Goal: Task Accomplishment & Management: Complete application form

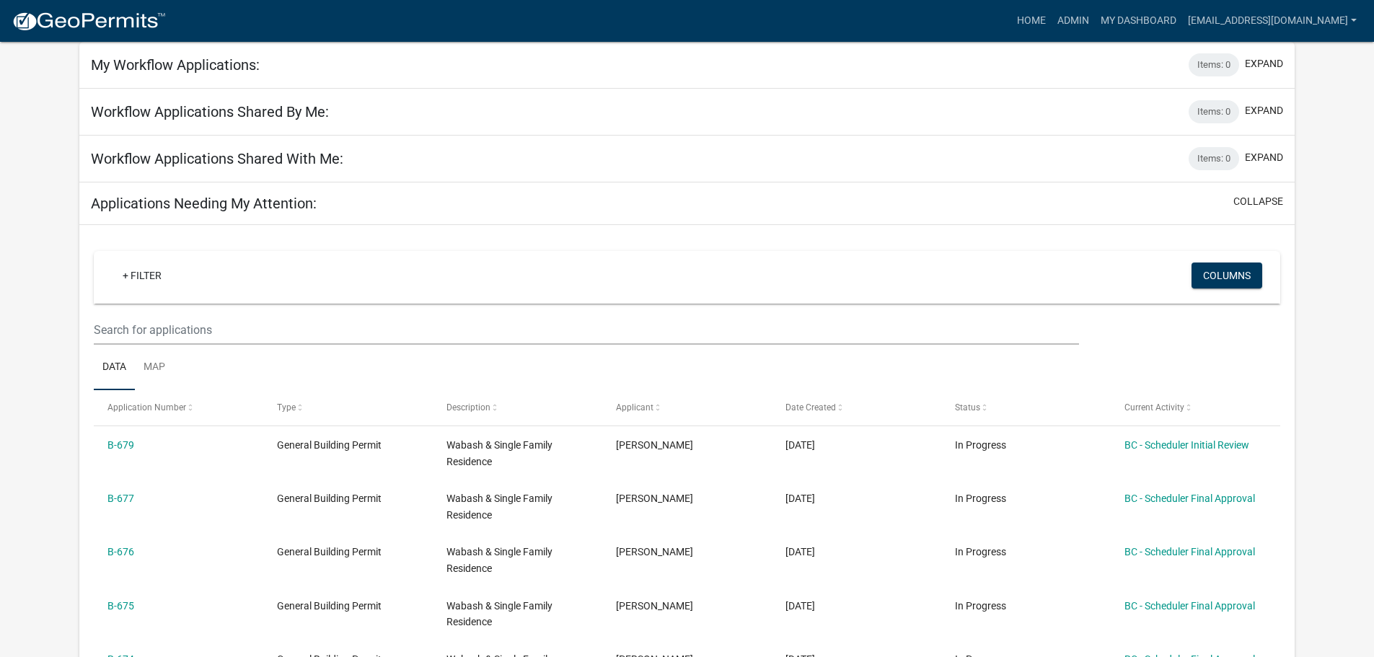
scroll to position [144, 0]
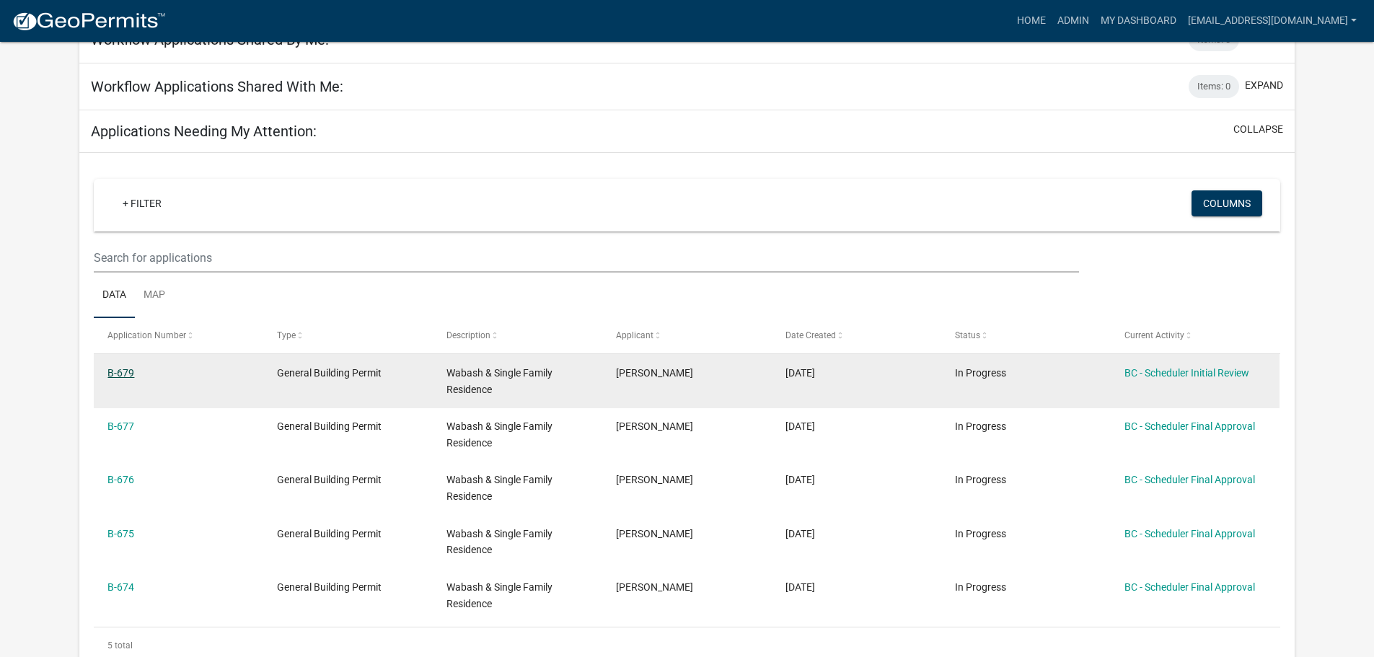
click at [129, 372] on link "B-679" at bounding box center [120, 373] width 27 height 12
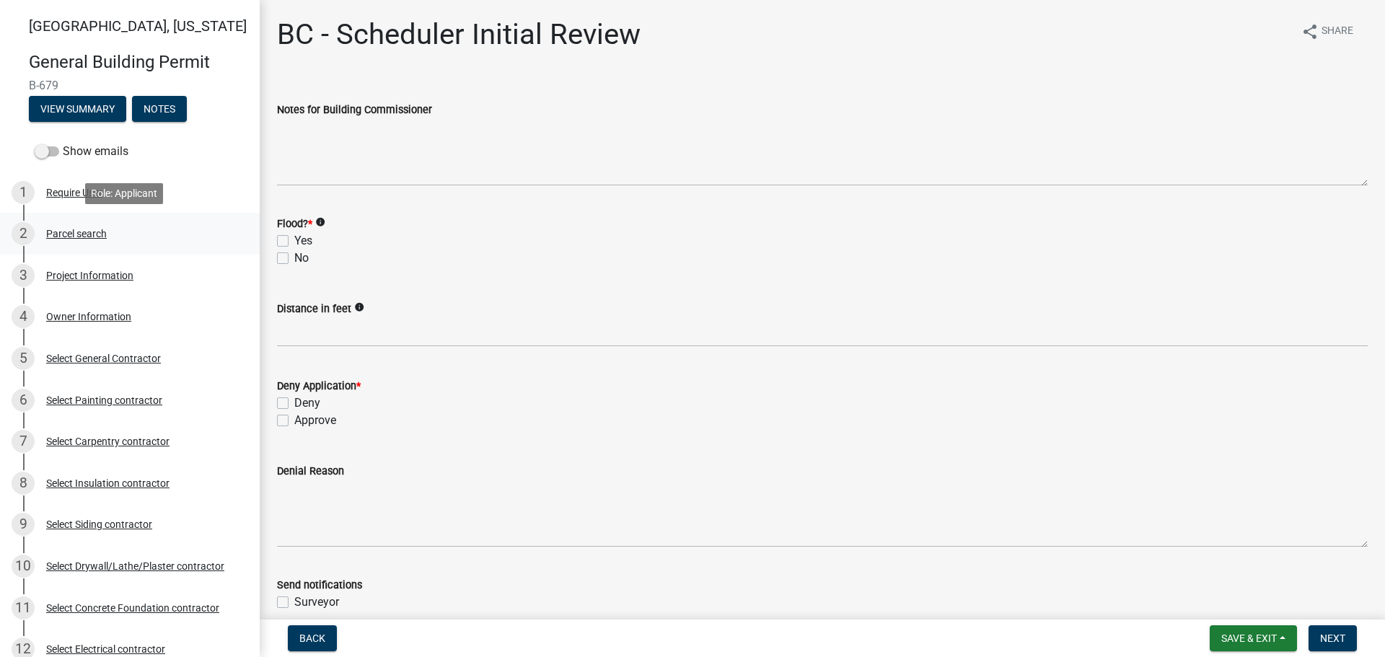
click at [95, 229] on div "Parcel search" at bounding box center [76, 234] width 61 height 10
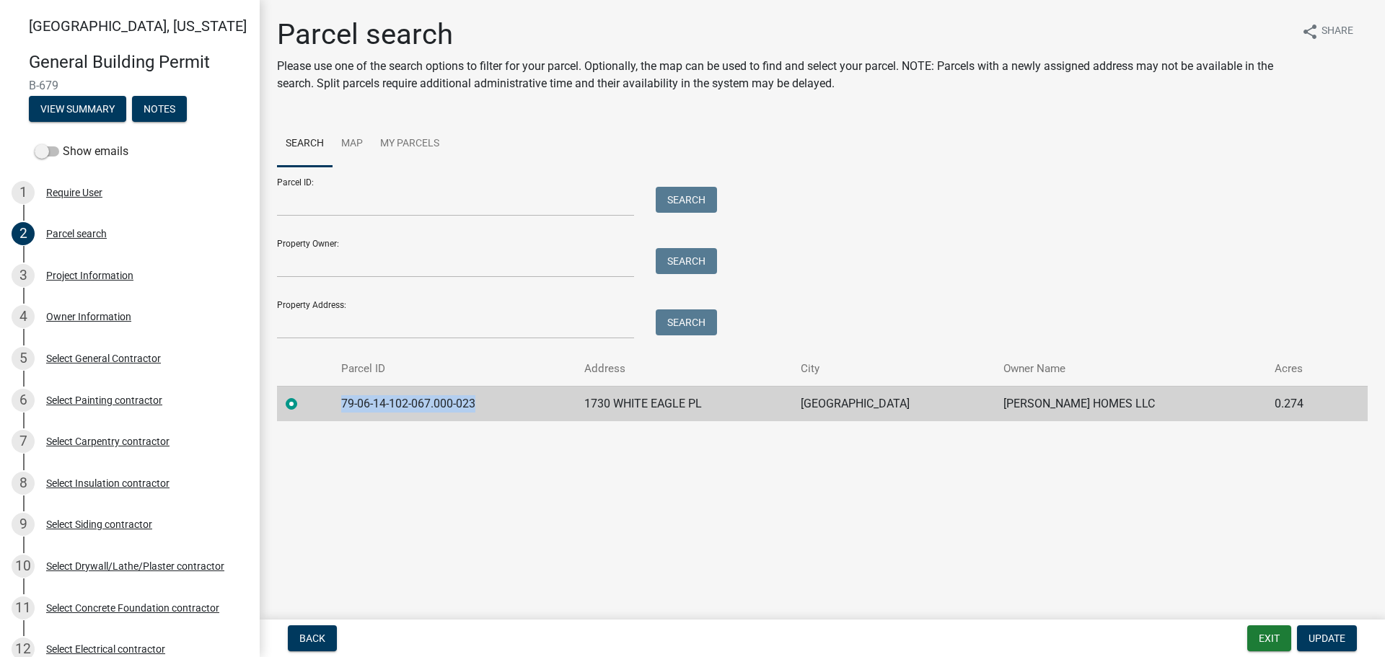
drag, startPoint x: 346, startPoint y: 400, endPoint x: 493, endPoint y: 405, distance: 146.5
click at [493, 405] on td "79-06-14-102-067.000-023" at bounding box center [454, 403] width 243 height 35
copy td "79-06-14-102-067.000-023"
click at [72, 274] on div "Project Information" at bounding box center [89, 276] width 87 height 10
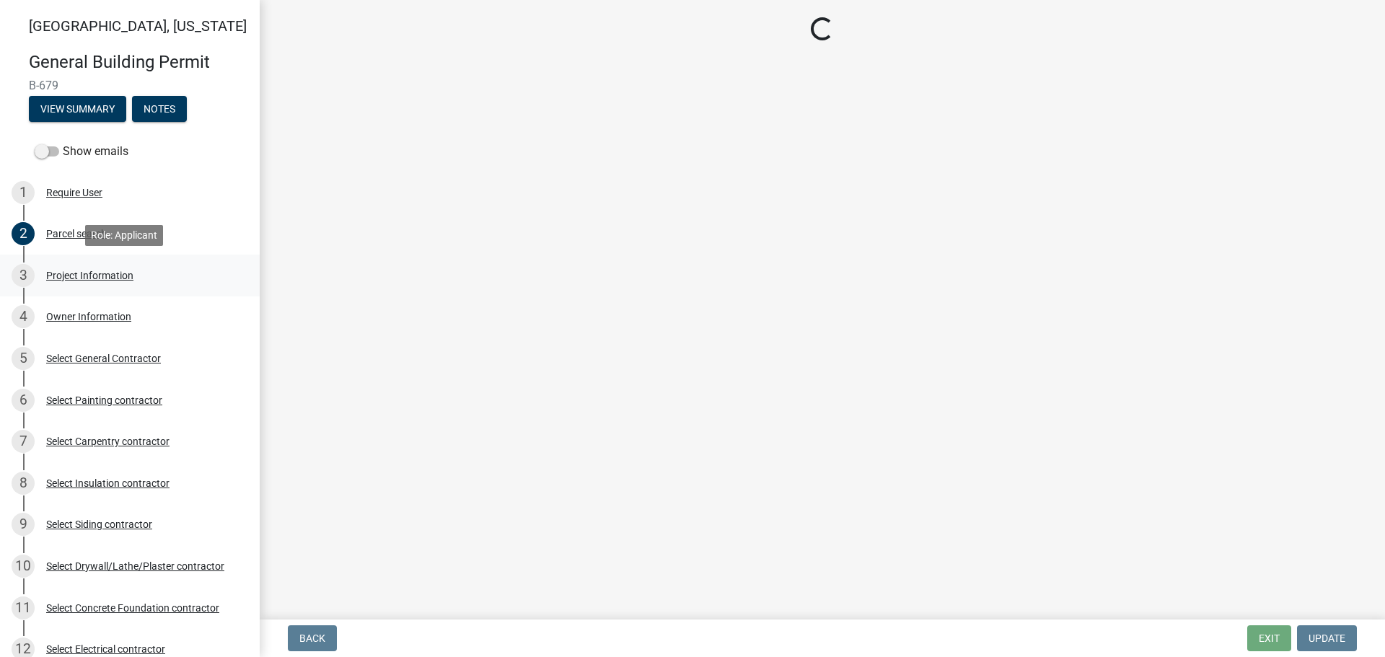
select select "f62e9ec7-2ce1-40c9-9d70-ac6e7ddc5d7c"
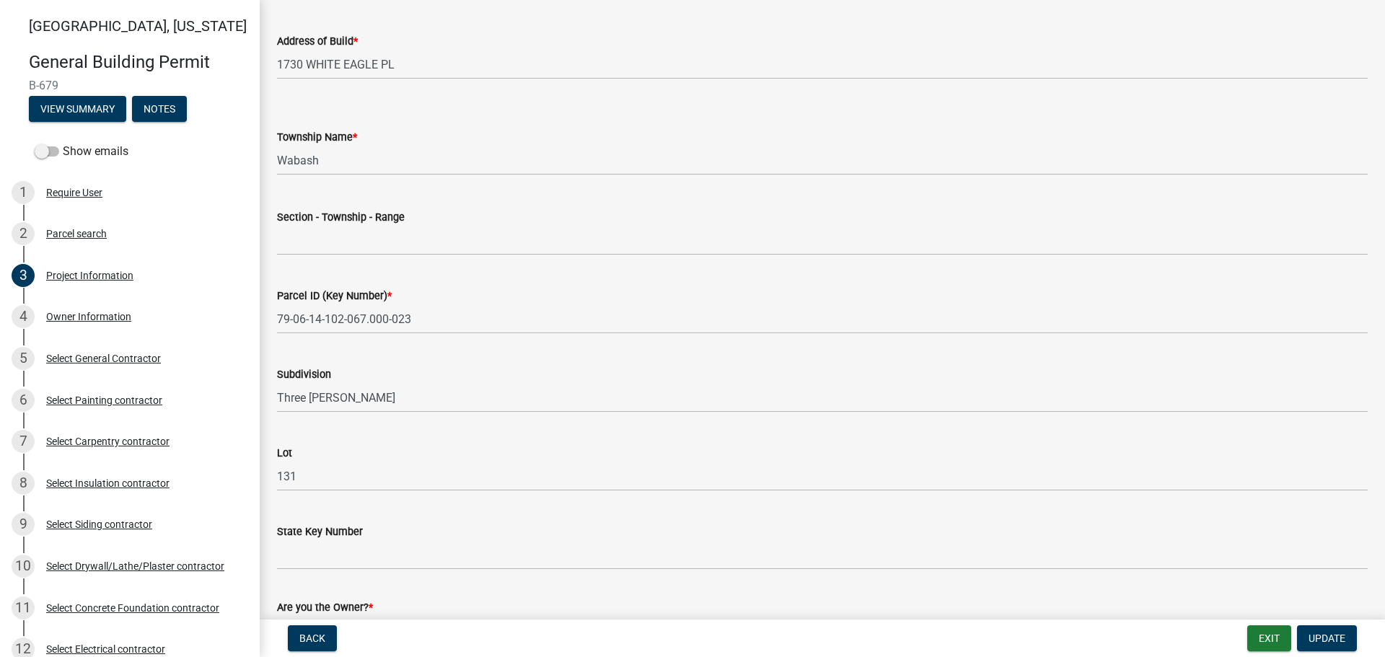
scroll to position [649, 0]
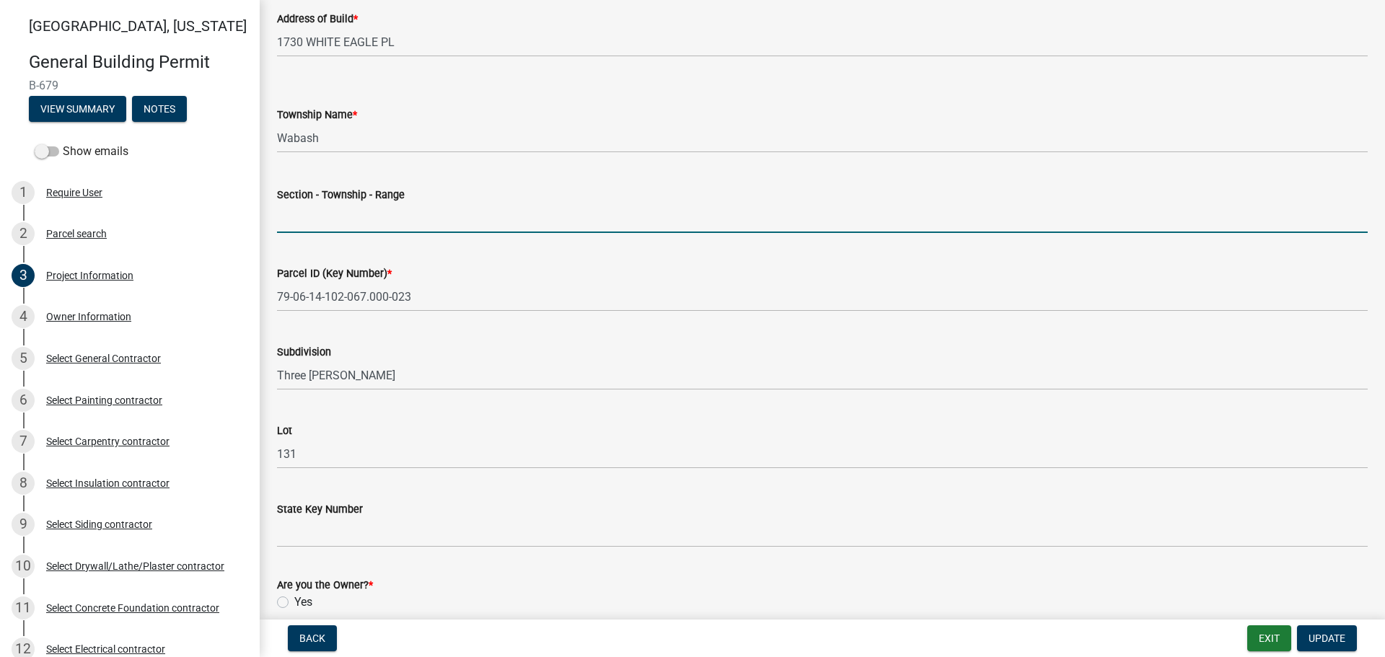
click at [305, 220] on input "Section - Township - Range" at bounding box center [822, 218] width 1091 height 30
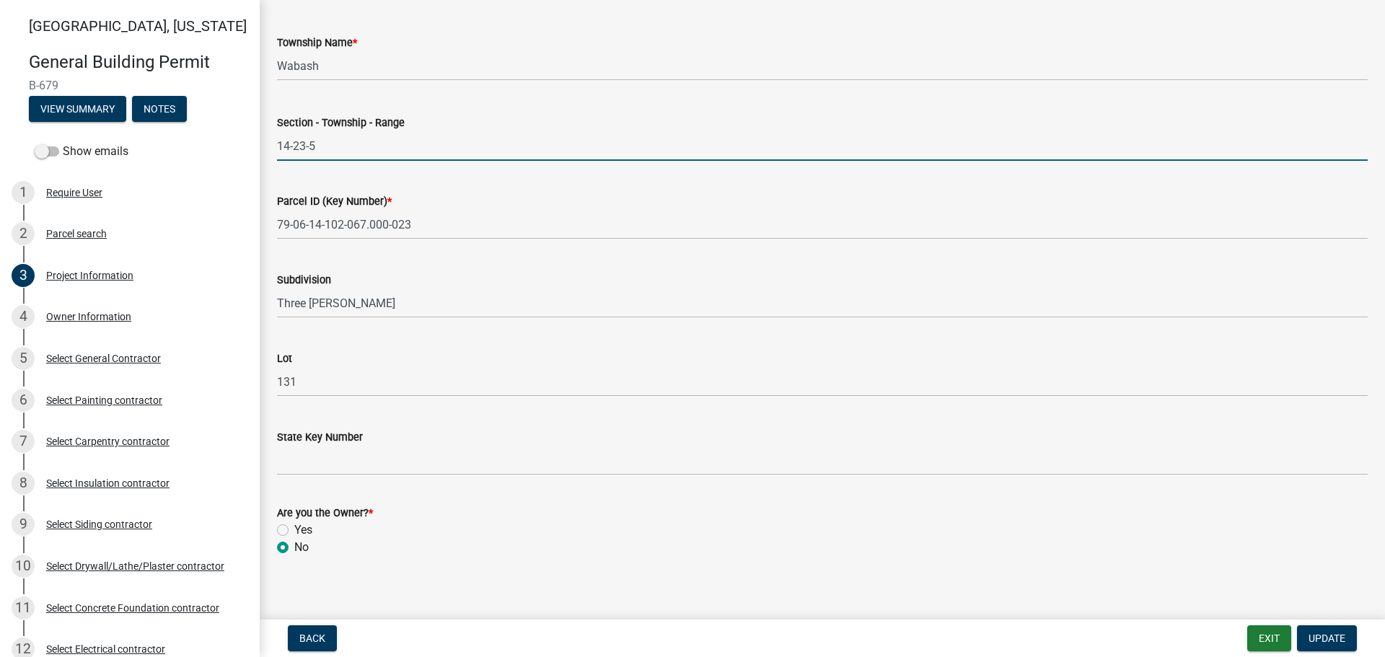
scroll to position [733, 0]
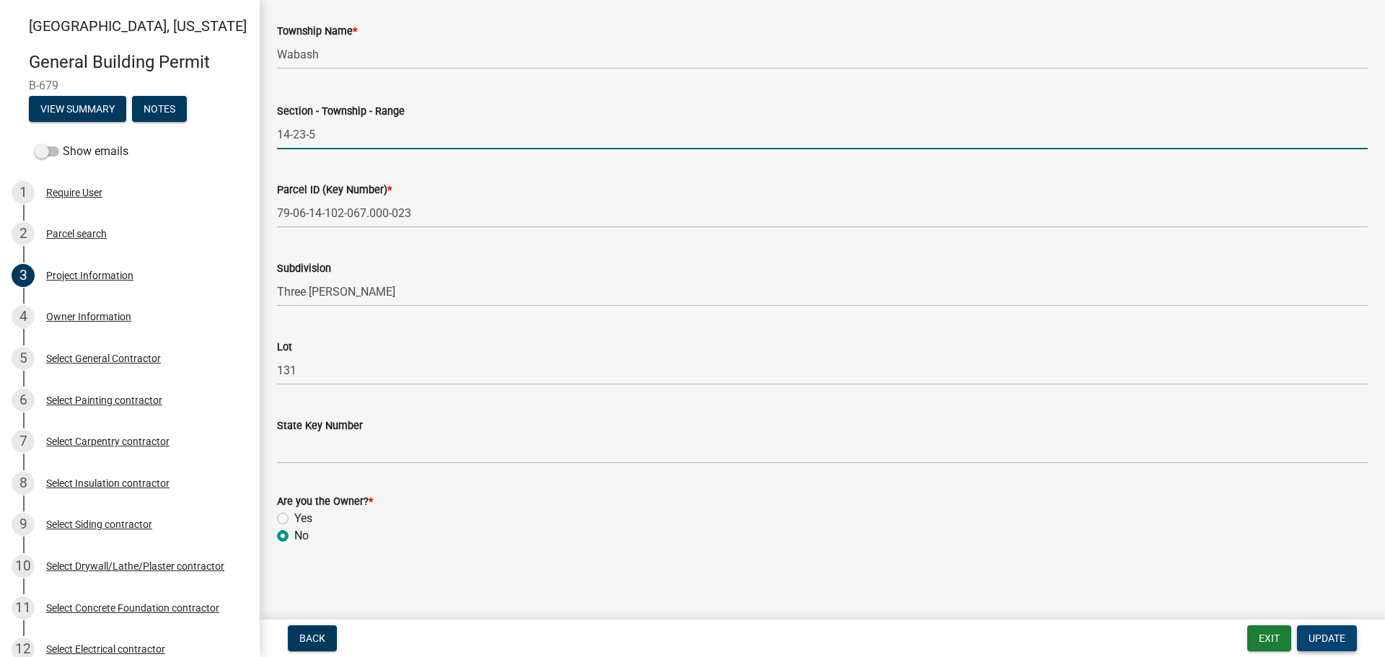
type input "14-23-5"
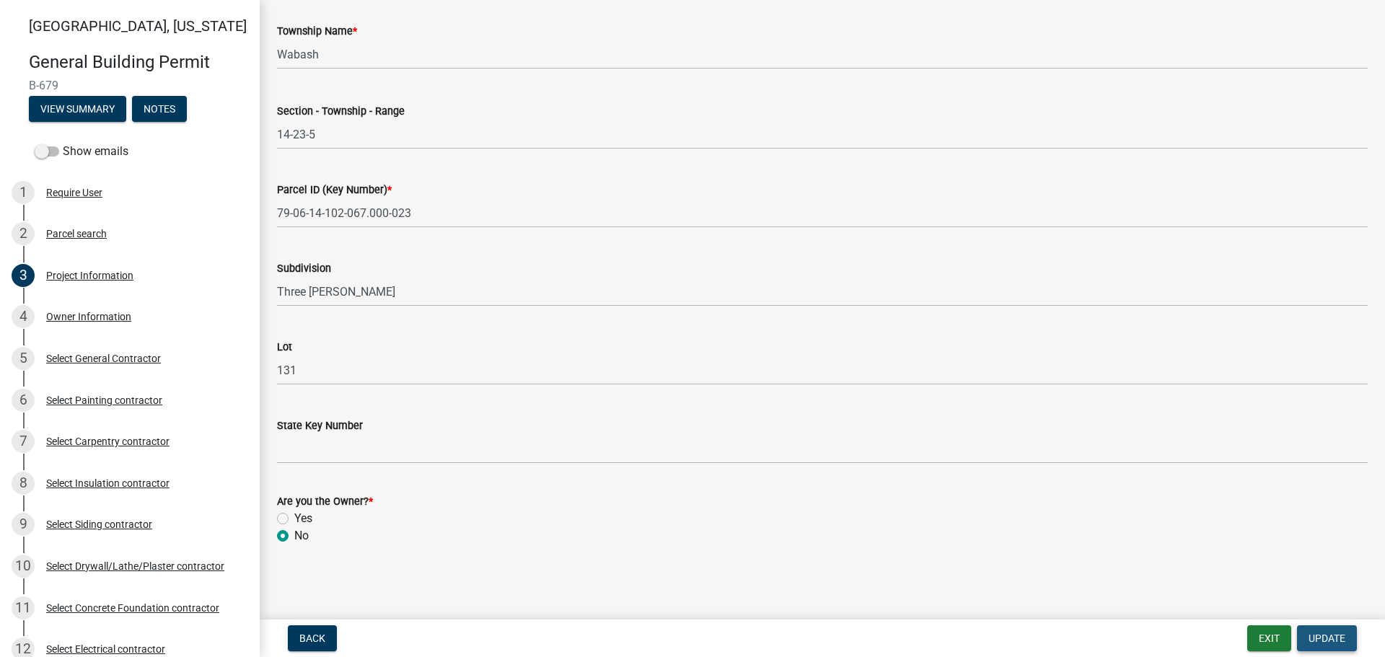
click at [1330, 634] on span "Update" at bounding box center [1327, 639] width 37 height 12
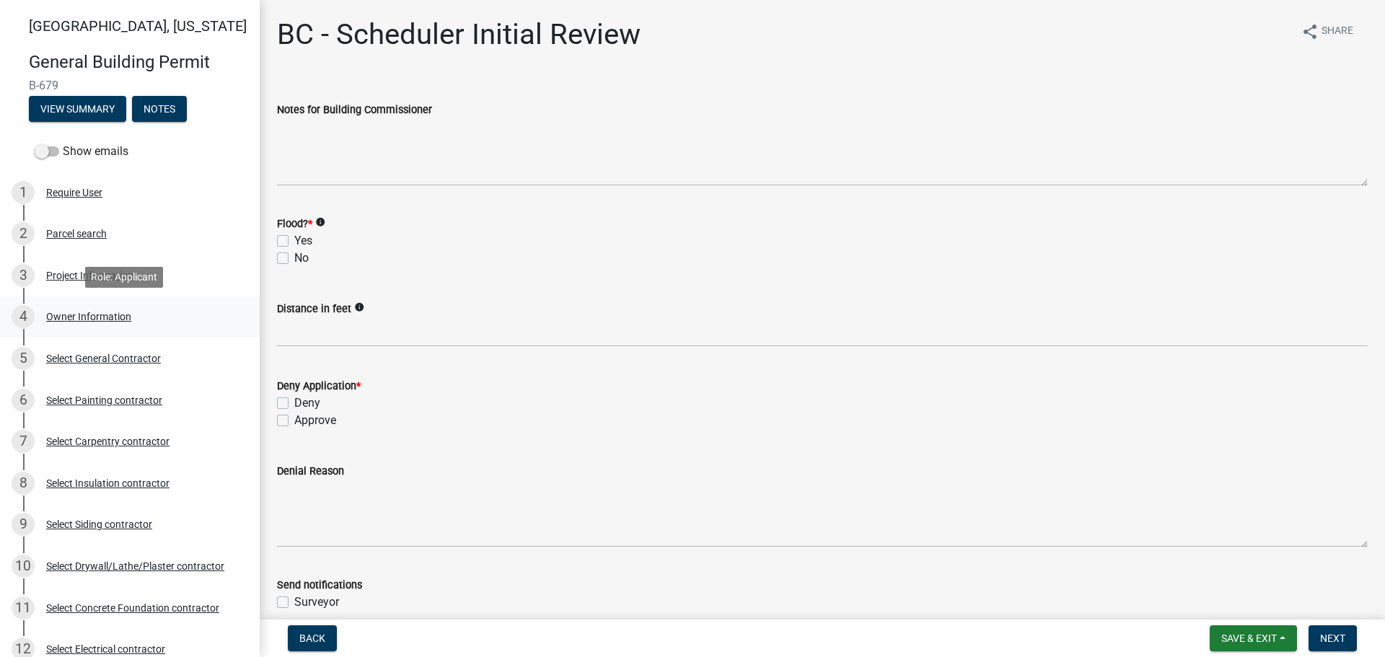
click at [62, 315] on div "Owner Information" at bounding box center [88, 317] width 85 height 10
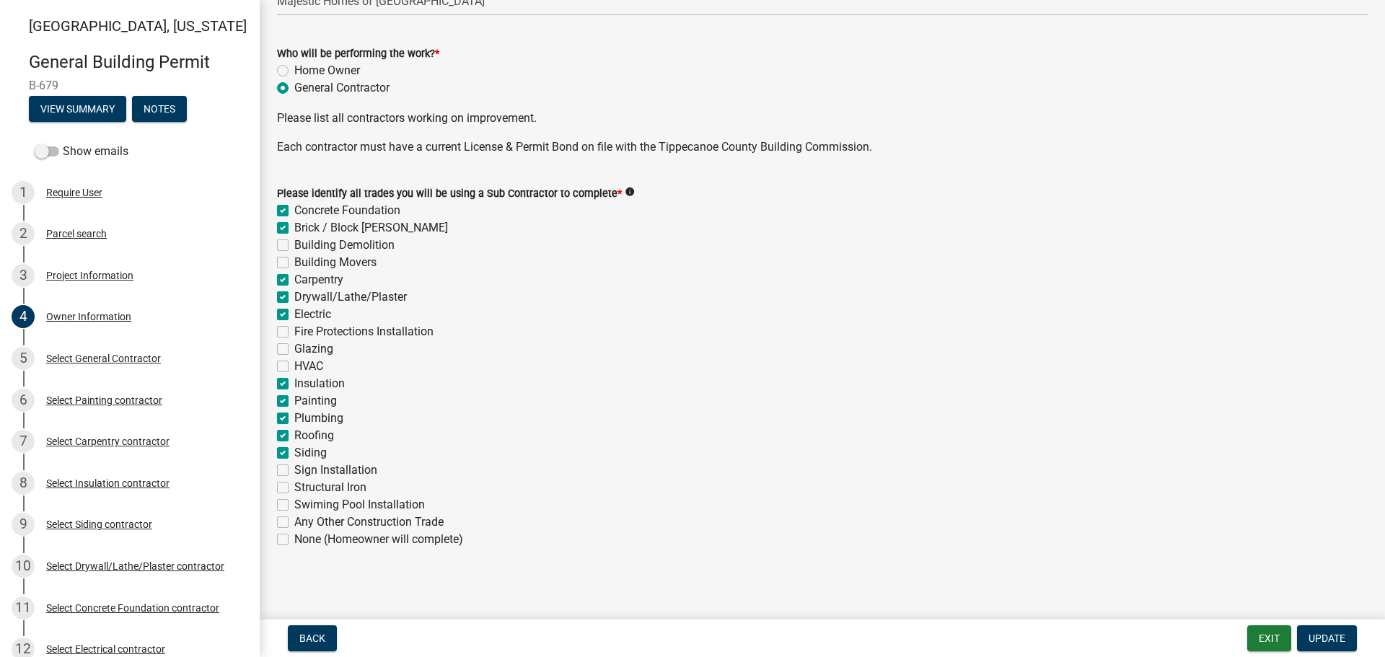
scroll to position [450, 0]
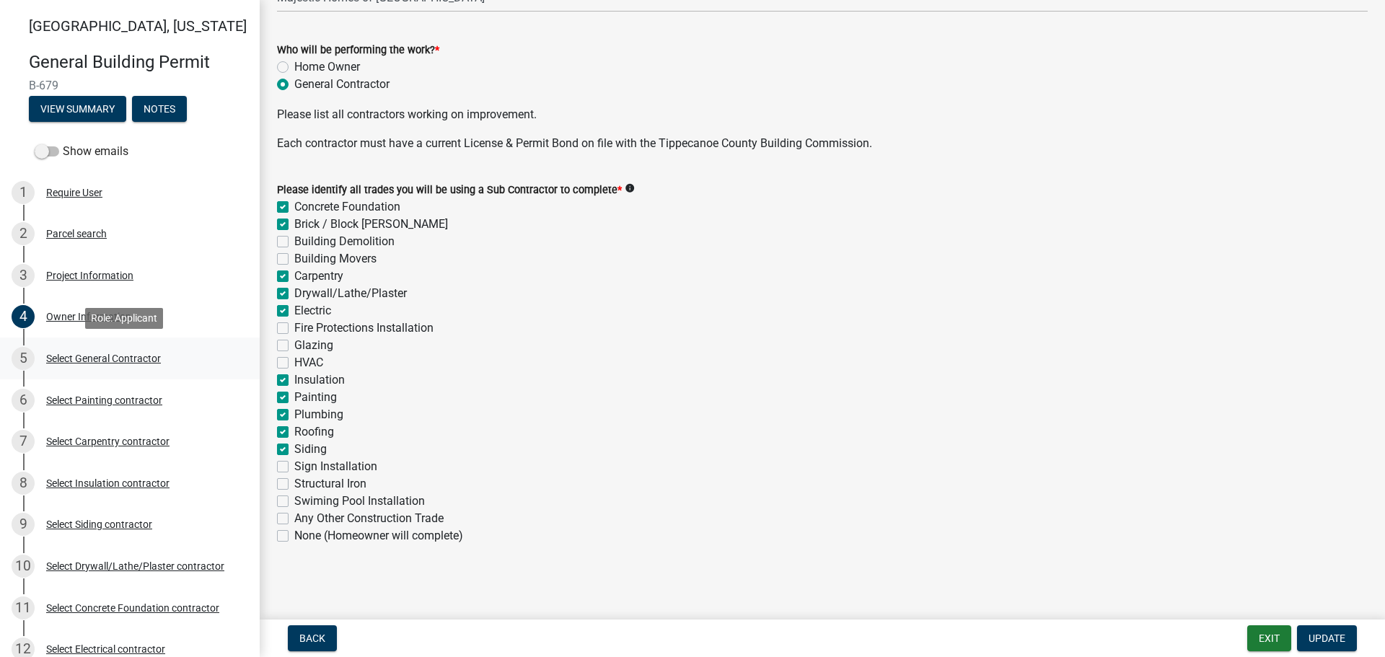
click at [90, 355] on div "Select General Contractor" at bounding box center [103, 358] width 115 height 10
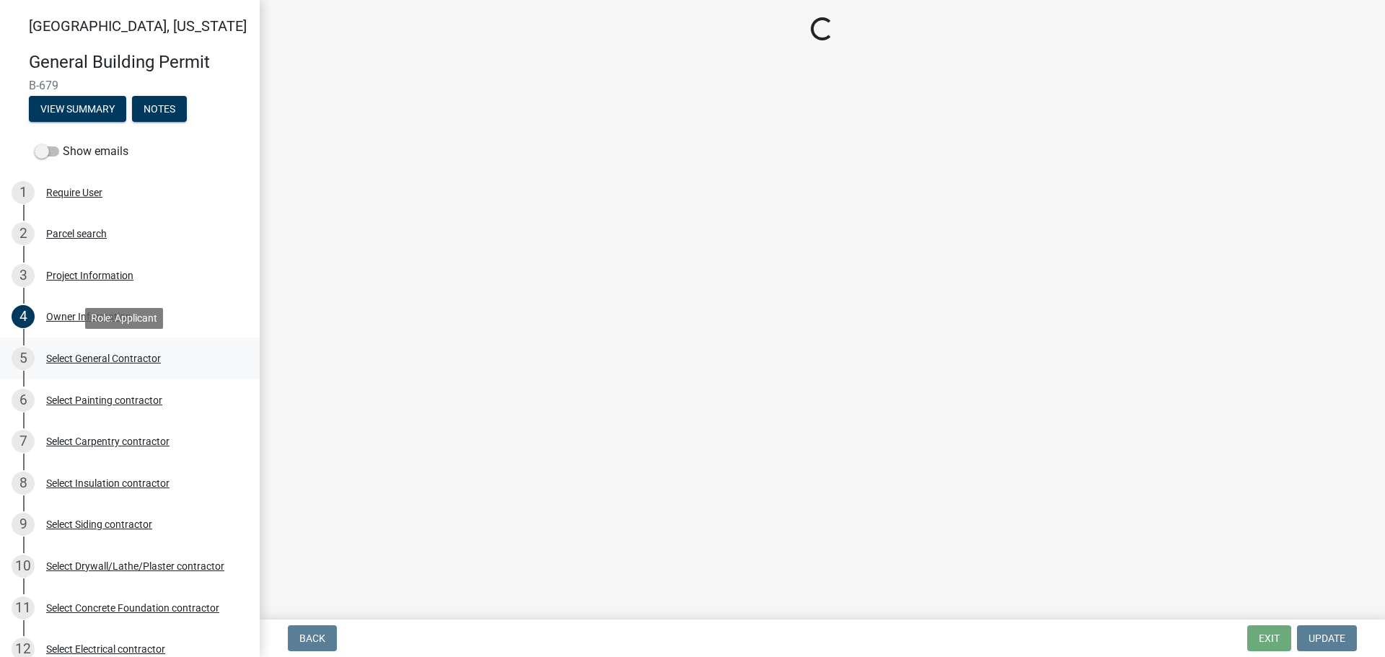
scroll to position [0, 0]
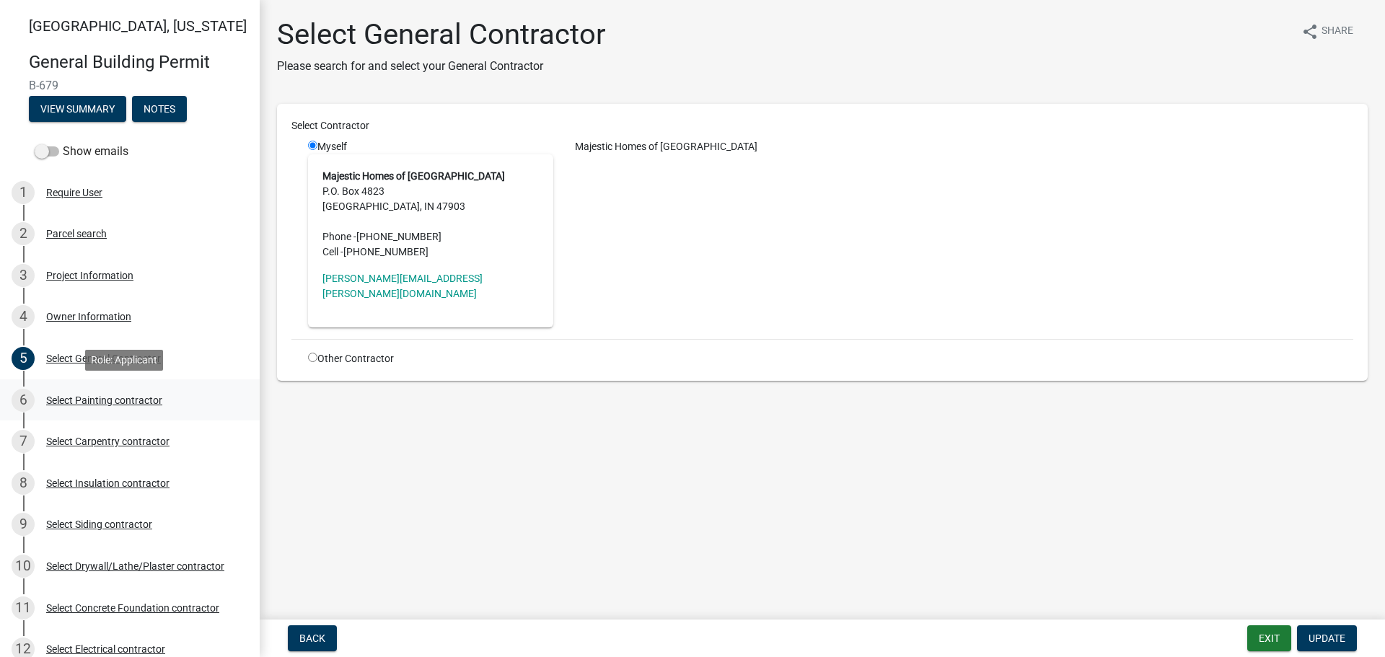
click at [79, 397] on div "Select Painting contractor" at bounding box center [104, 400] width 116 height 10
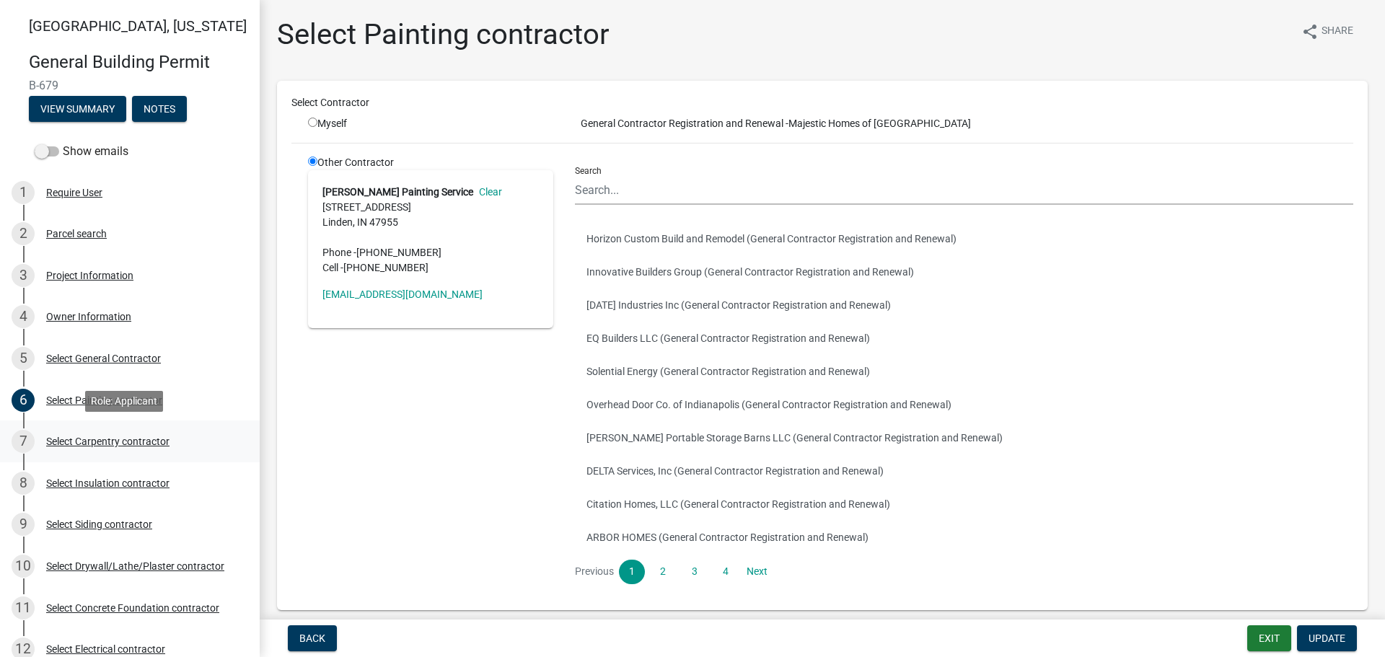
click at [70, 441] on div "Select Carpentry contractor" at bounding box center [107, 441] width 123 height 10
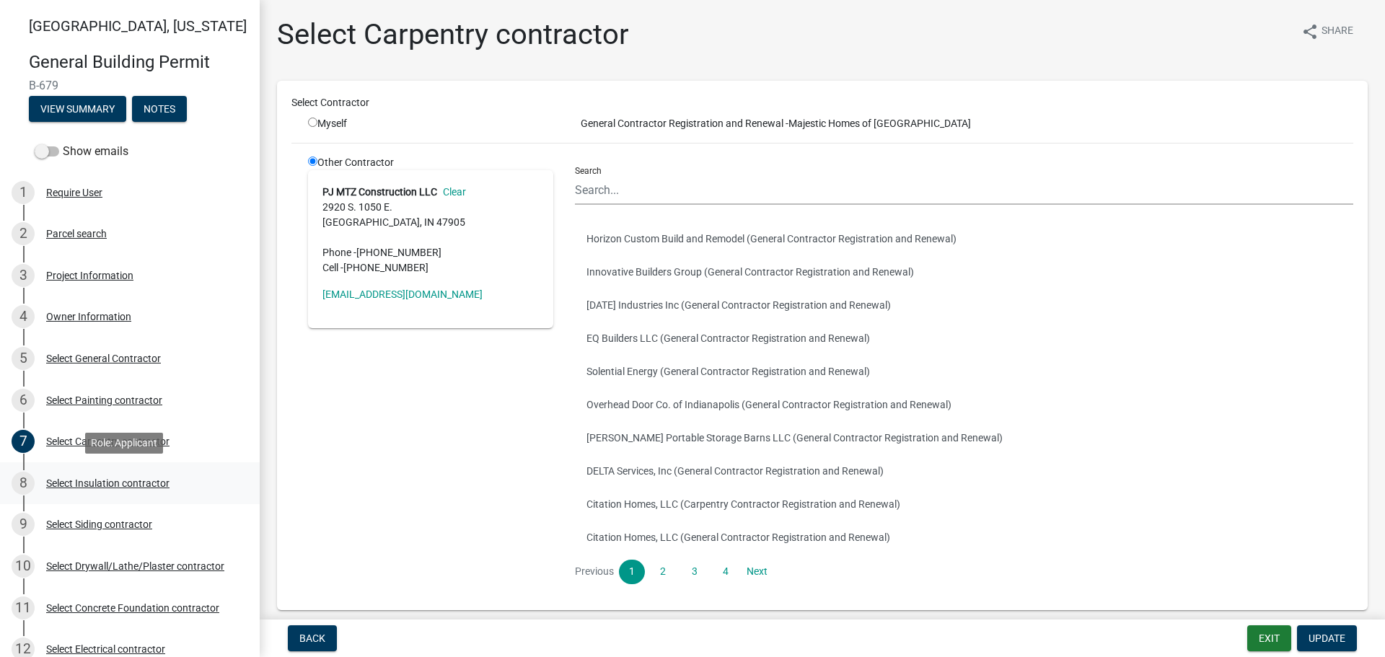
click at [65, 479] on div "Select Insulation contractor" at bounding box center [107, 483] width 123 height 10
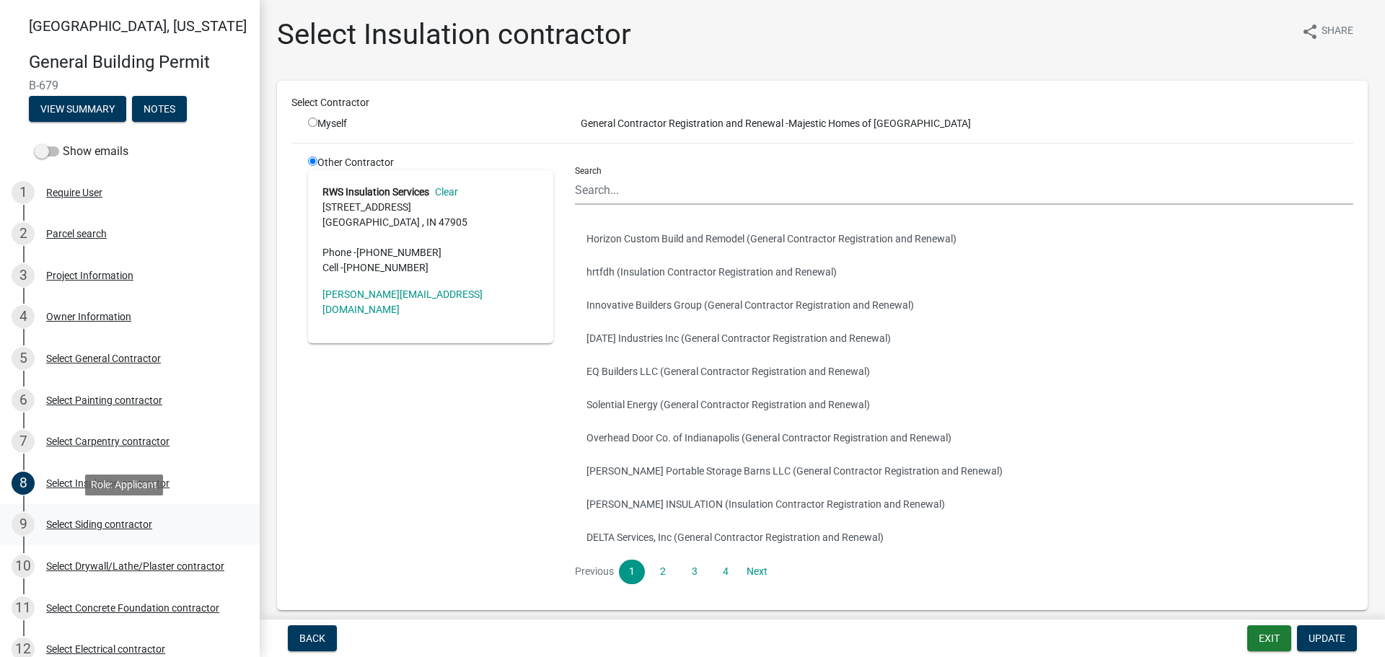
click at [62, 523] on div "Select Siding contractor" at bounding box center [99, 524] width 106 height 10
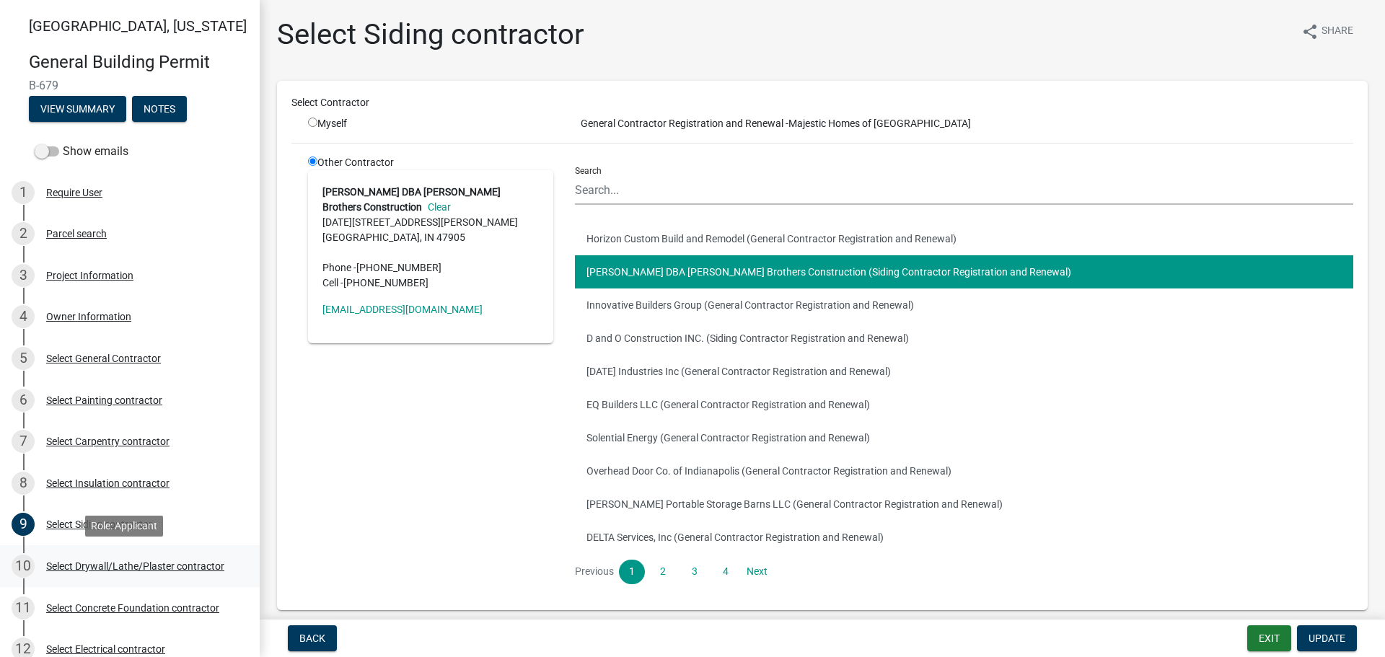
click at [70, 563] on div "Select Drywall/Lathe/Plaster contractor" at bounding box center [135, 566] width 178 height 10
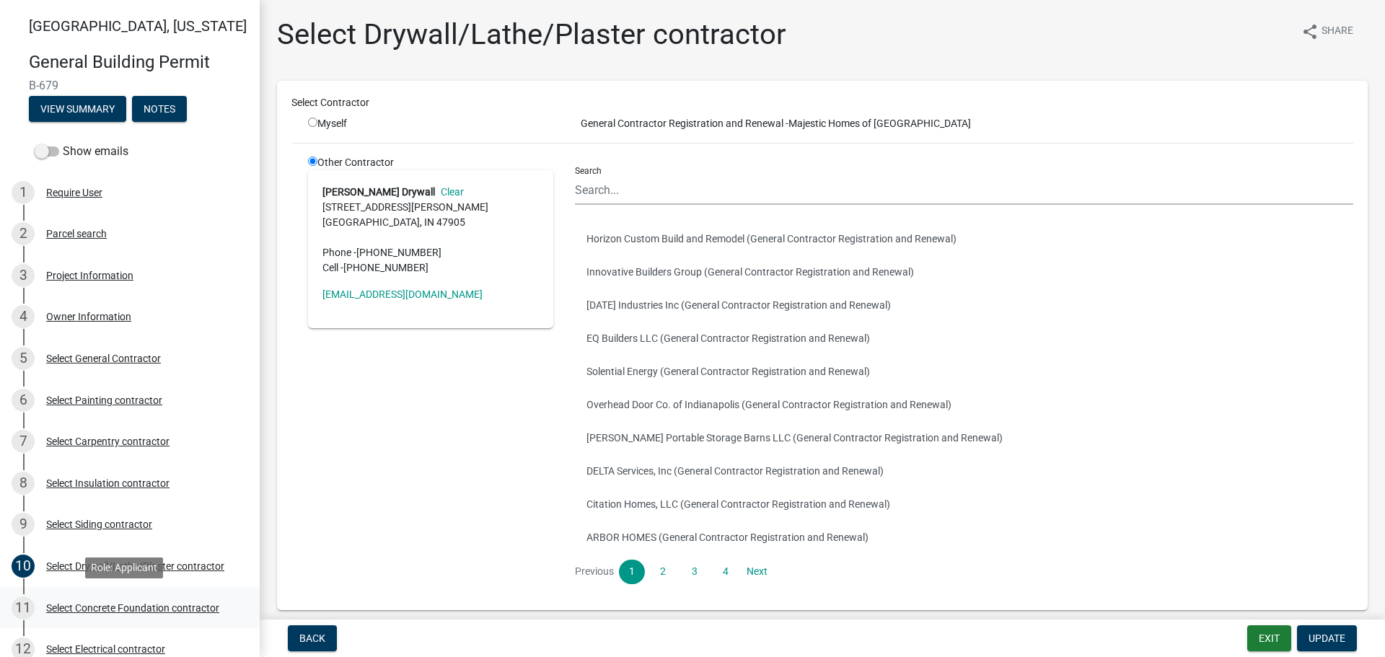
click at [82, 605] on div "Select Concrete Foundation contractor" at bounding box center [132, 608] width 173 height 10
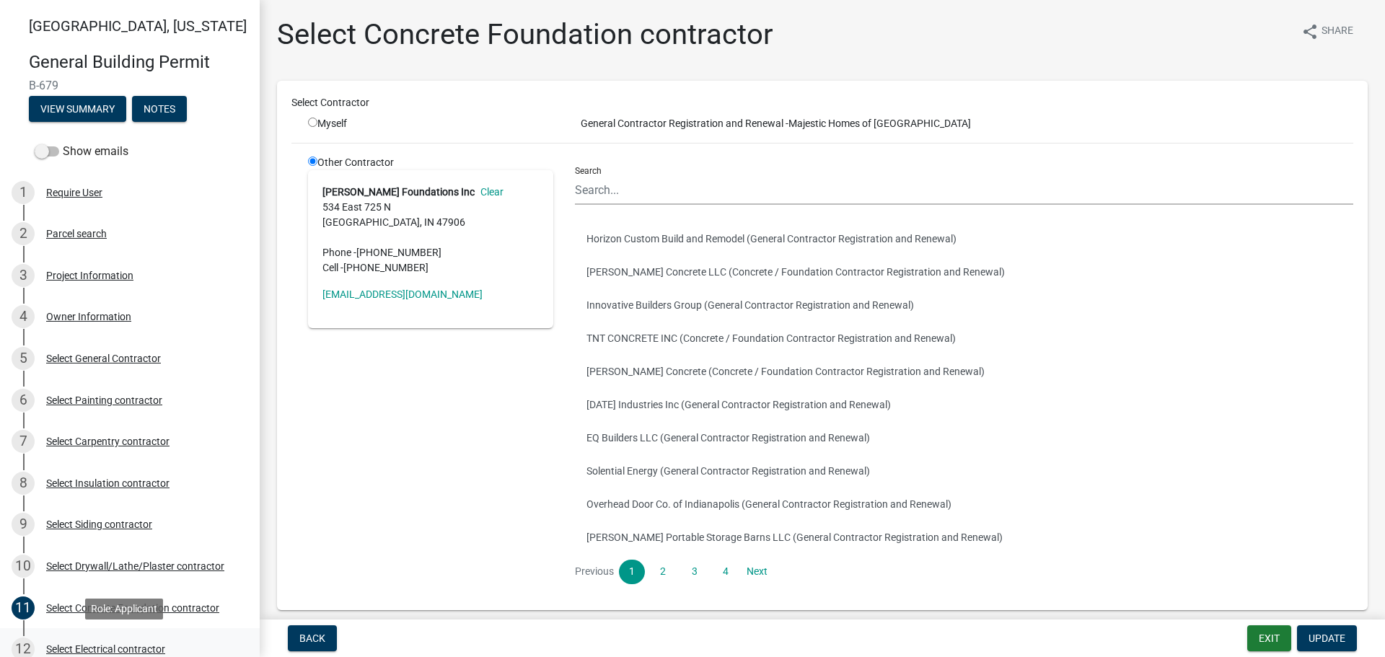
click at [86, 645] on div "Select Electrical contractor" at bounding box center [105, 649] width 119 height 10
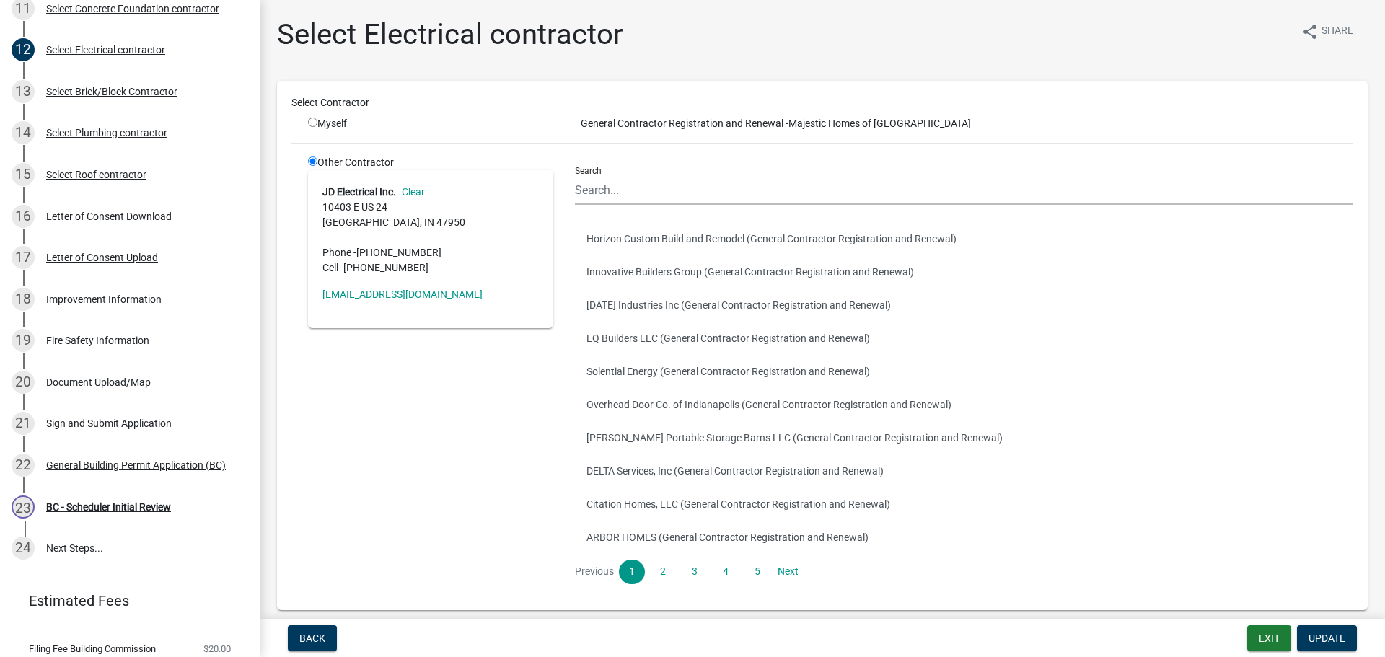
scroll to position [646, 0]
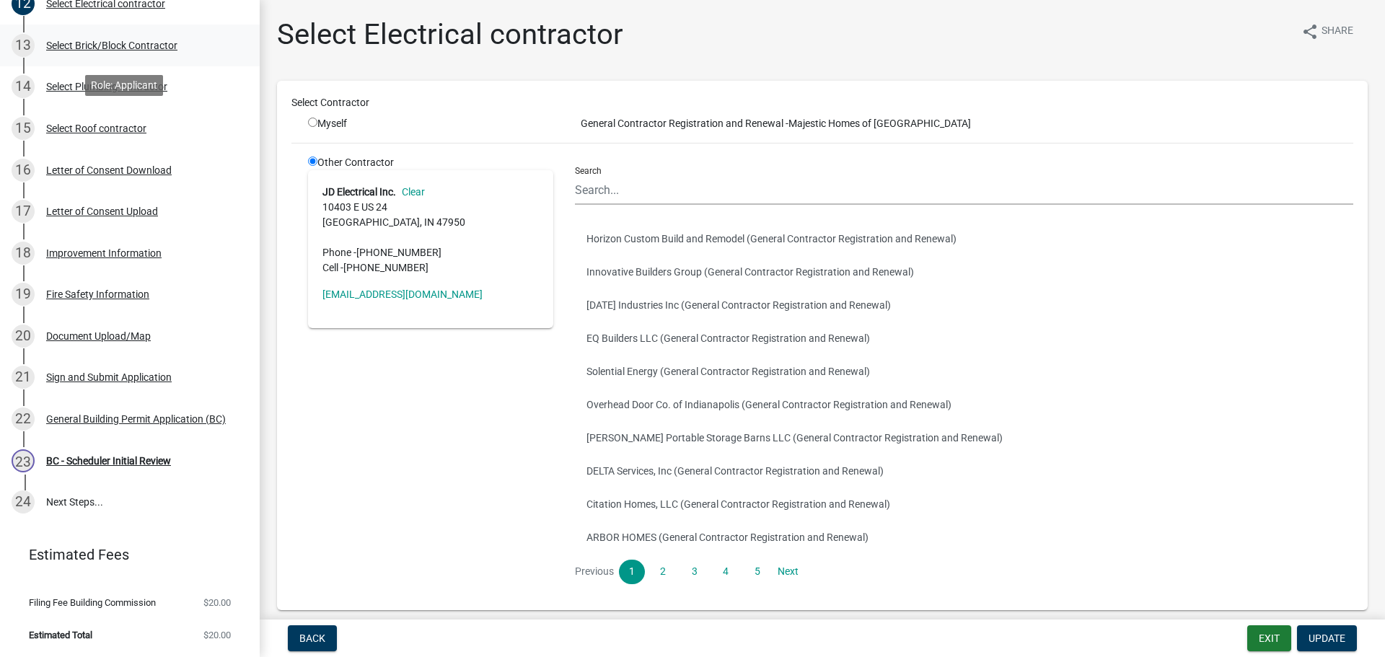
click at [80, 44] on div "Select Brick/Block Contractor" at bounding box center [111, 45] width 131 height 10
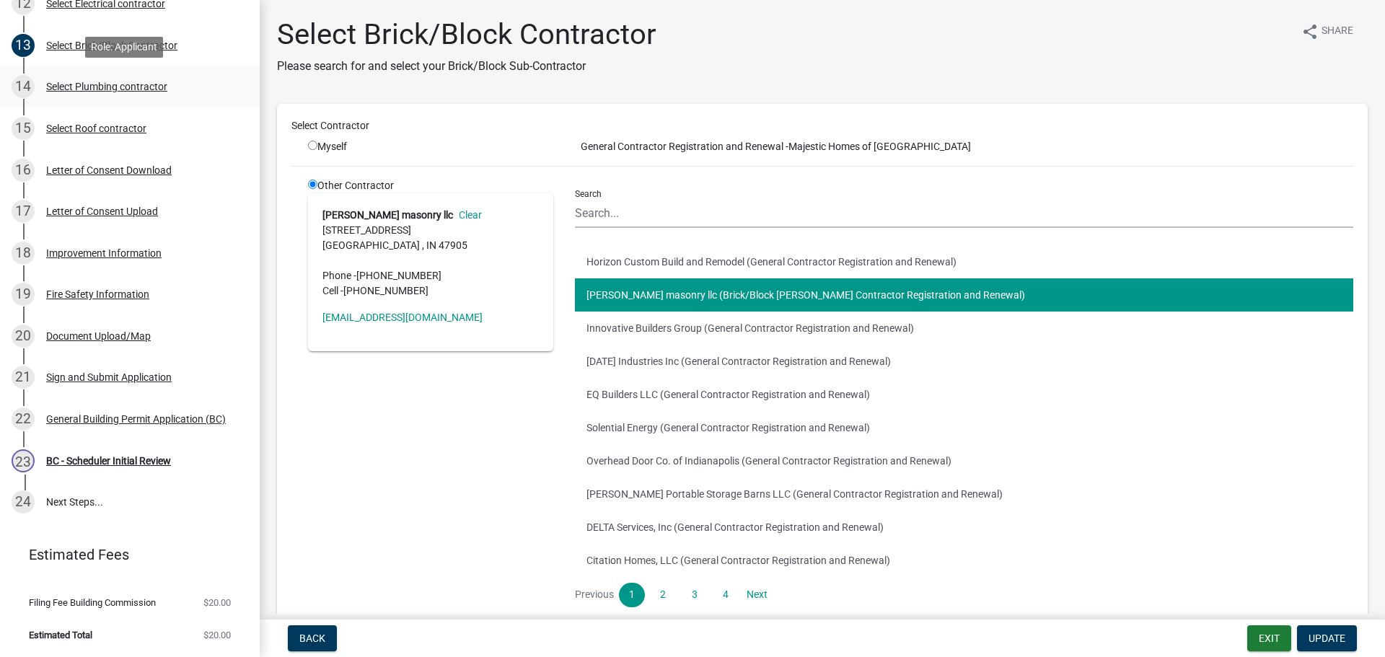
click at [71, 87] on div "Select Plumbing contractor" at bounding box center [106, 87] width 121 height 10
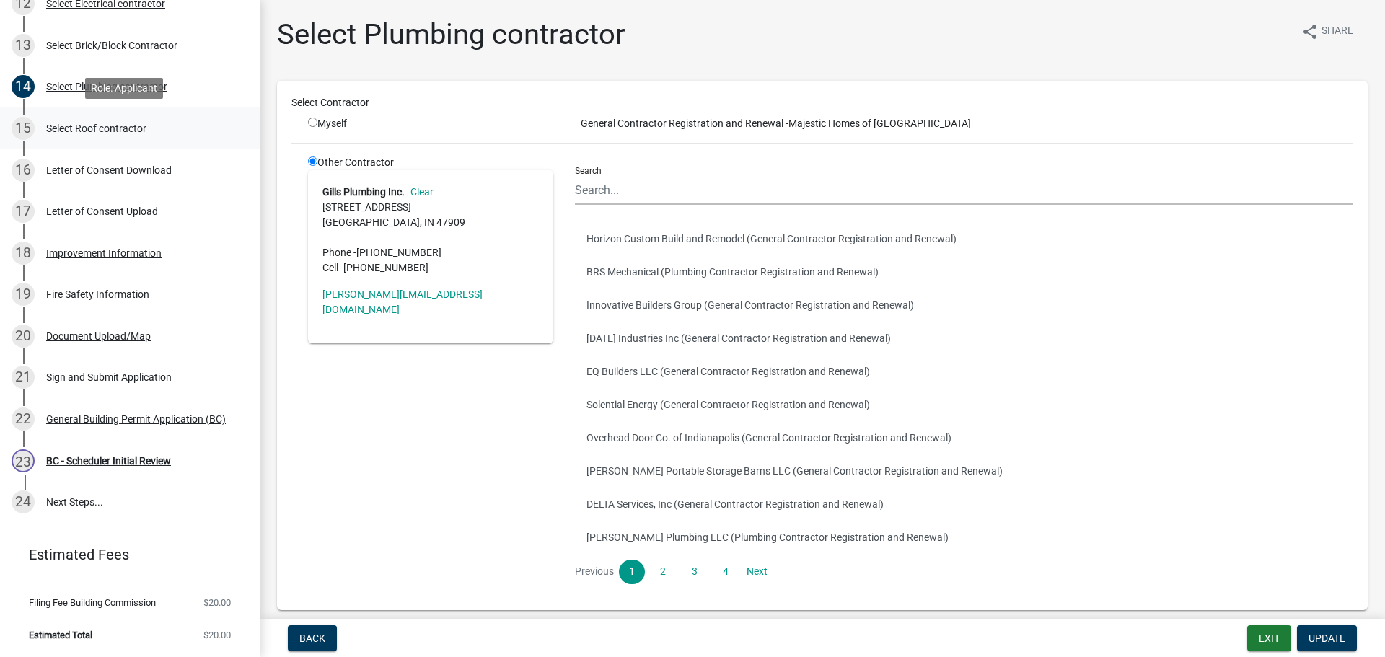
click at [77, 128] on div "Select Roof contractor" at bounding box center [96, 128] width 100 height 10
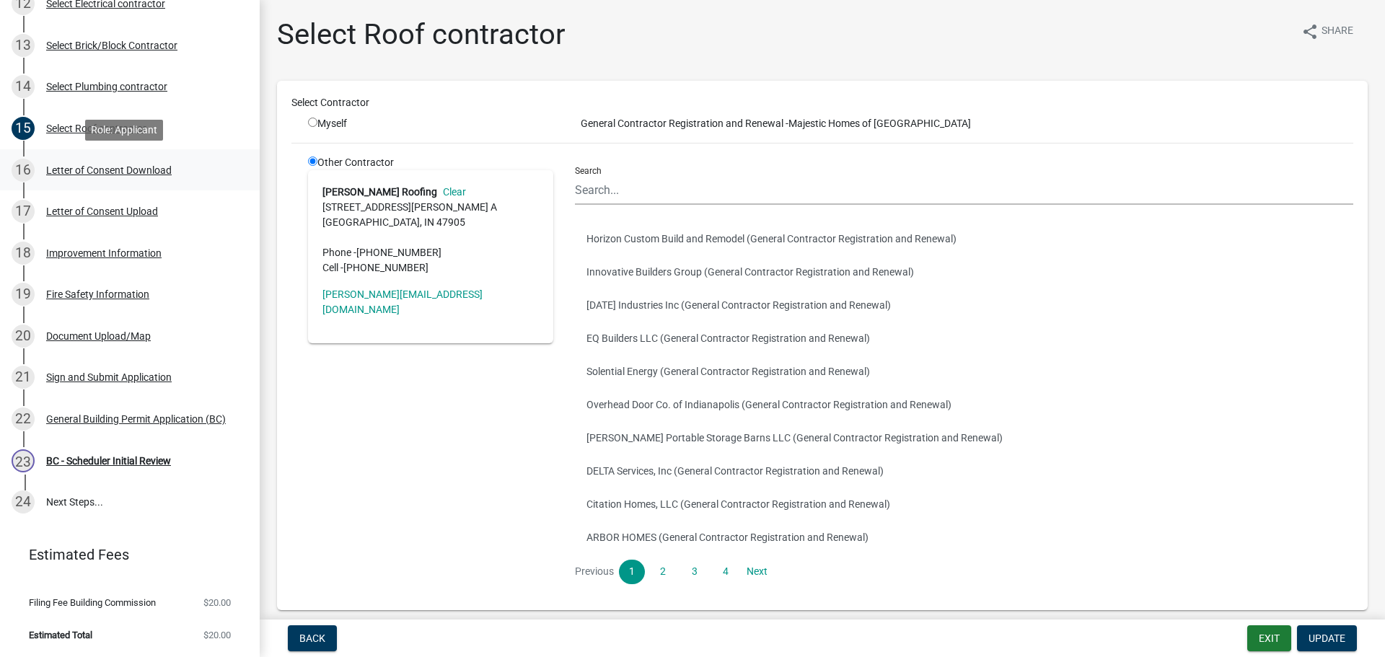
click at [76, 172] on div "Letter of Consent Download" at bounding box center [109, 170] width 126 height 10
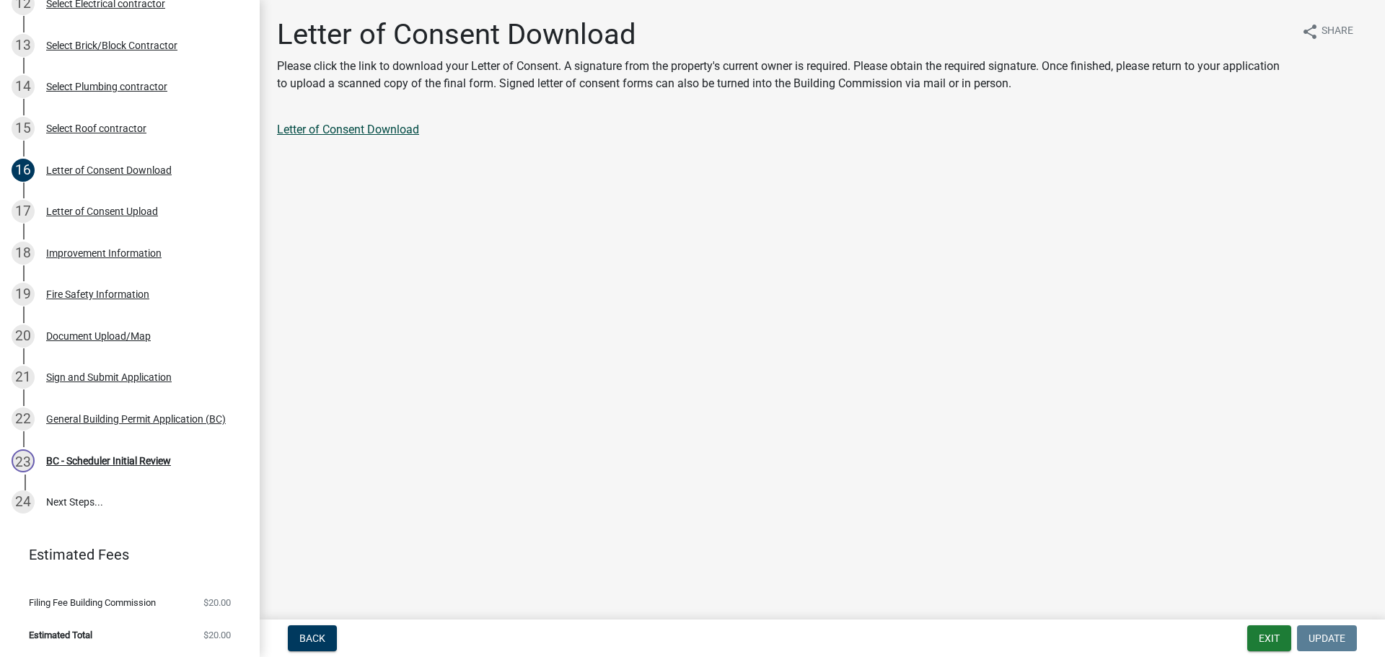
click at [343, 134] on link "Letter of Consent Download" at bounding box center [348, 130] width 142 height 14
click at [77, 210] on div "Letter of Consent Upload" at bounding box center [102, 211] width 112 height 10
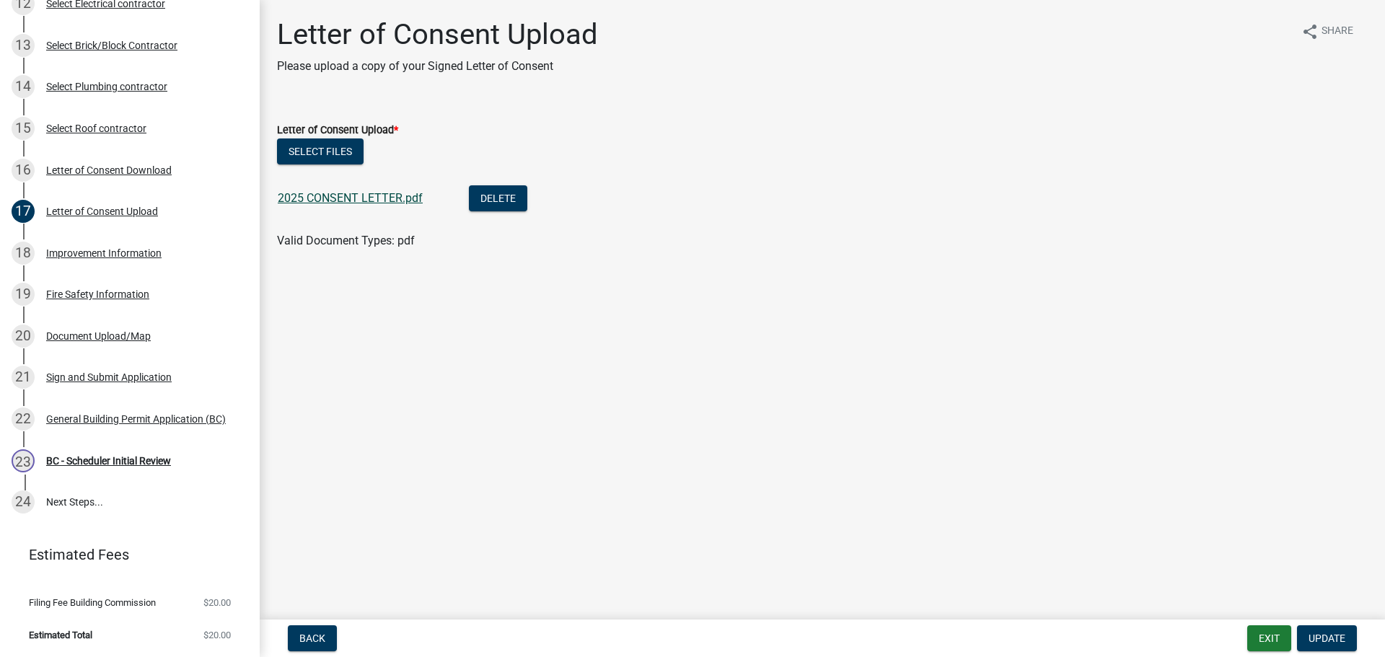
click at [395, 195] on link "2025 CONSENT LETTER.pdf" at bounding box center [350, 198] width 145 height 14
click at [67, 254] on div "Improvement Information" at bounding box center [103, 253] width 115 height 10
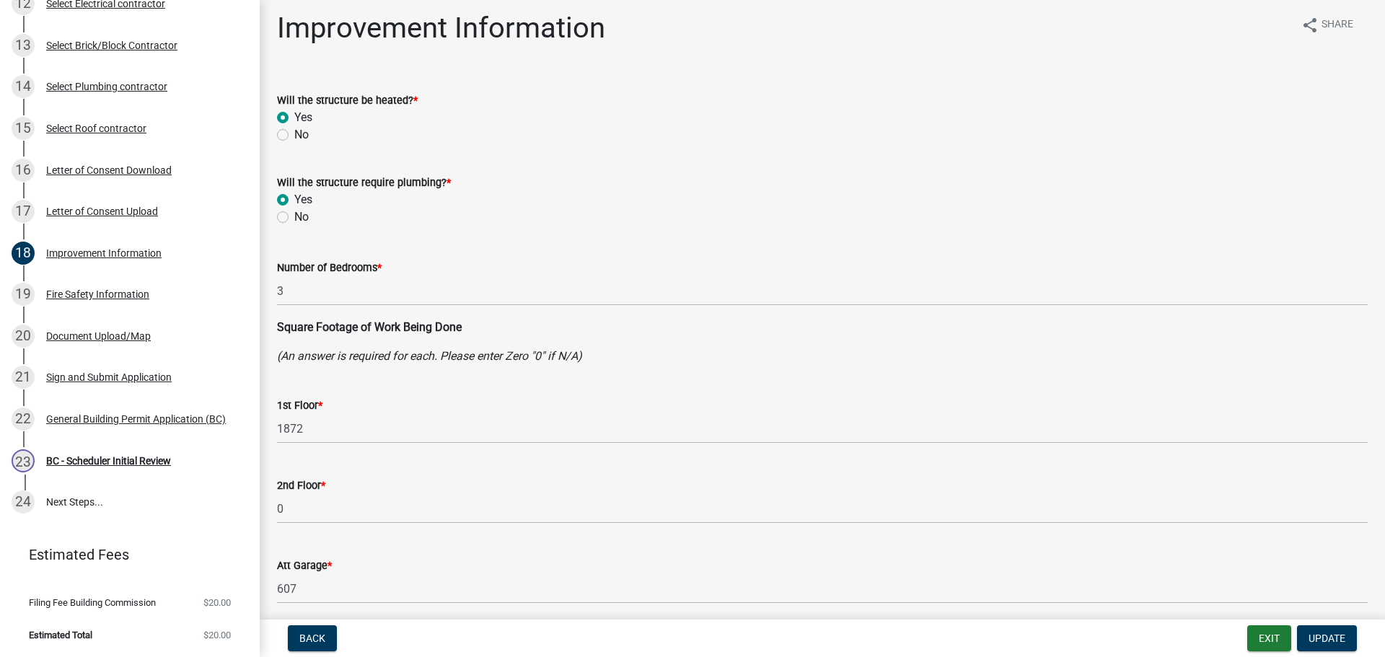
scroll to position [0, 0]
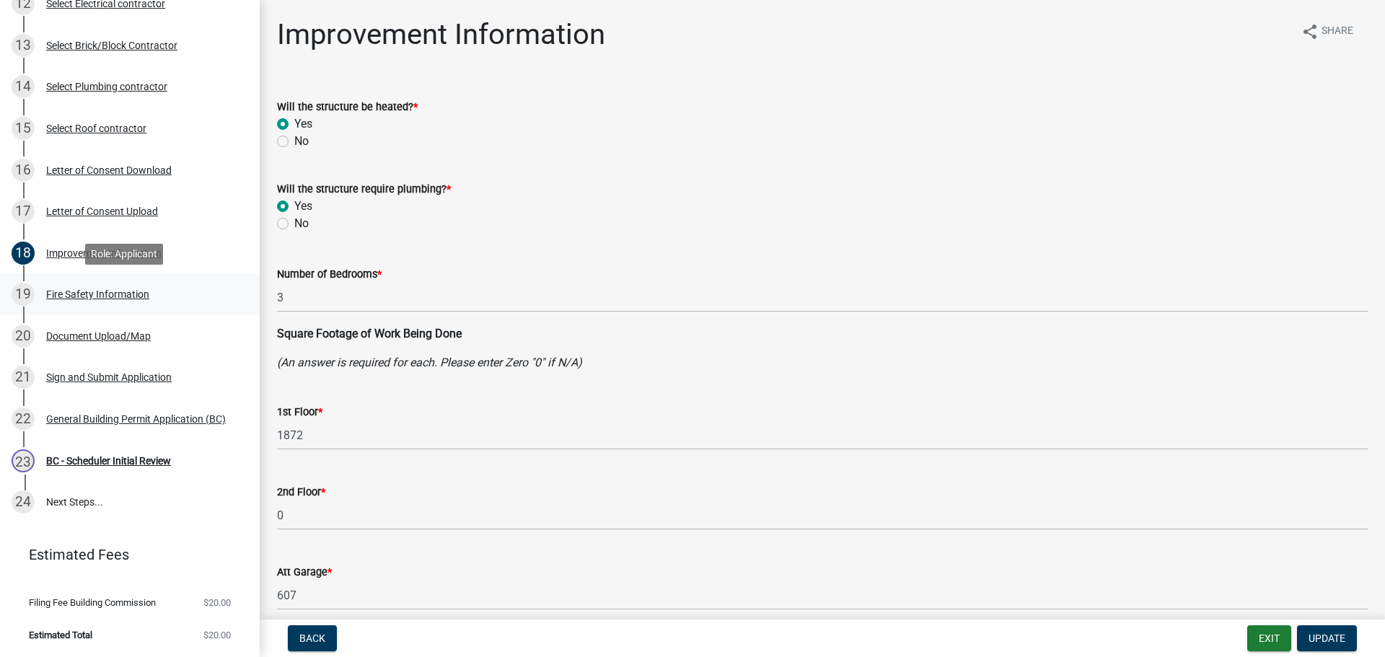
click at [100, 291] on div "Fire Safety Information" at bounding box center [97, 294] width 103 height 10
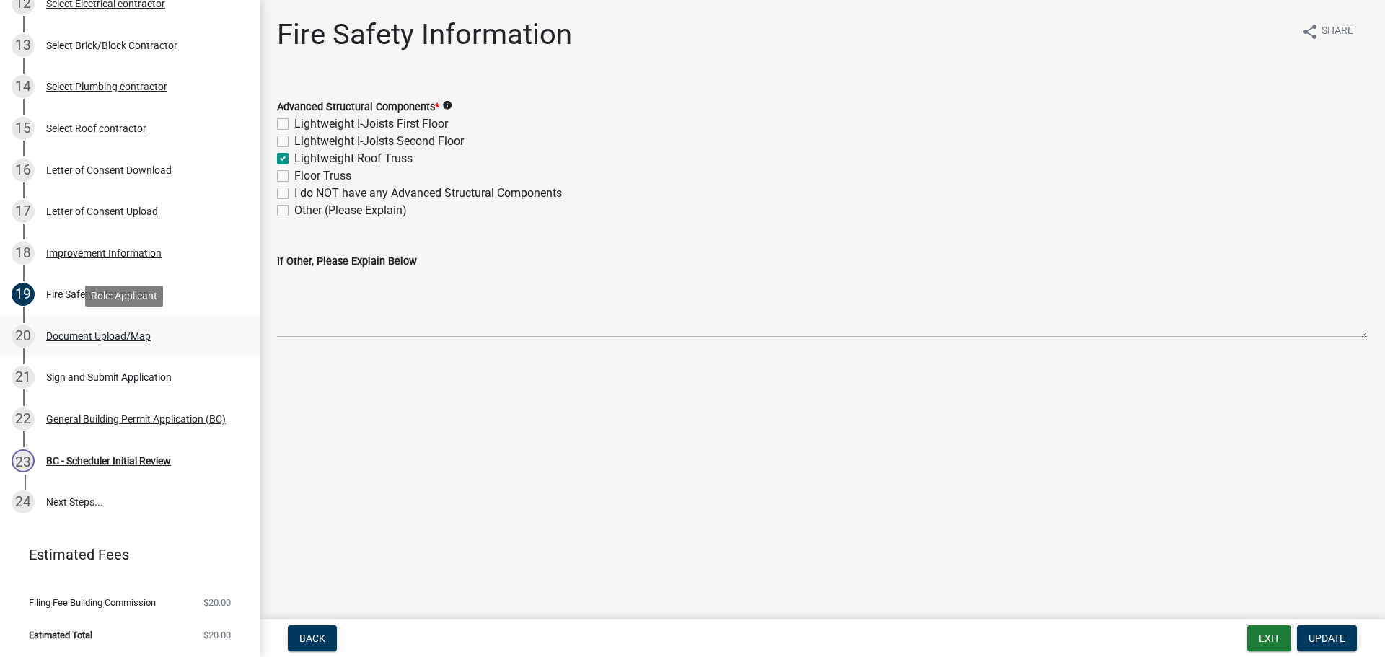
click at [75, 334] on div "Document Upload/Map" at bounding box center [98, 336] width 105 height 10
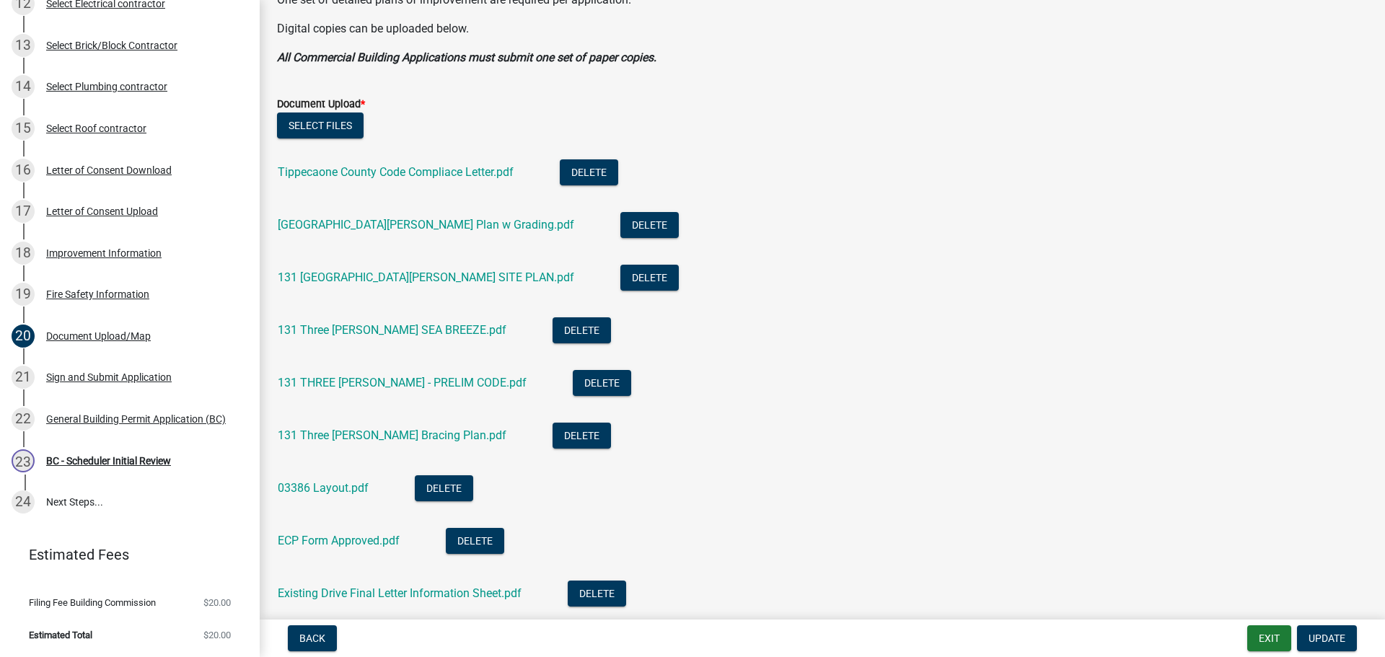
scroll to position [433, 0]
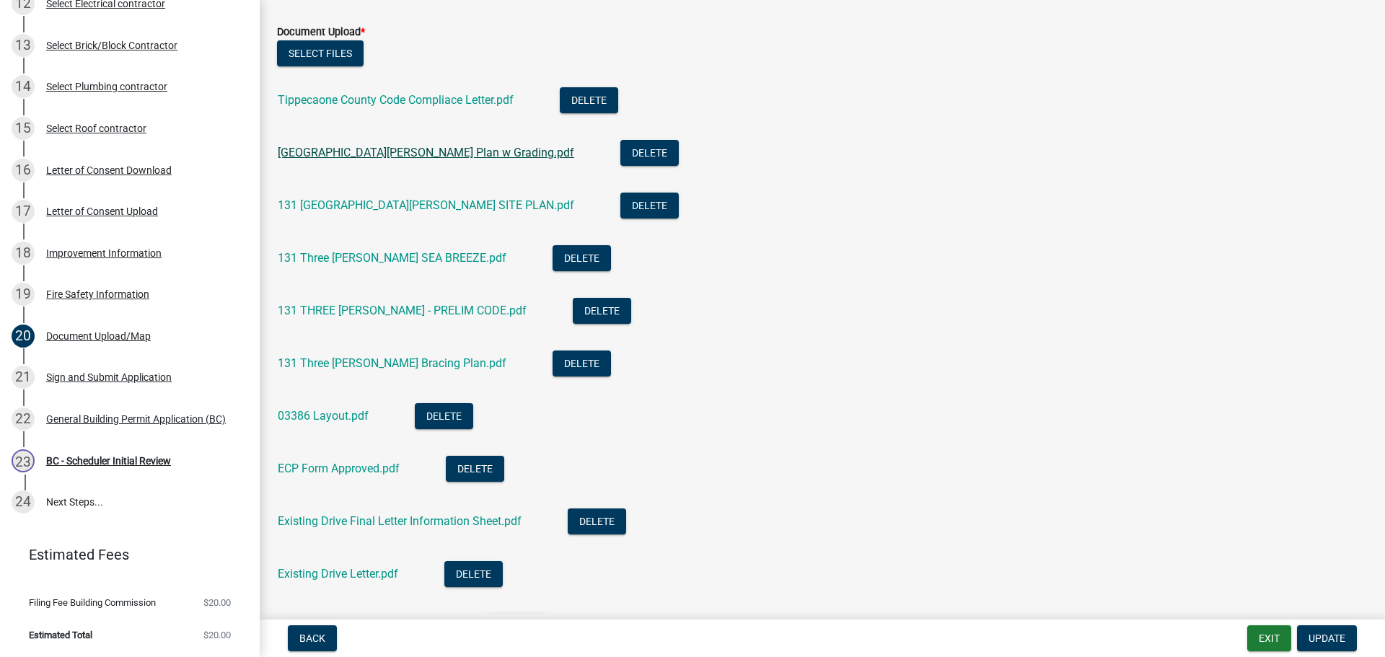
click at [338, 151] on link "131 Three Meadows Site Plan w Grading.pdf" at bounding box center [426, 153] width 296 height 14
click at [361, 208] on link "131 Three Meadows SITE PLAN.pdf" at bounding box center [426, 205] width 296 height 14
click at [340, 310] on link "131 THREE MEADOWS - PRELIM CODE.pdf" at bounding box center [402, 311] width 249 height 14
click at [321, 361] on link "131 Three Meadows Bracing Plan.pdf" at bounding box center [392, 363] width 229 height 14
click at [320, 416] on link "03386 Layout.pdf" at bounding box center [323, 416] width 91 height 14
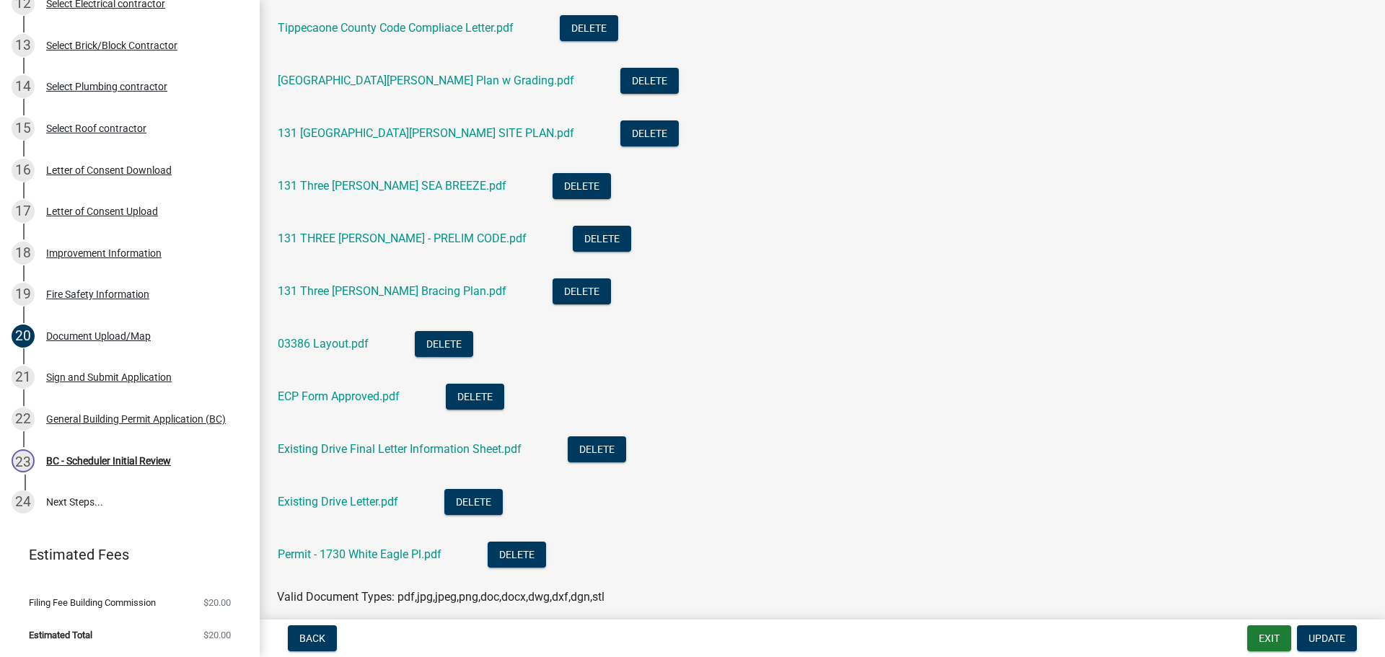
scroll to position [577, 0]
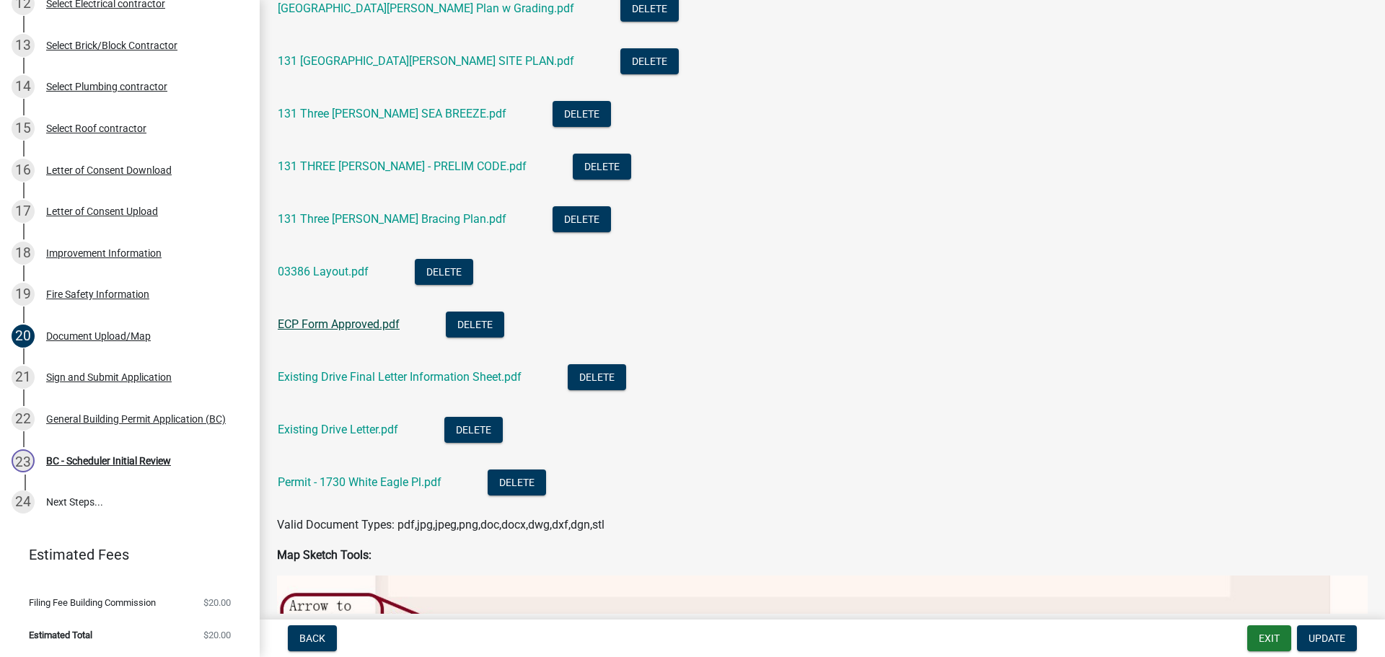
click at [363, 324] on link "ECP Form Approved.pdf" at bounding box center [339, 324] width 122 height 14
click at [330, 376] on link "Existing Drive Final Letter Information Sheet.pdf" at bounding box center [400, 377] width 244 height 14
click at [371, 432] on link "Existing Drive Letter.pdf" at bounding box center [338, 430] width 120 height 14
click at [330, 485] on link "Permit - 1730 White Eagle Pl.pdf" at bounding box center [360, 482] width 164 height 14
click at [382, 104] on div "131 Three Meadows SEA BREEZE.pdf" at bounding box center [404, 116] width 252 height 30
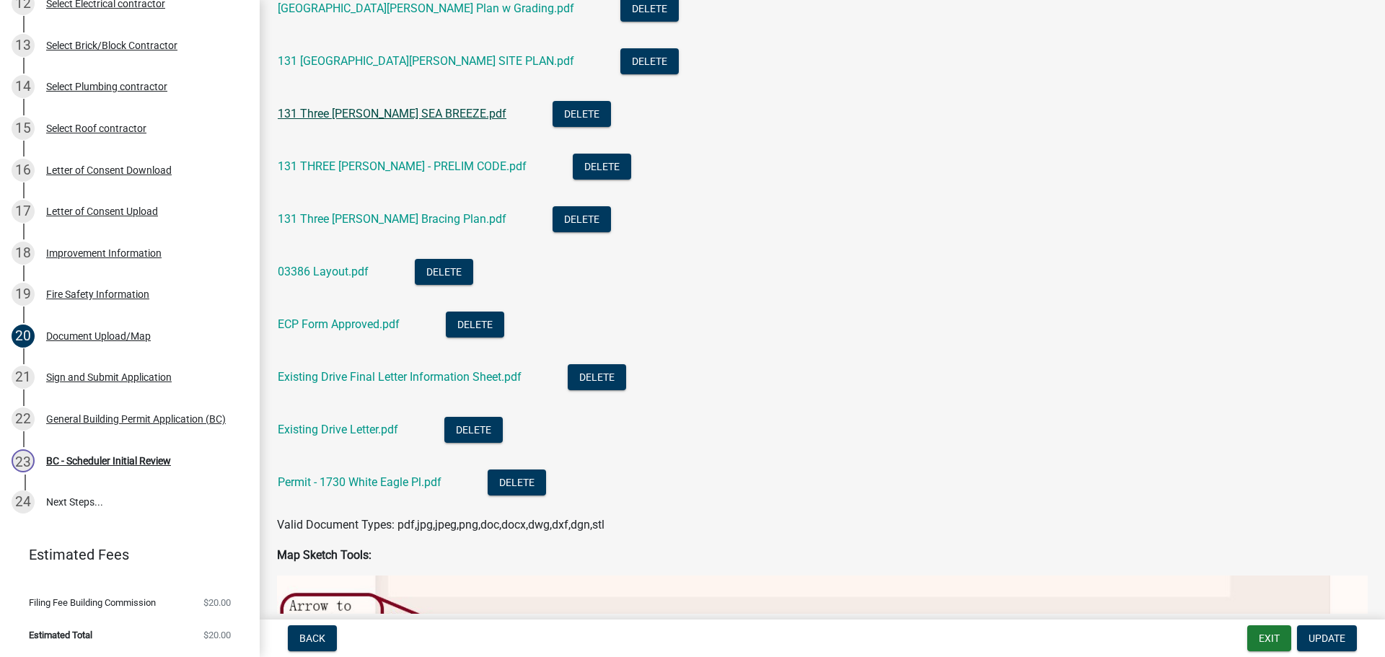
click at [386, 114] on link "131 Three Meadows SEA BREEZE.pdf" at bounding box center [392, 114] width 229 height 14
click at [78, 253] on div "Improvement Information" at bounding box center [103, 253] width 115 height 10
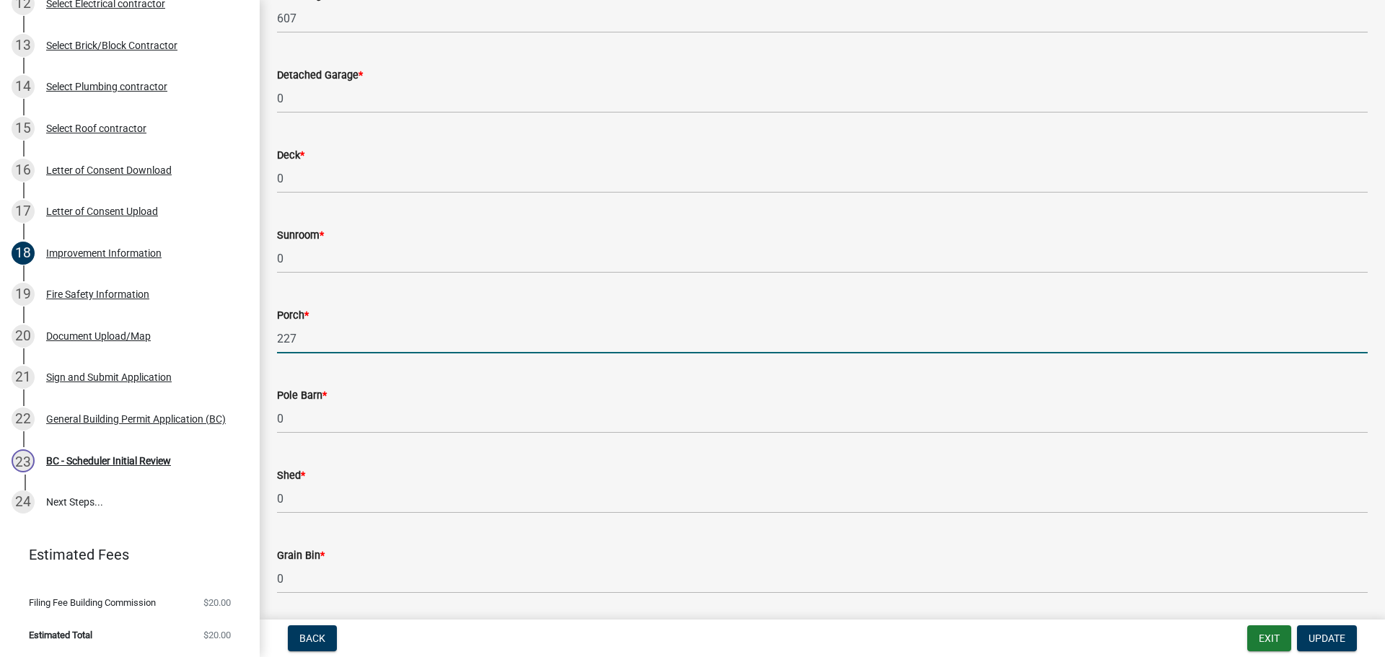
drag, startPoint x: 306, startPoint y: 342, endPoint x: 260, endPoint y: 338, distance: 45.7
click at [260, 338] on div "Improvement Information share Share Will the structure be heated? * Yes No Will…" at bounding box center [822, 646] width 1125 height 2412
type input "190"
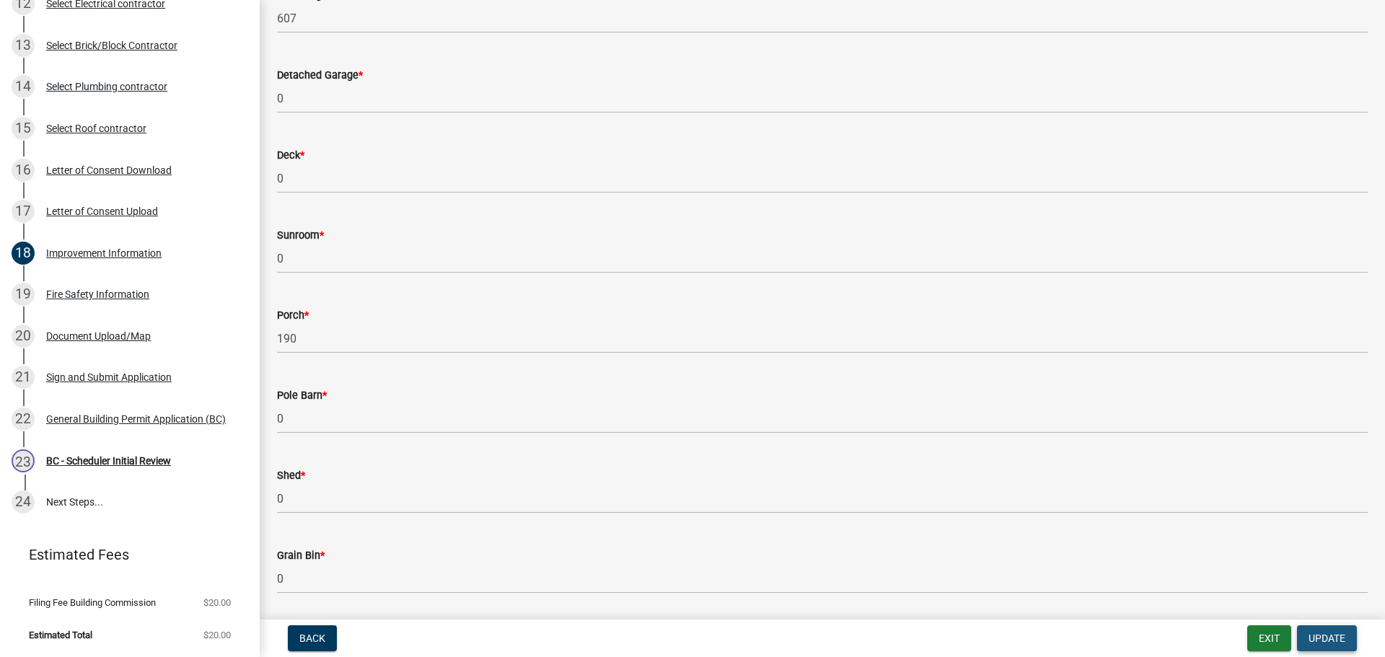
click at [1343, 635] on span "Update" at bounding box center [1327, 639] width 37 height 12
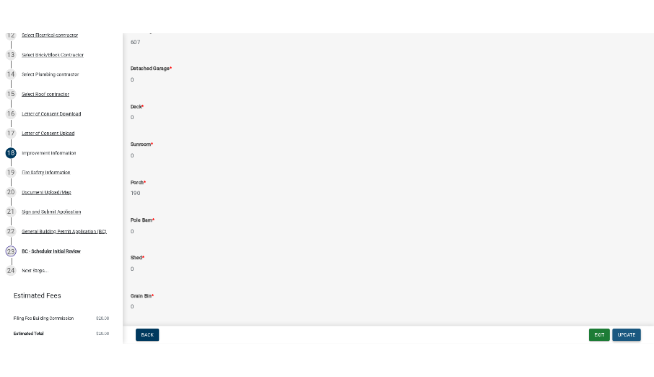
scroll to position [0, 0]
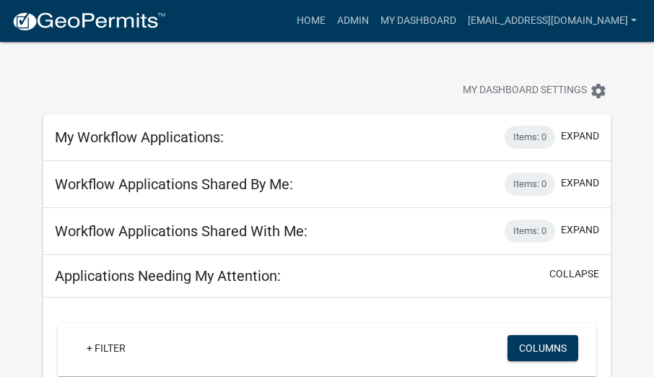
drag, startPoint x: 414, startPoint y: 83, endPoint x: 393, endPoint y: 70, distance: 24.6
click at [412, 81] on div "My Dashboard Settings settings" at bounding box center [498, 92] width 245 height 32
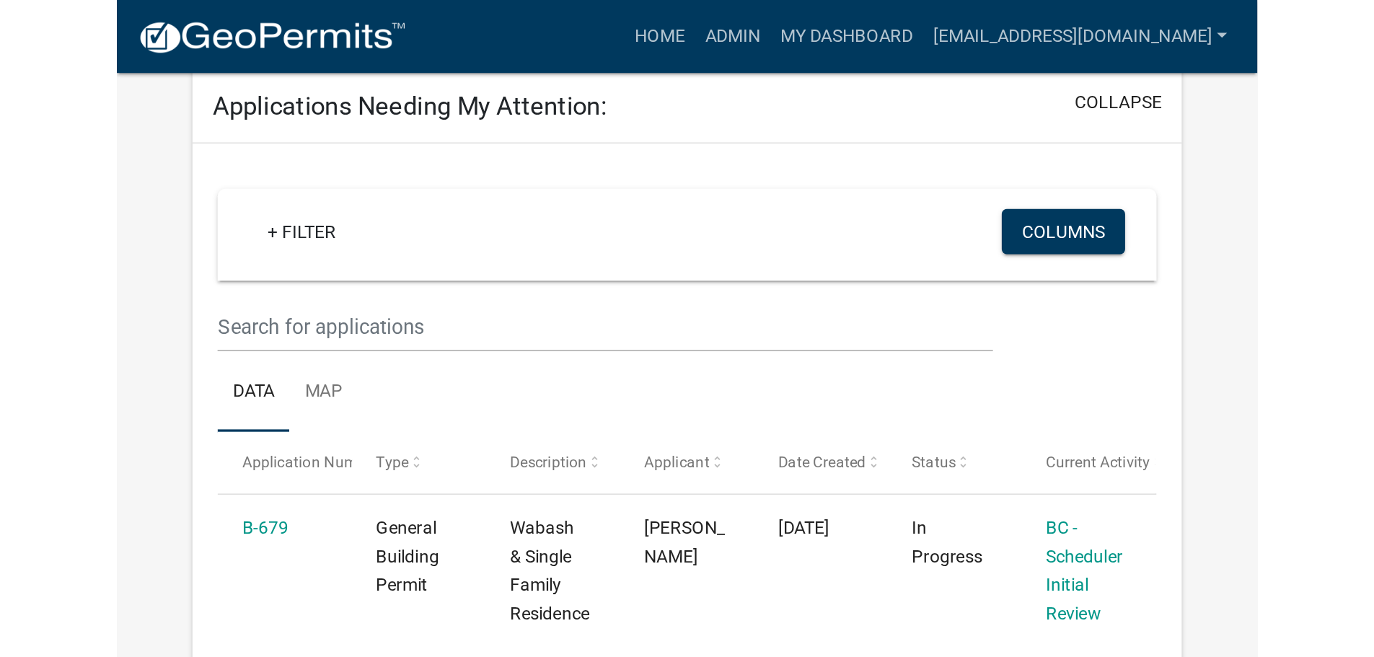
scroll to position [216, 0]
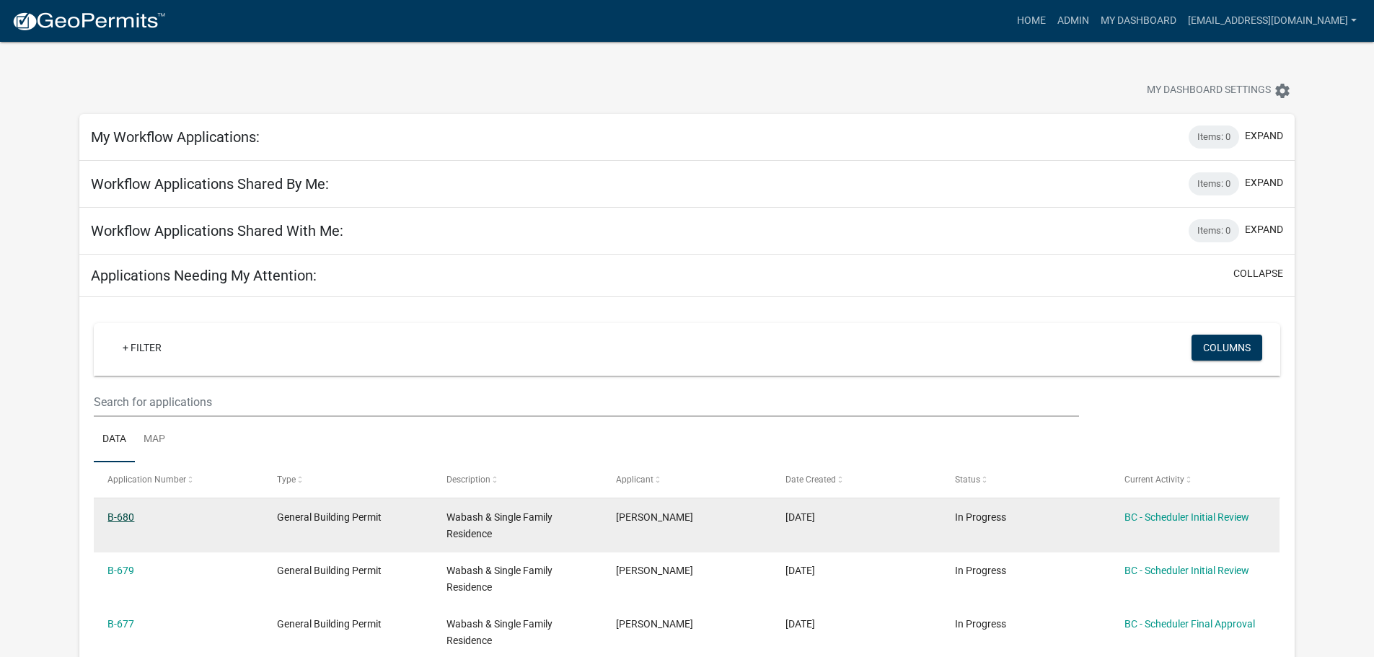
click at [126, 516] on link "B-680" at bounding box center [120, 517] width 27 height 12
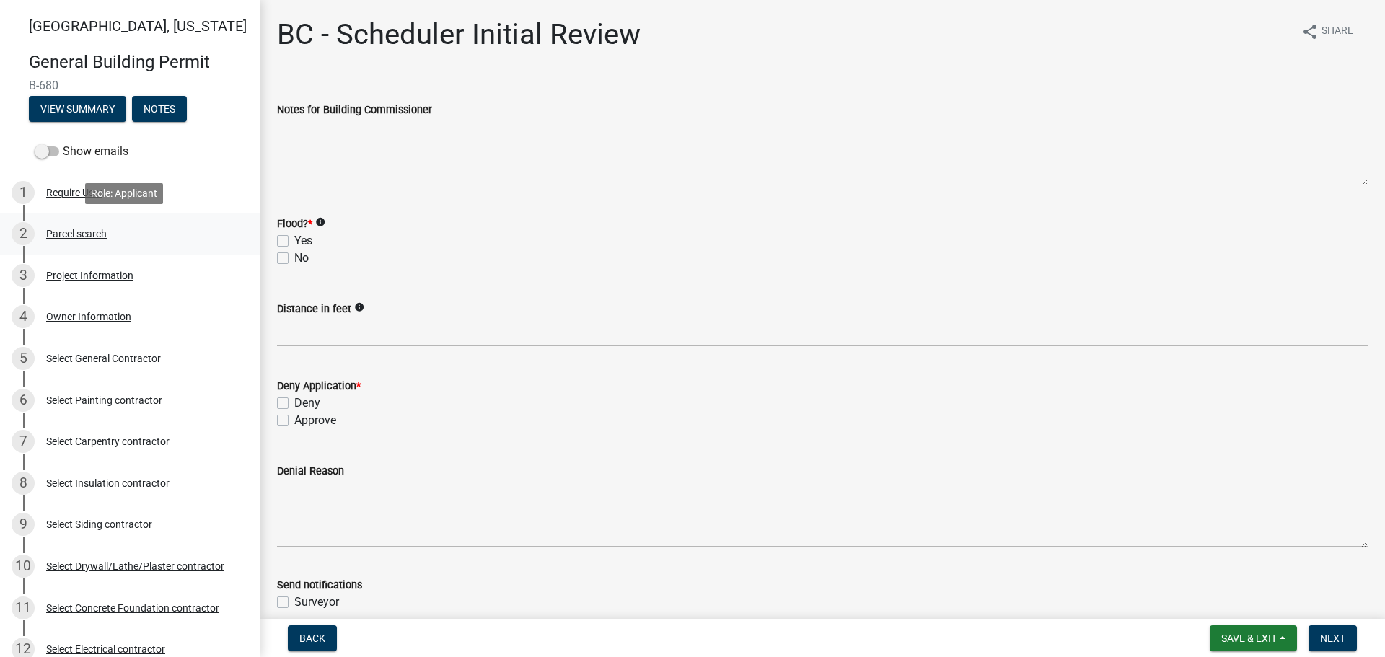
click at [71, 227] on div "2 Parcel search" at bounding box center [124, 233] width 225 height 23
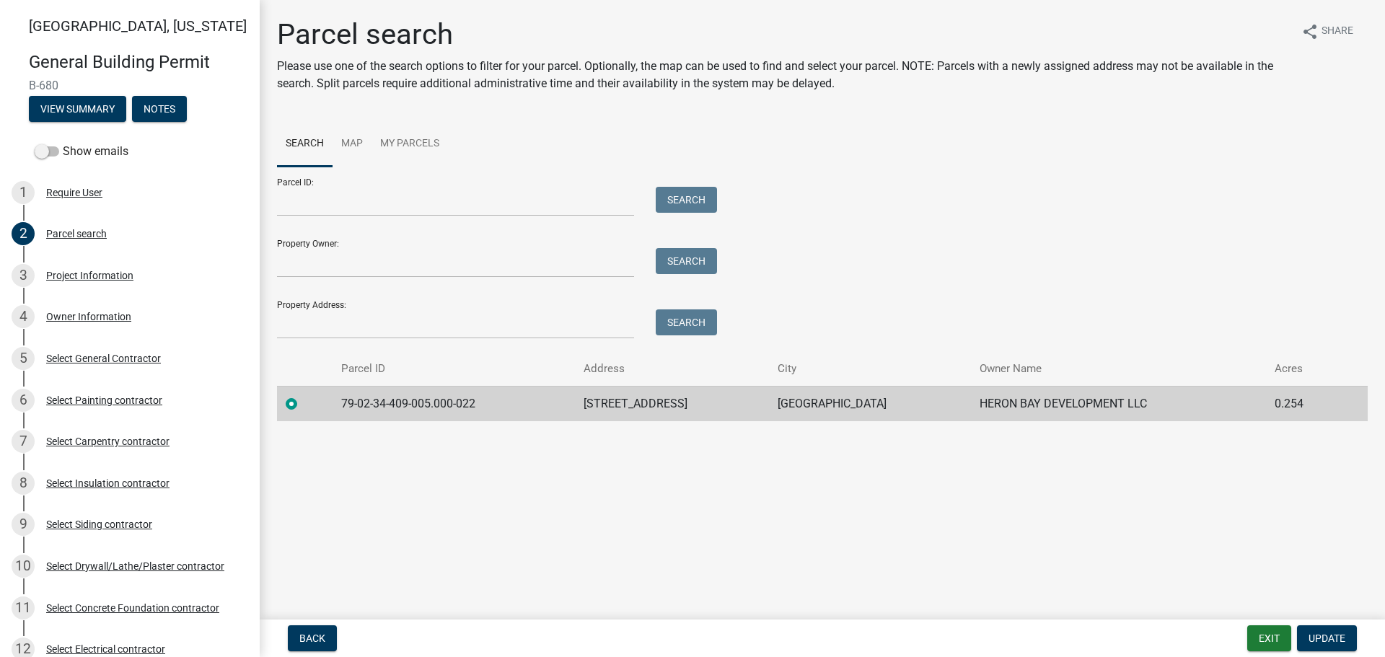
click at [474, 405] on td "79-02-34-409-005.000-022" at bounding box center [454, 403] width 242 height 35
drag, startPoint x: 473, startPoint y: 404, endPoint x: 334, endPoint y: 395, distance: 139.5
click at [334, 395] on td "79-02-34-409-005.000-022" at bounding box center [454, 403] width 242 height 35
copy td "79-02-34-409-005.000-022"
click at [84, 271] on div "Project Information" at bounding box center [89, 276] width 87 height 10
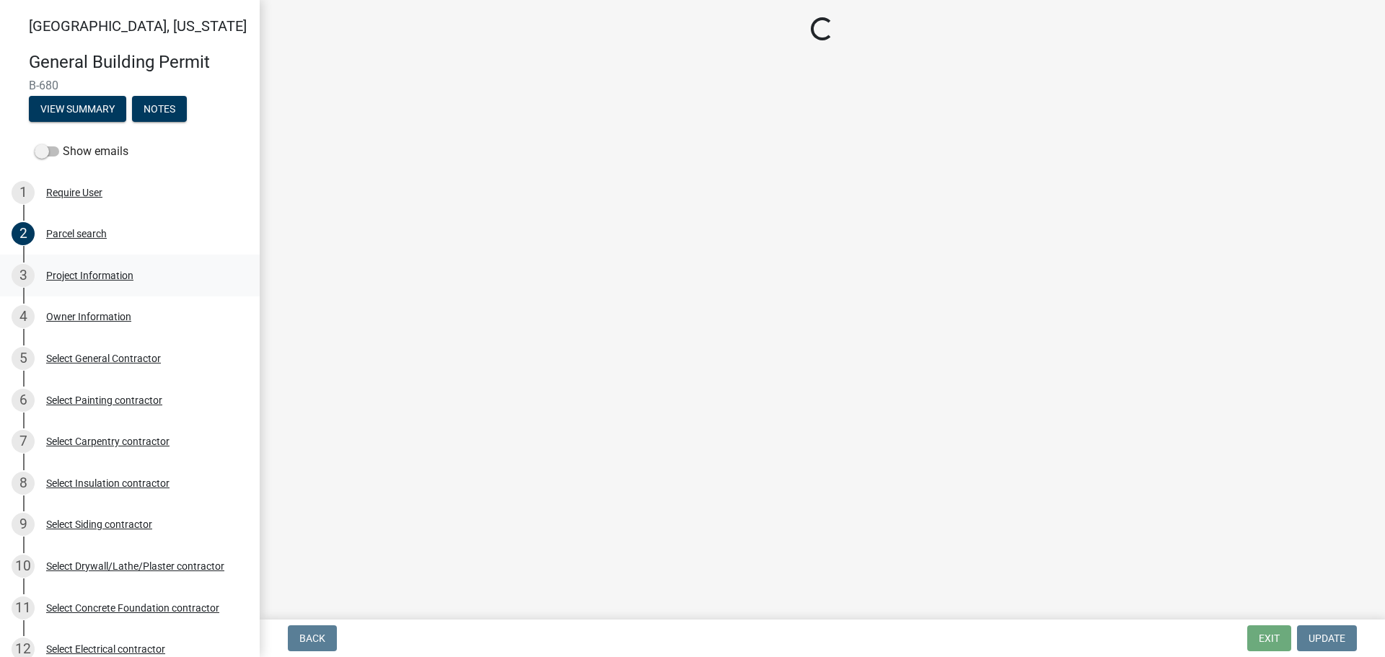
select select "f62e9ec7-2ce1-40c9-9d70-ac6e7ddc5d7c"
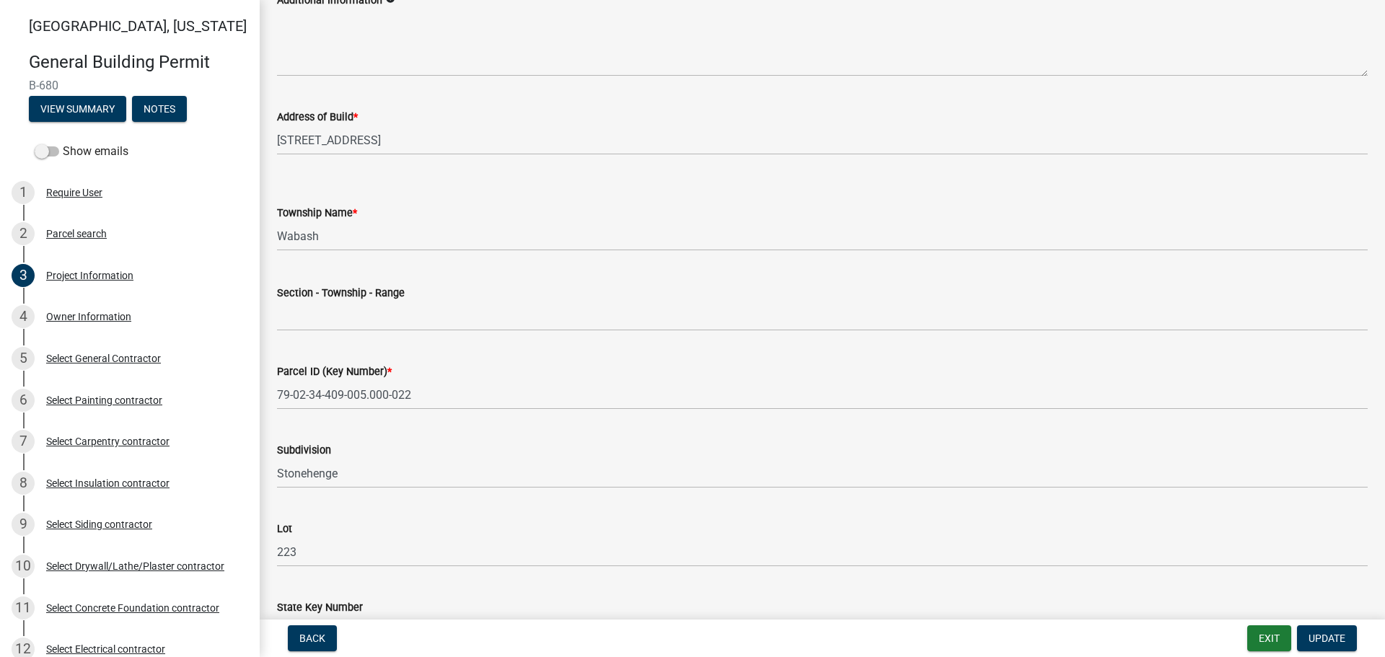
scroll to position [517, 0]
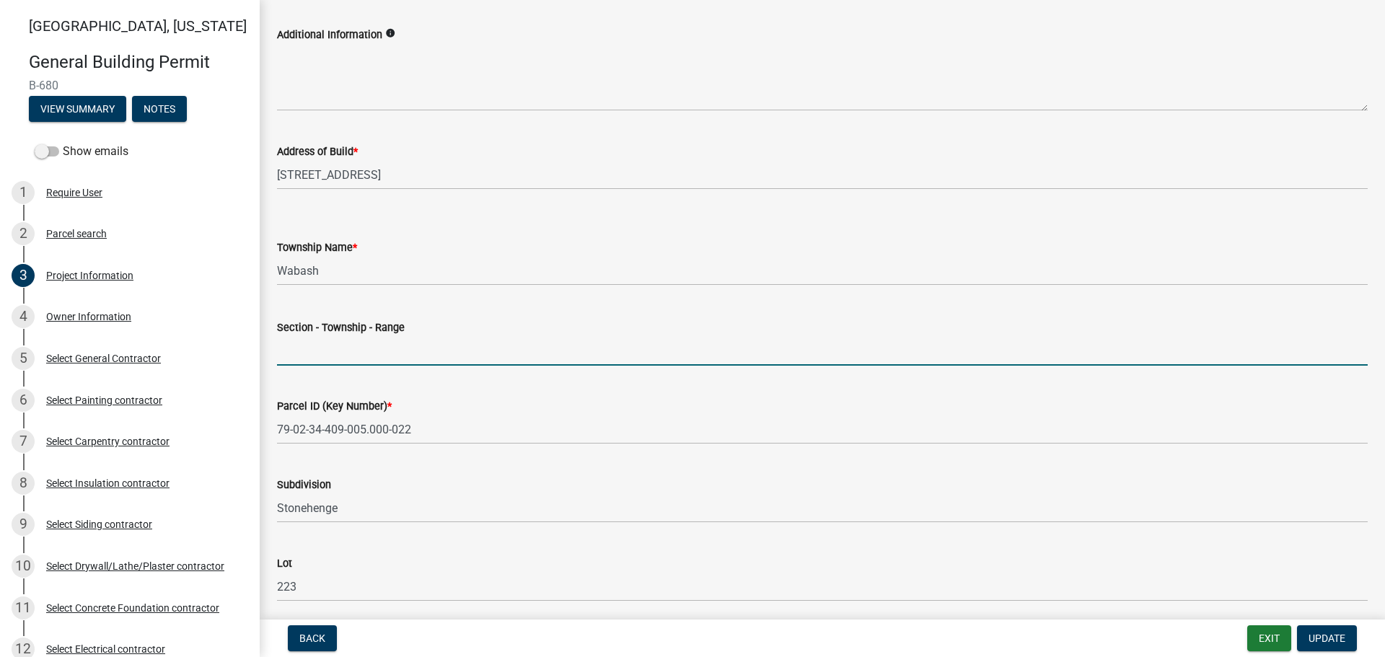
click at [303, 349] on input "Section - Township - Range" at bounding box center [822, 351] width 1091 height 30
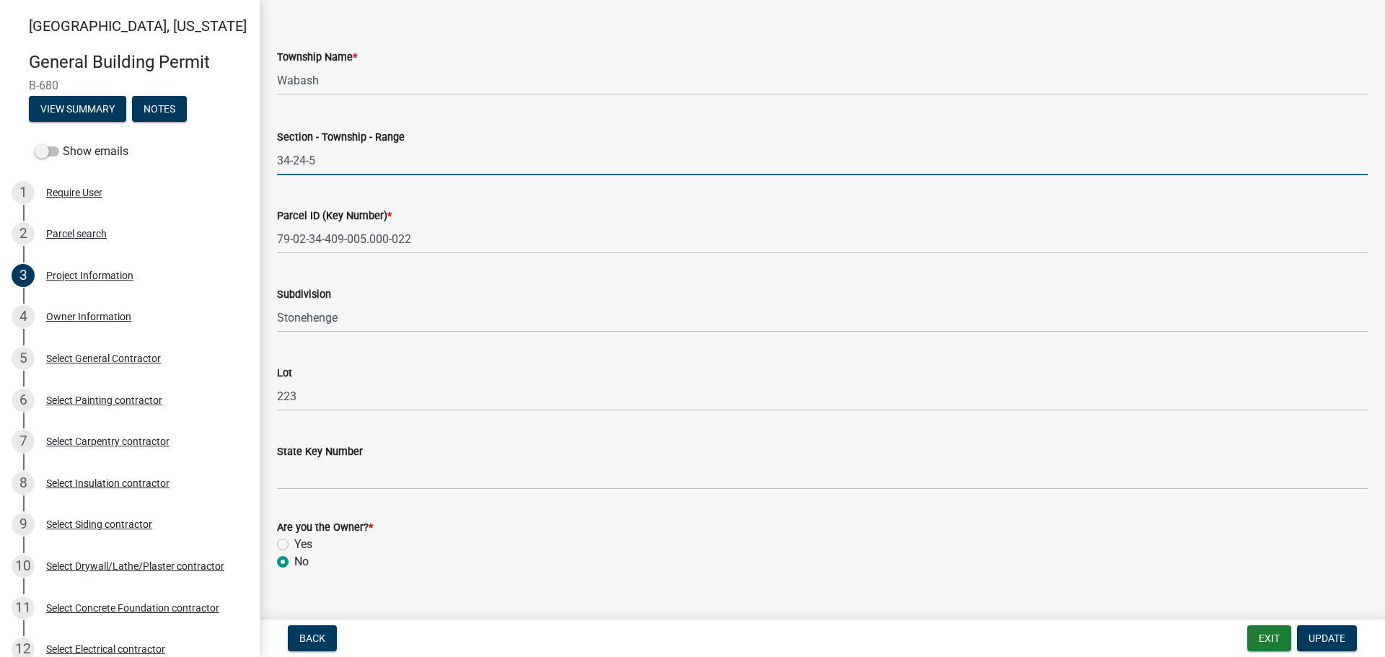
scroll to position [733, 0]
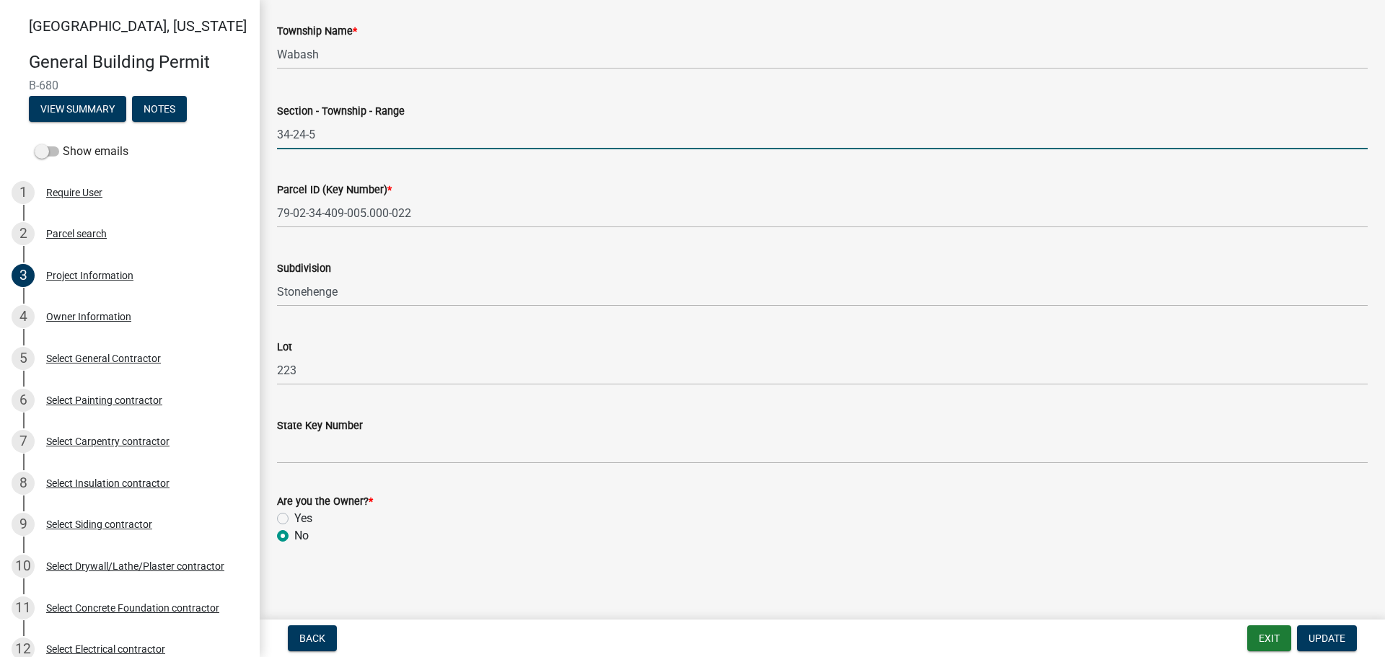
type input "34-24-5"
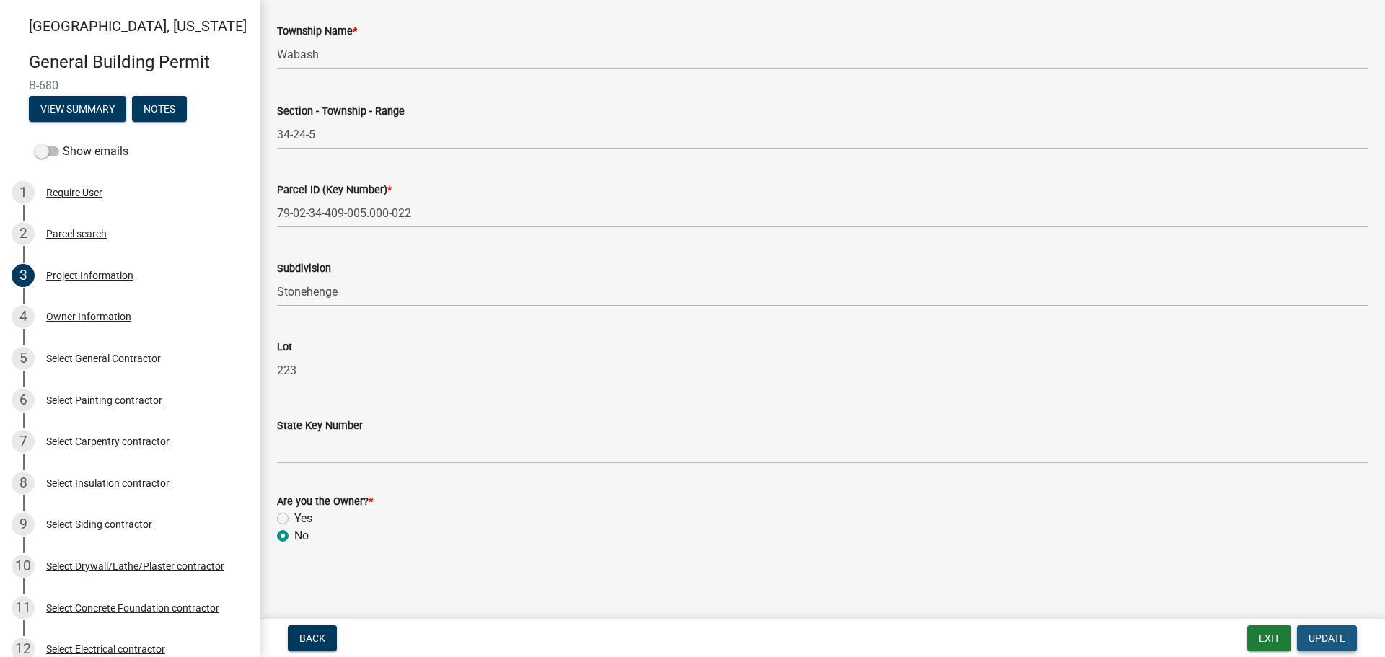
click at [1328, 633] on span "Update" at bounding box center [1327, 639] width 37 height 12
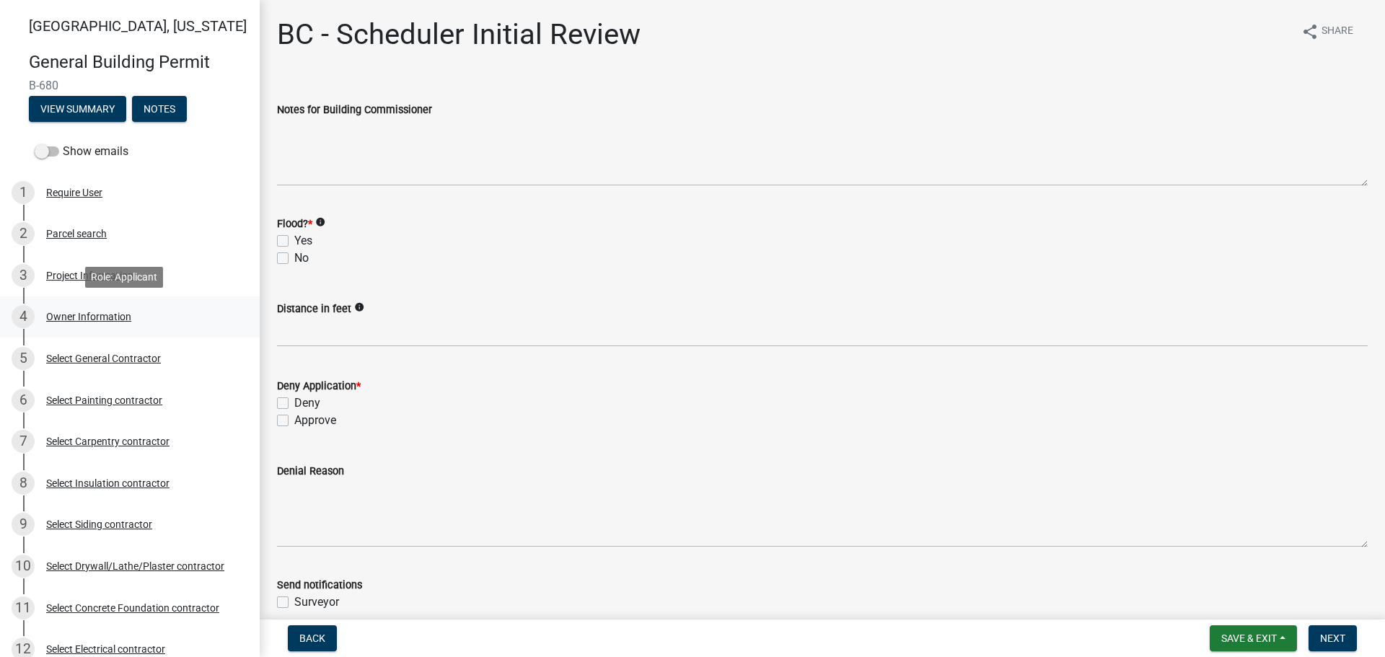
click at [118, 315] on div "Owner Information" at bounding box center [88, 317] width 85 height 10
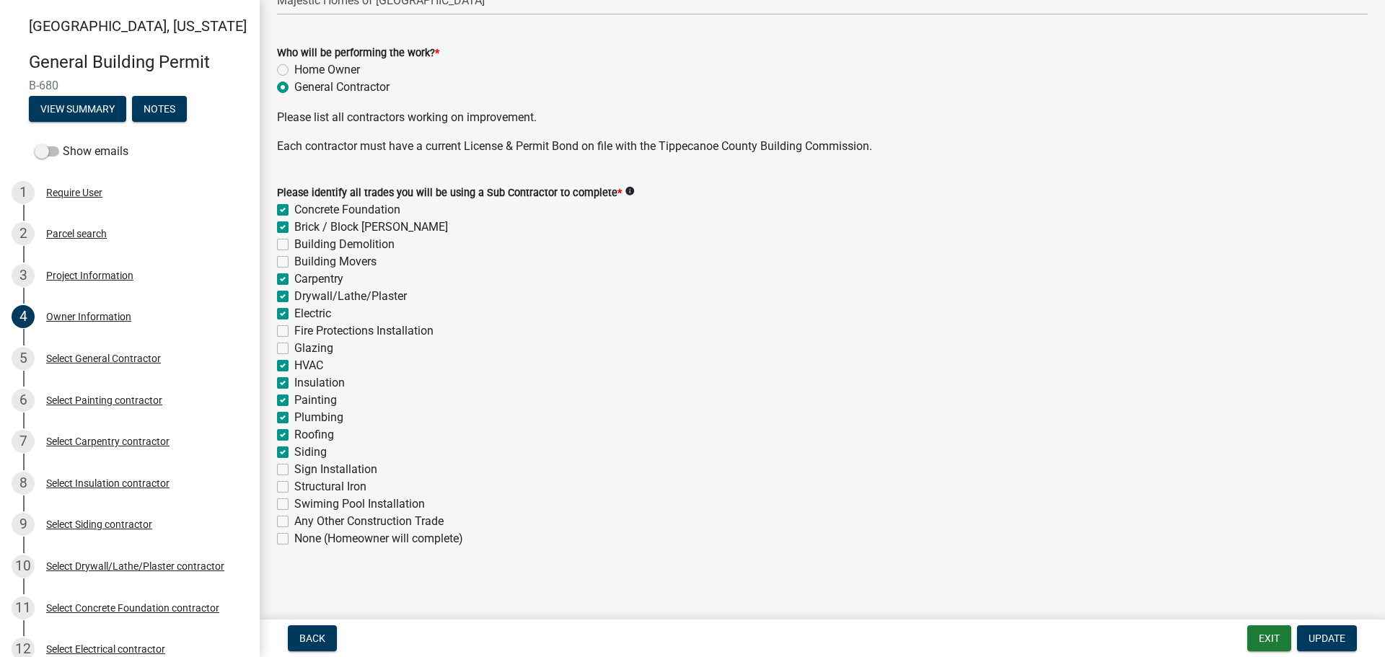
scroll to position [450, 0]
click at [86, 356] on div "Select General Contractor" at bounding box center [103, 358] width 115 height 10
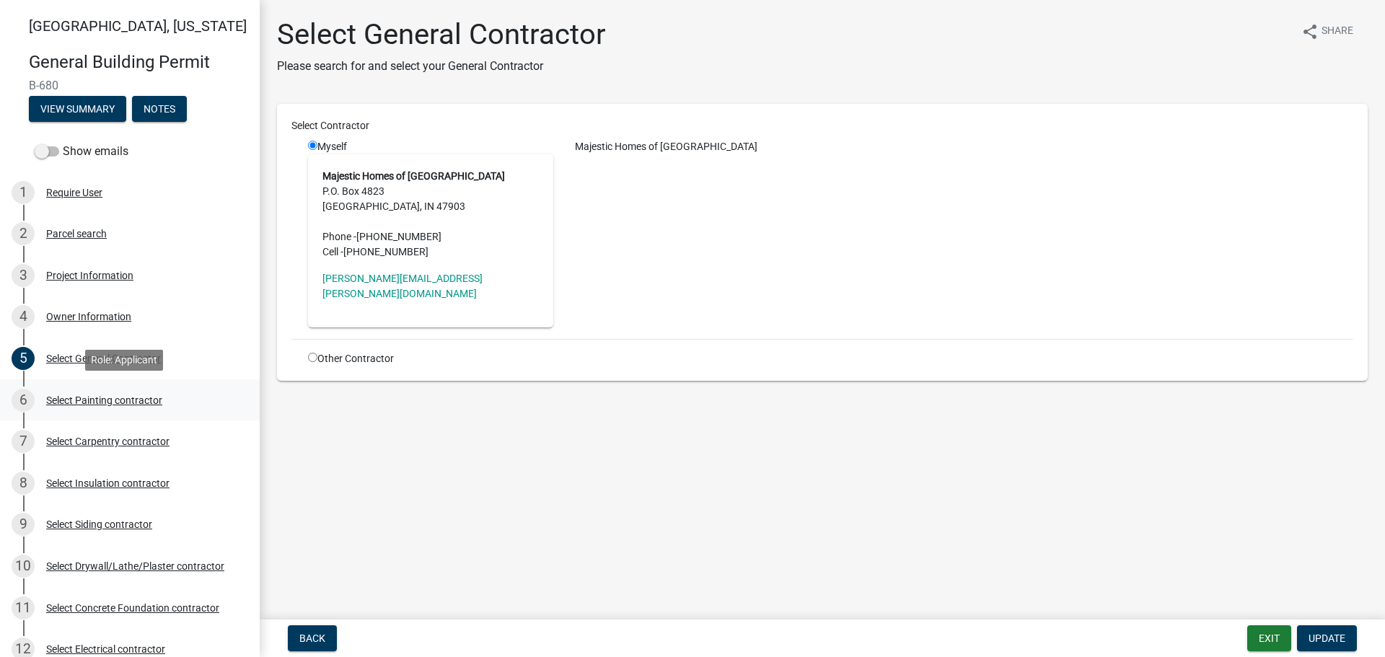
click at [95, 396] on div "Select Painting contractor" at bounding box center [104, 400] width 116 height 10
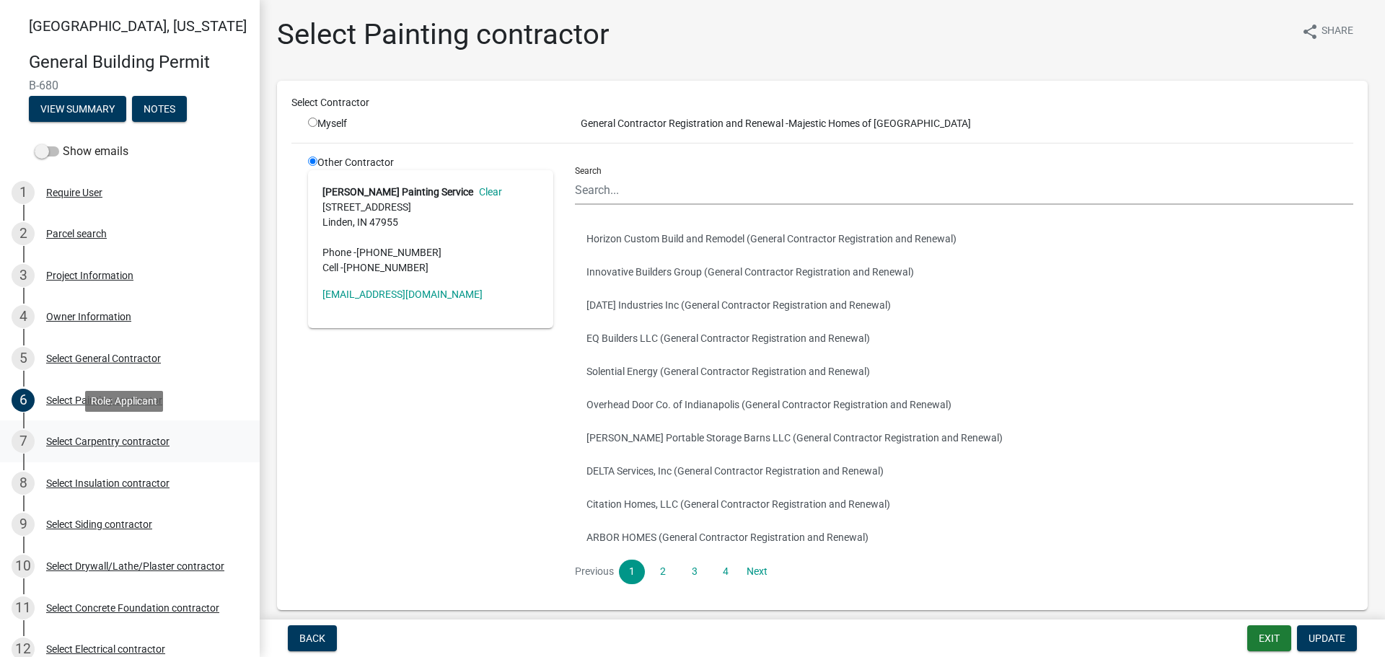
click at [97, 441] on div "Select Carpentry contractor" at bounding box center [107, 441] width 123 height 10
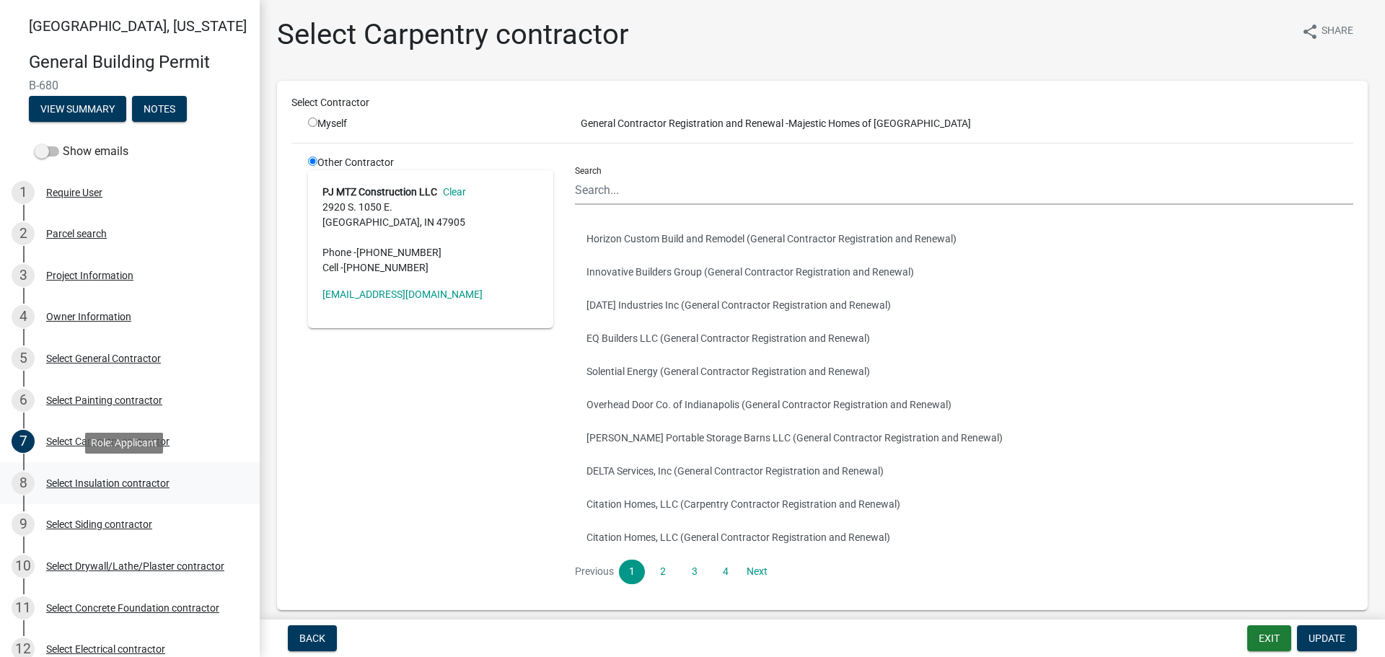
click at [88, 480] on div "Select Insulation contractor" at bounding box center [107, 483] width 123 height 10
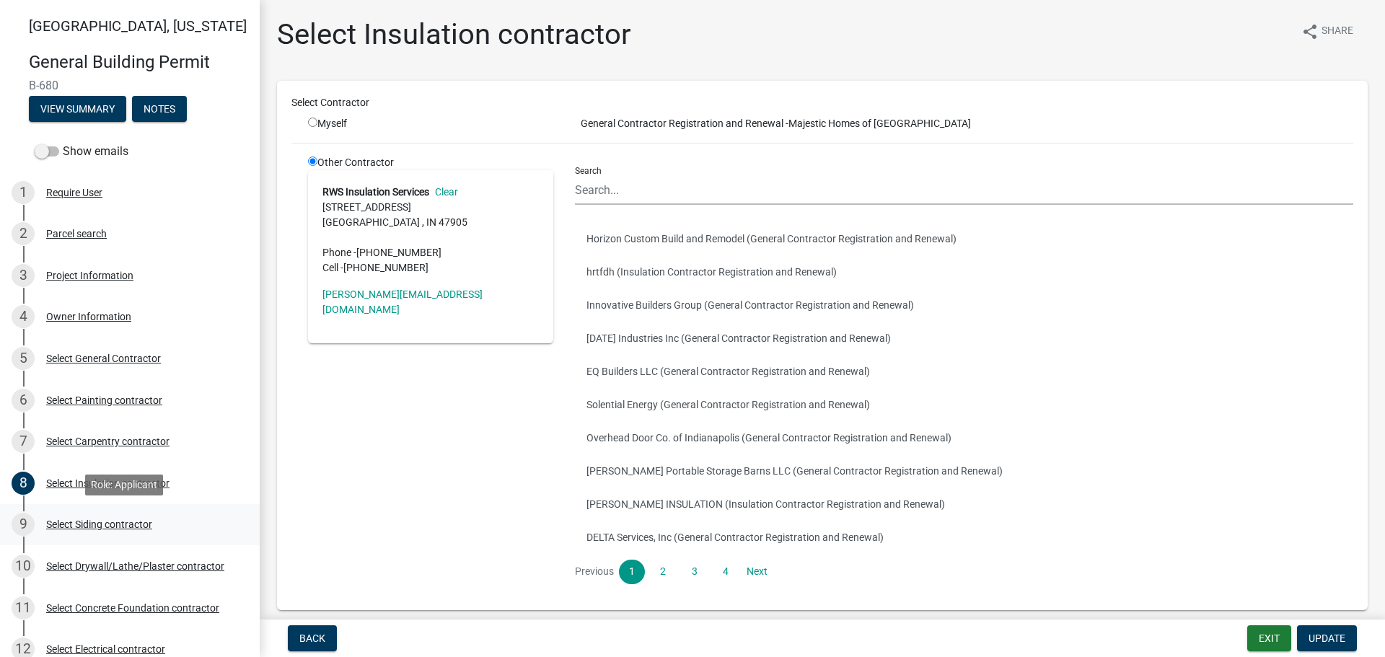
click at [83, 519] on div "Select Siding contractor" at bounding box center [99, 524] width 106 height 10
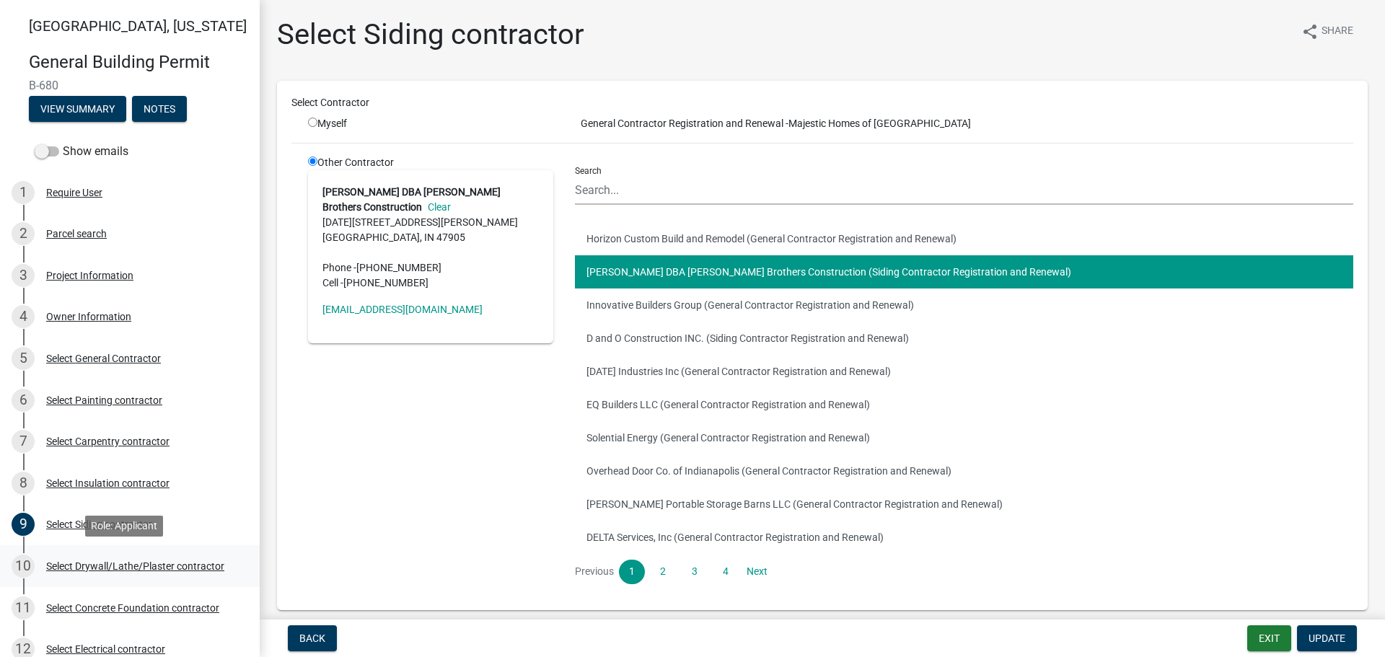
click at [82, 563] on div "Select Drywall/Lathe/Plaster contractor" at bounding box center [135, 566] width 178 height 10
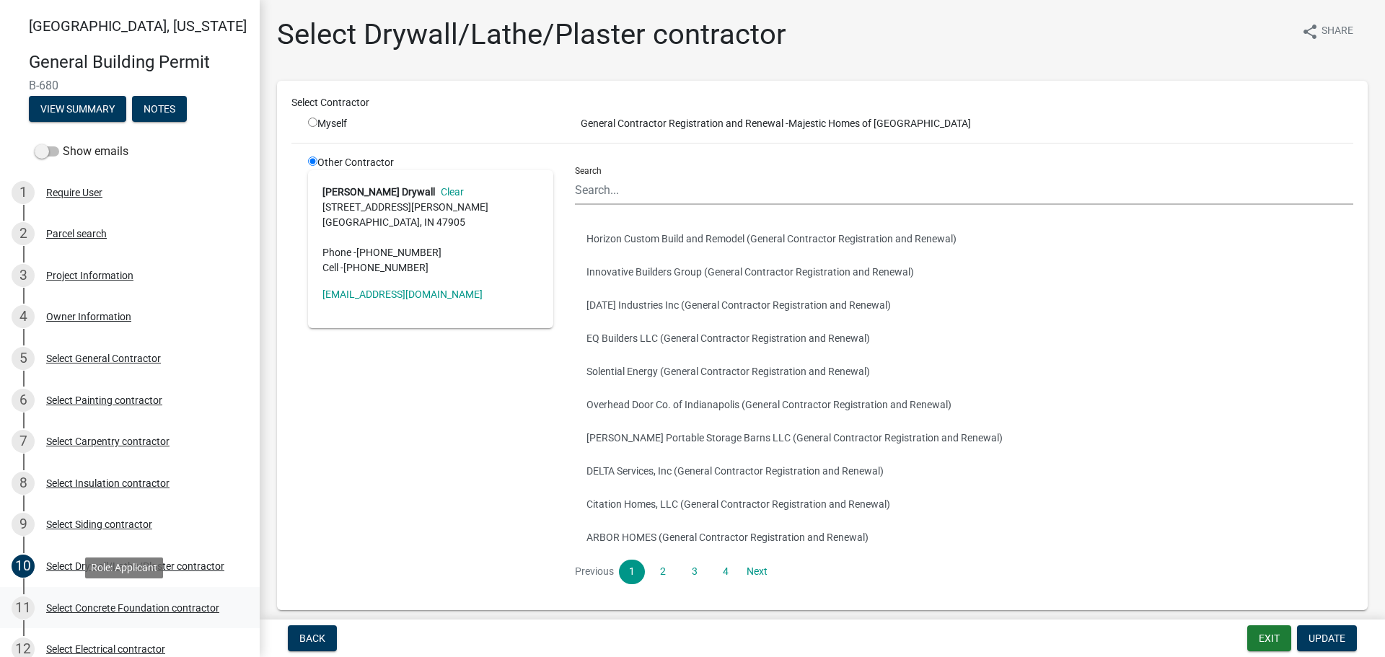
click at [79, 615] on div "11 Select Concrete Foundation contractor" at bounding box center [124, 608] width 225 height 23
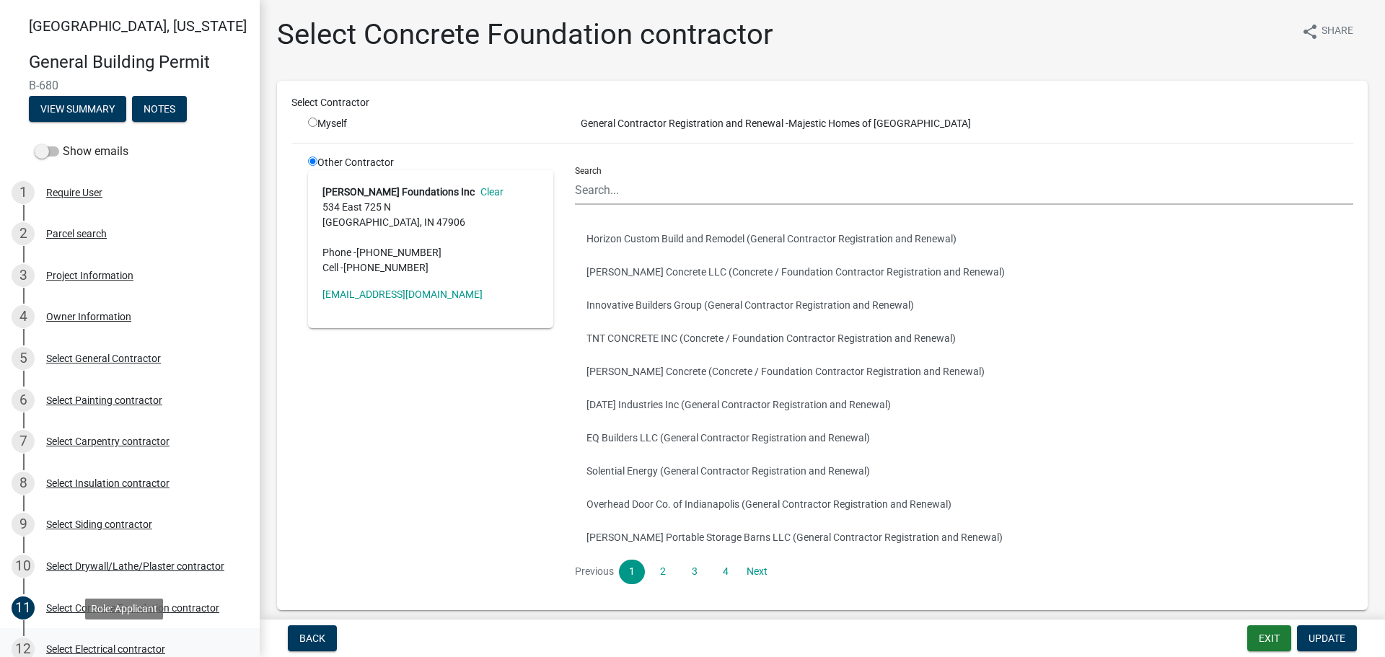
click at [88, 648] on div "Select Electrical contractor" at bounding box center [105, 649] width 119 height 10
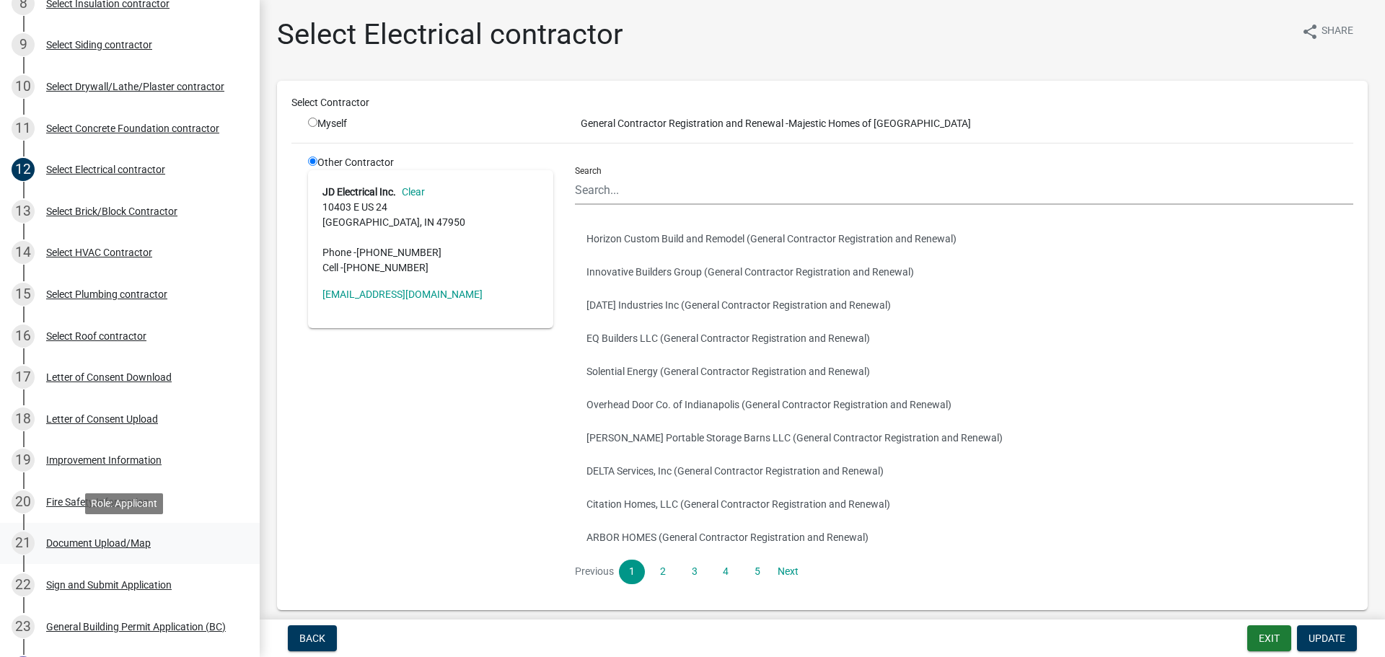
scroll to position [471, 0]
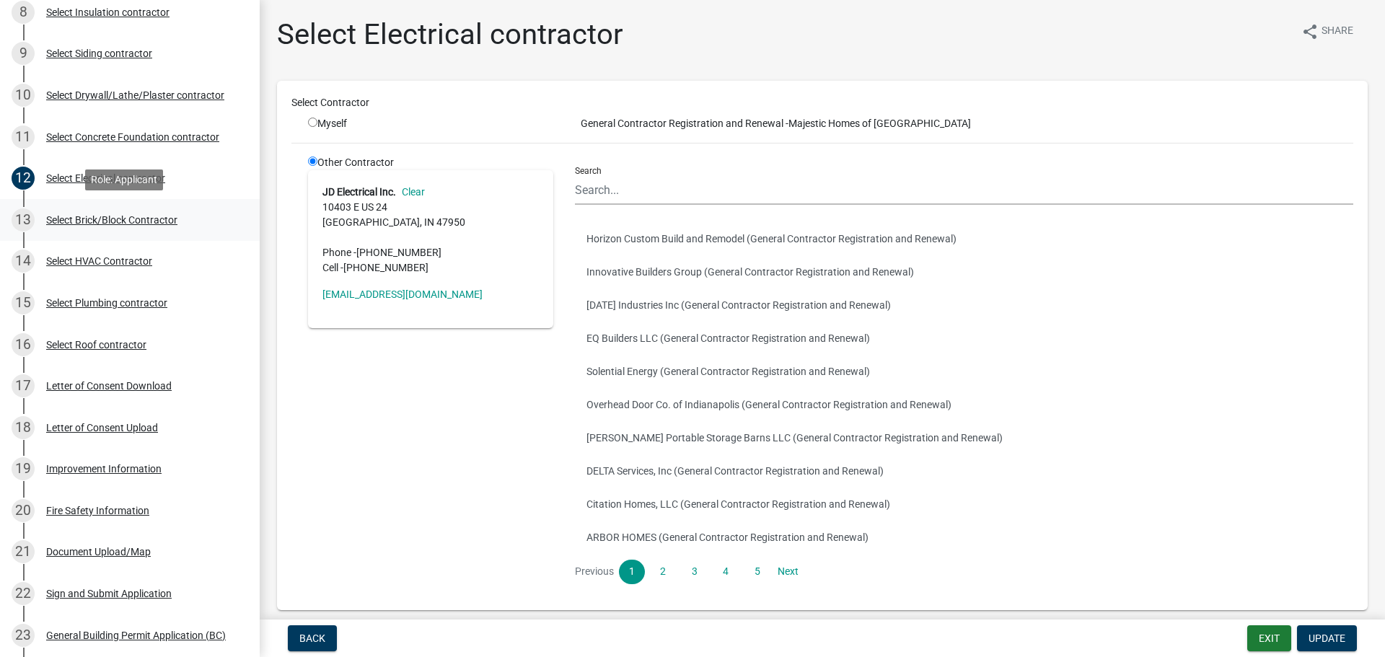
click at [87, 212] on div "13 Select Brick/Block Contractor" at bounding box center [124, 219] width 225 height 23
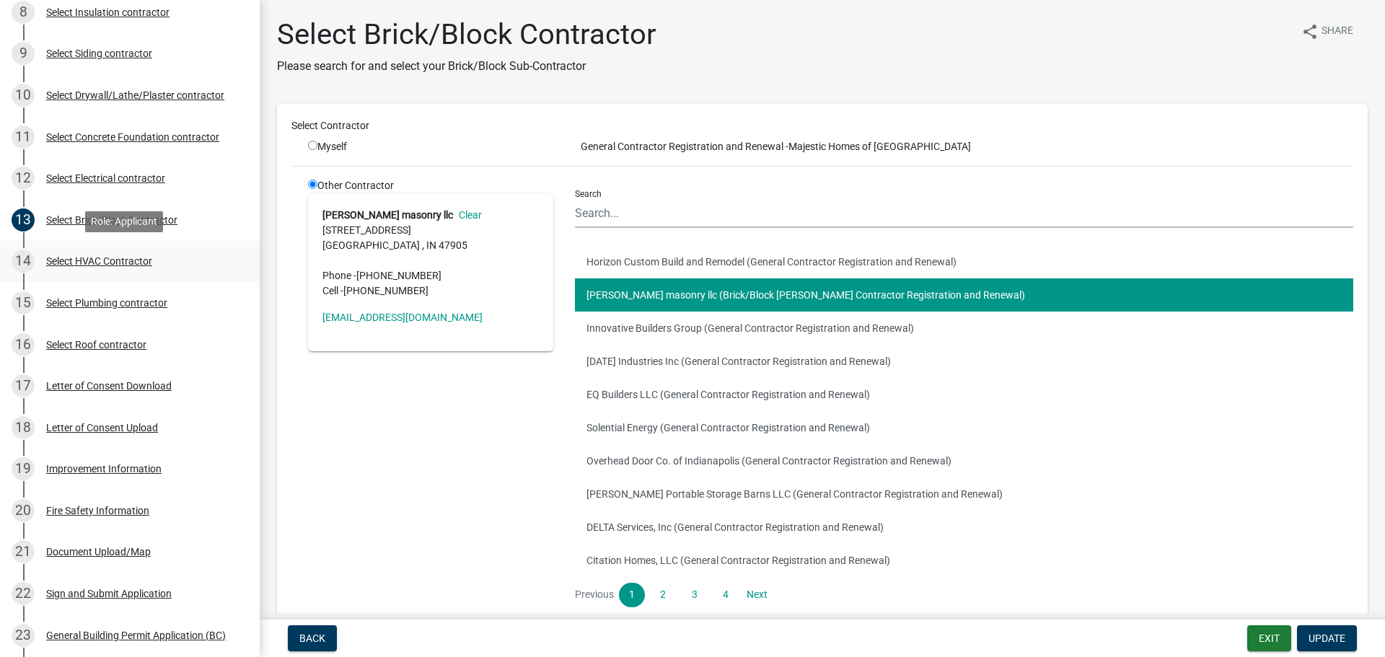
click at [80, 254] on div "14 Select HVAC Contractor" at bounding box center [124, 261] width 225 height 23
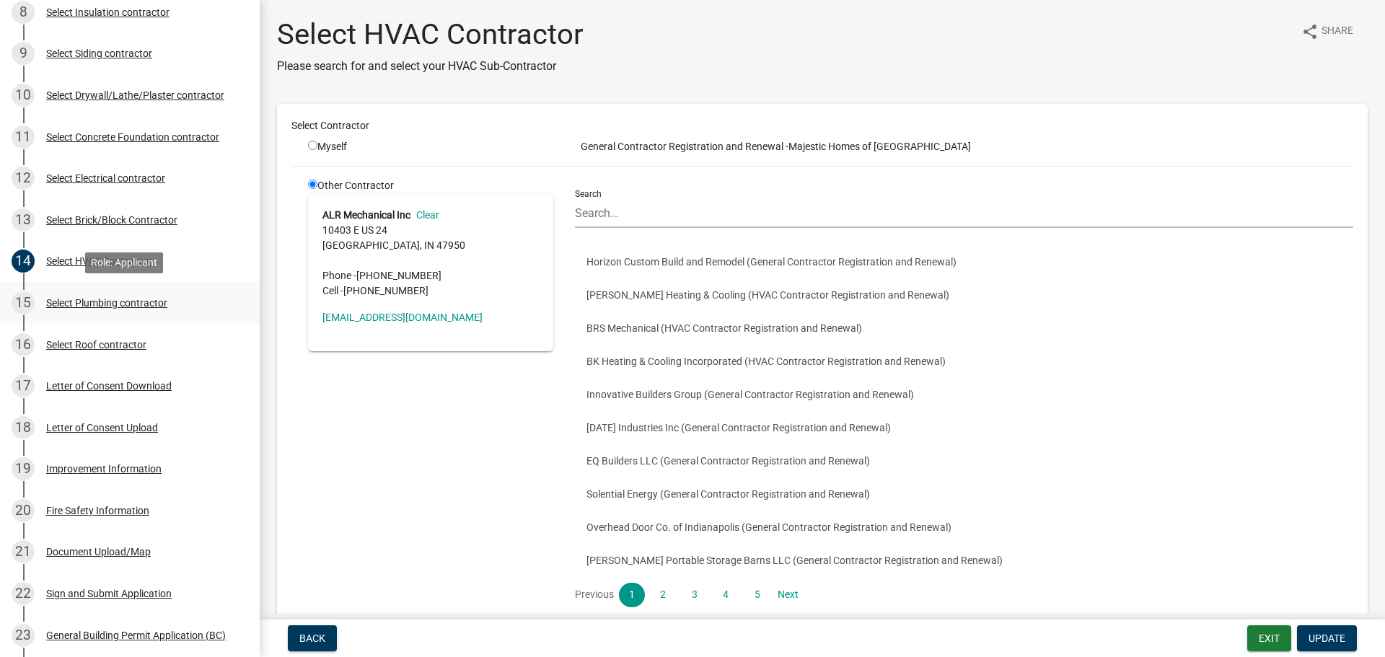
click at [80, 299] on div "Select Plumbing contractor" at bounding box center [106, 303] width 121 height 10
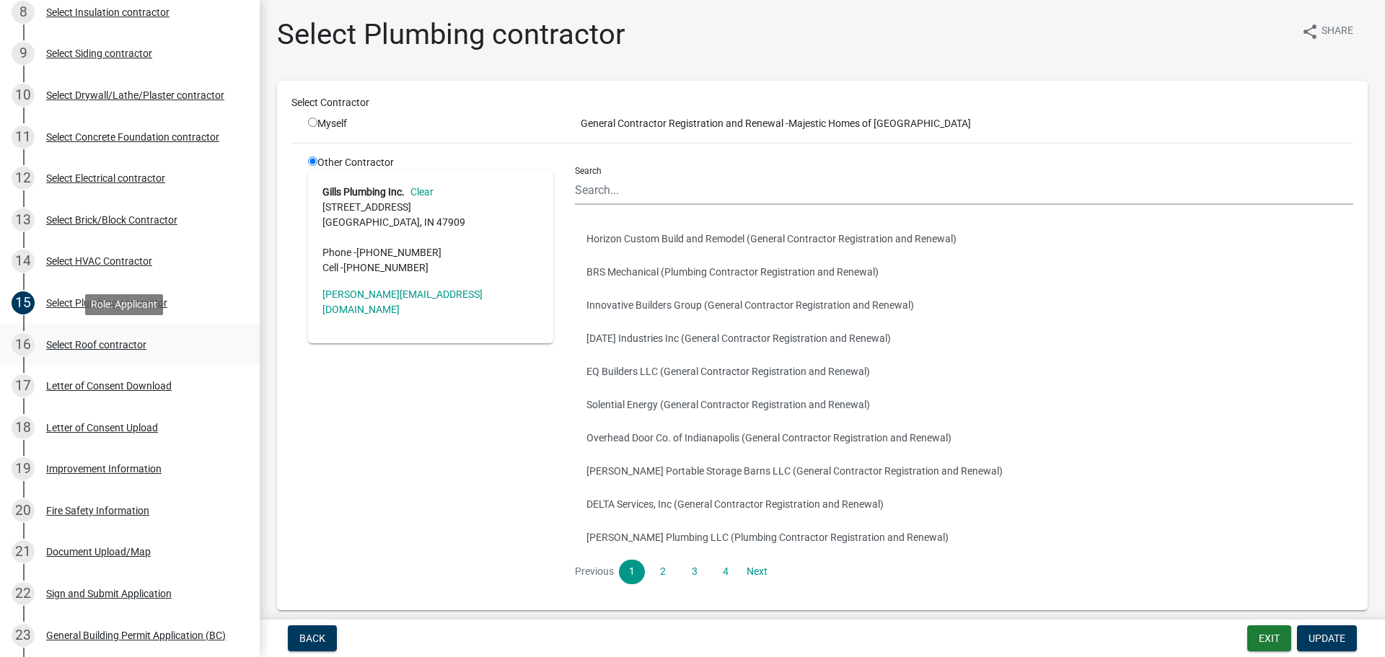
click at [82, 338] on div "16 Select Roof contractor" at bounding box center [124, 344] width 225 height 23
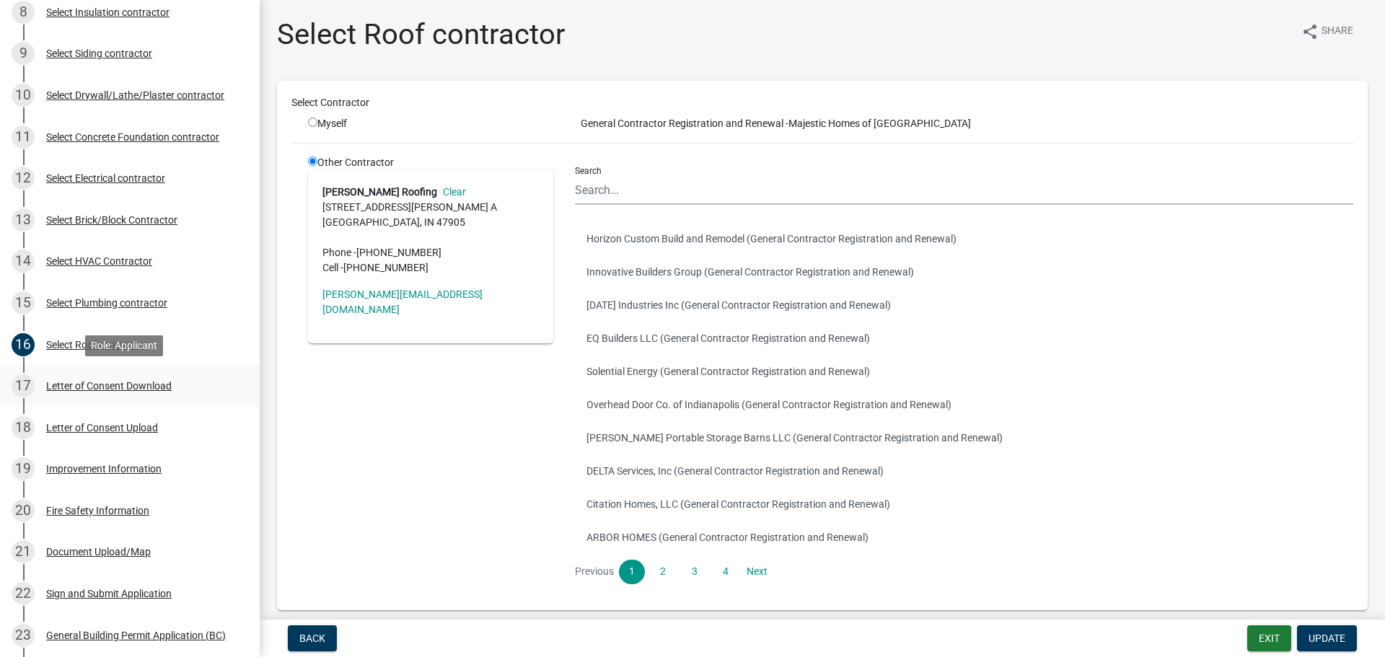
click at [82, 387] on div "Letter of Consent Download" at bounding box center [109, 386] width 126 height 10
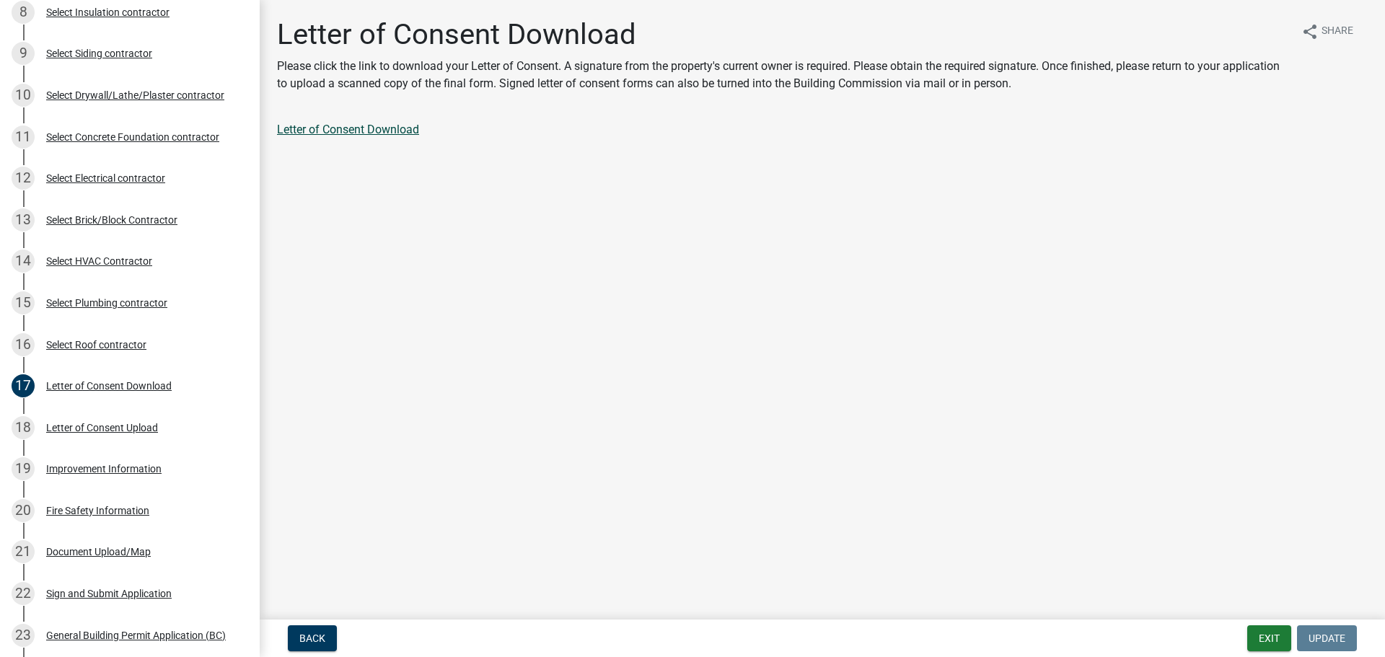
click at [377, 129] on link "Letter of Consent Download" at bounding box center [348, 130] width 142 height 14
click at [78, 464] on div "Improvement Information" at bounding box center [103, 469] width 115 height 10
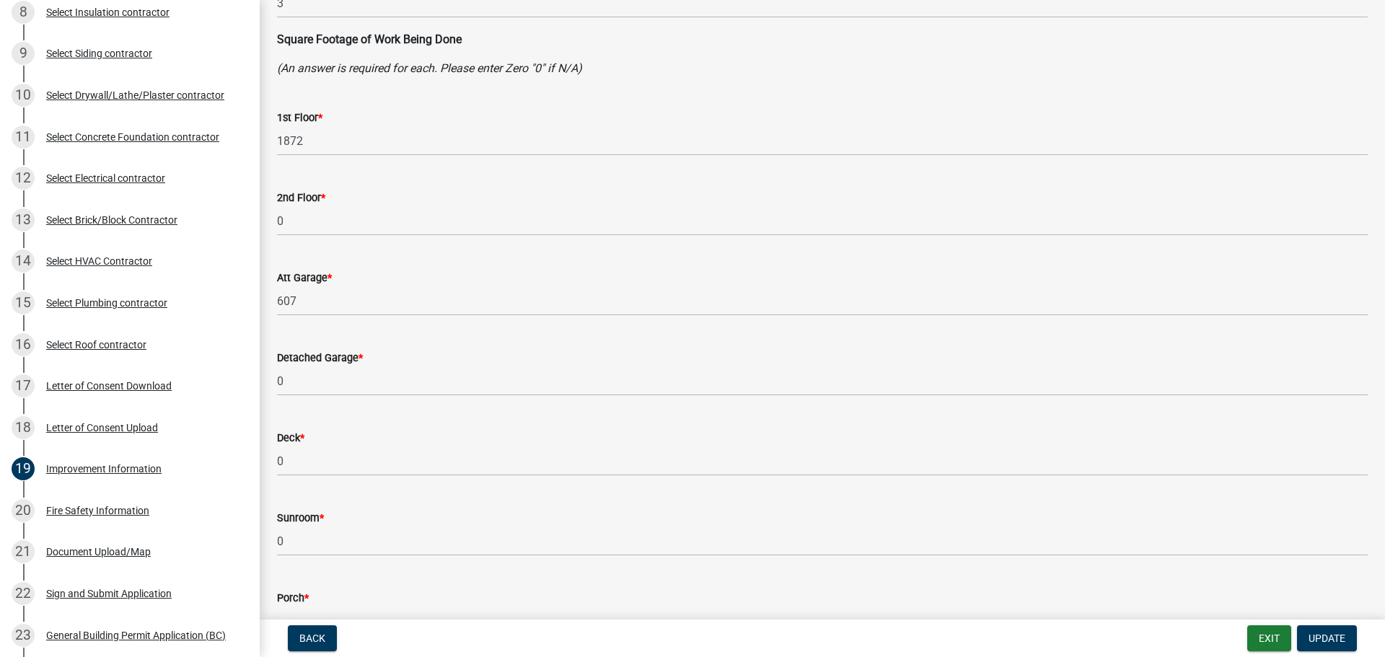
scroll to position [271, 0]
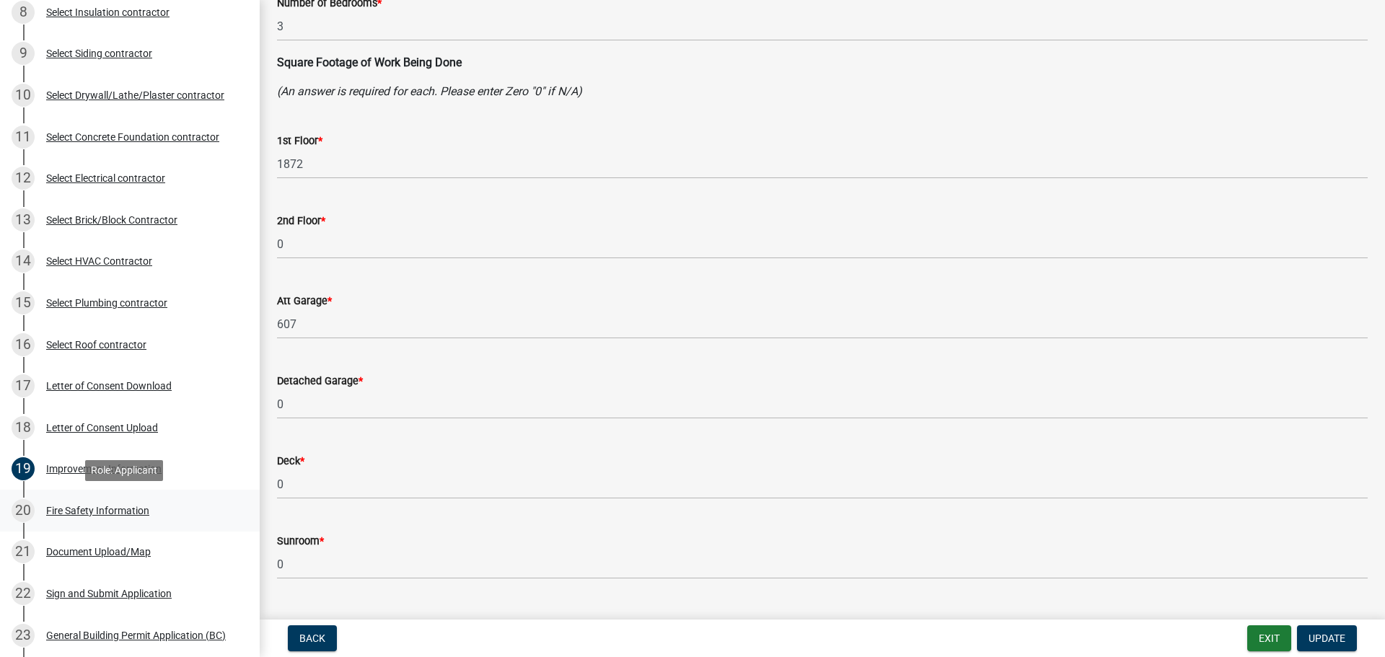
click at [87, 506] on div "Fire Safety Information" at bounding box center [97, 511] width 103 height 10
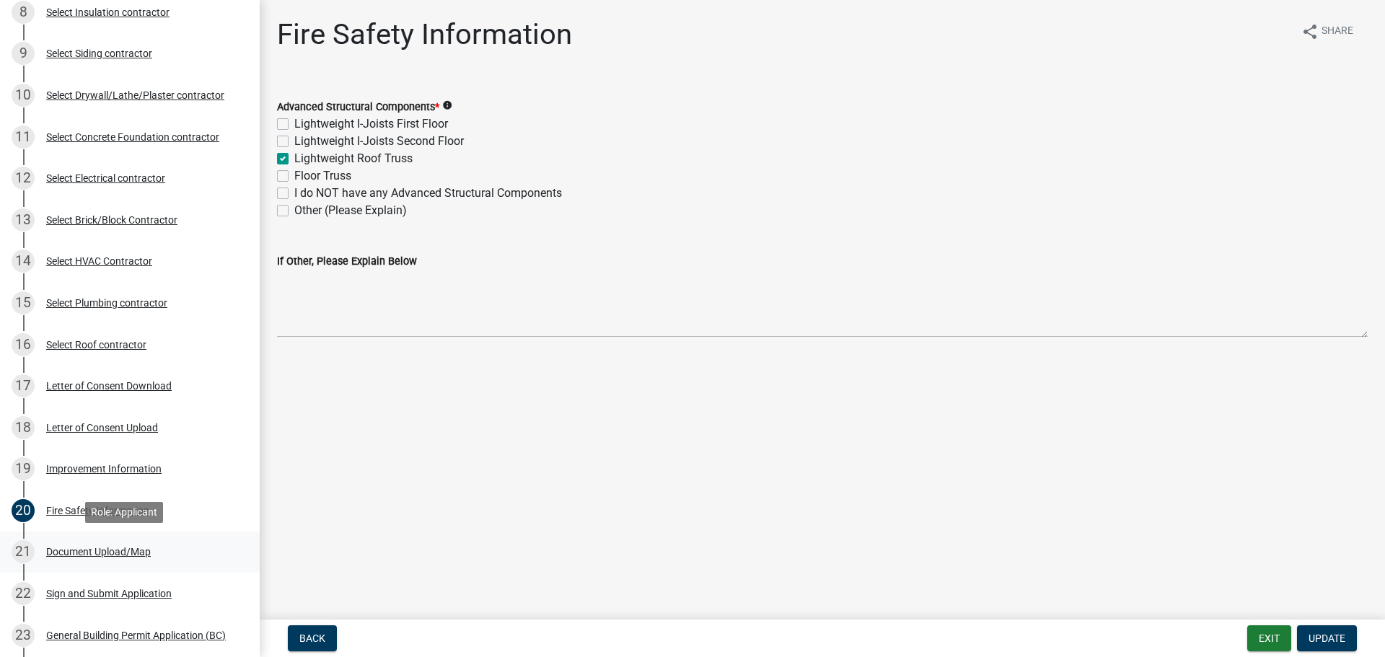
click at [87, 548] on div "Document Upload/Map" at bounding box center [98, 552] width 105 height 10
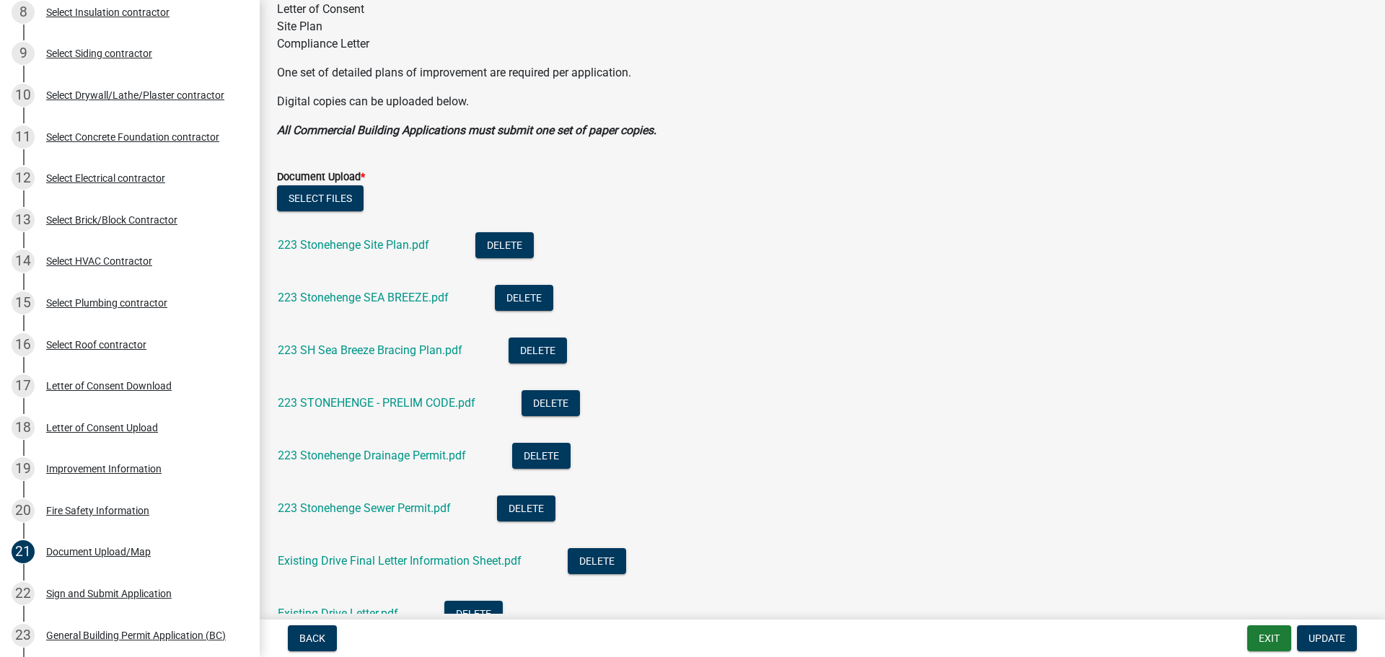
scroll to position [361, 0]
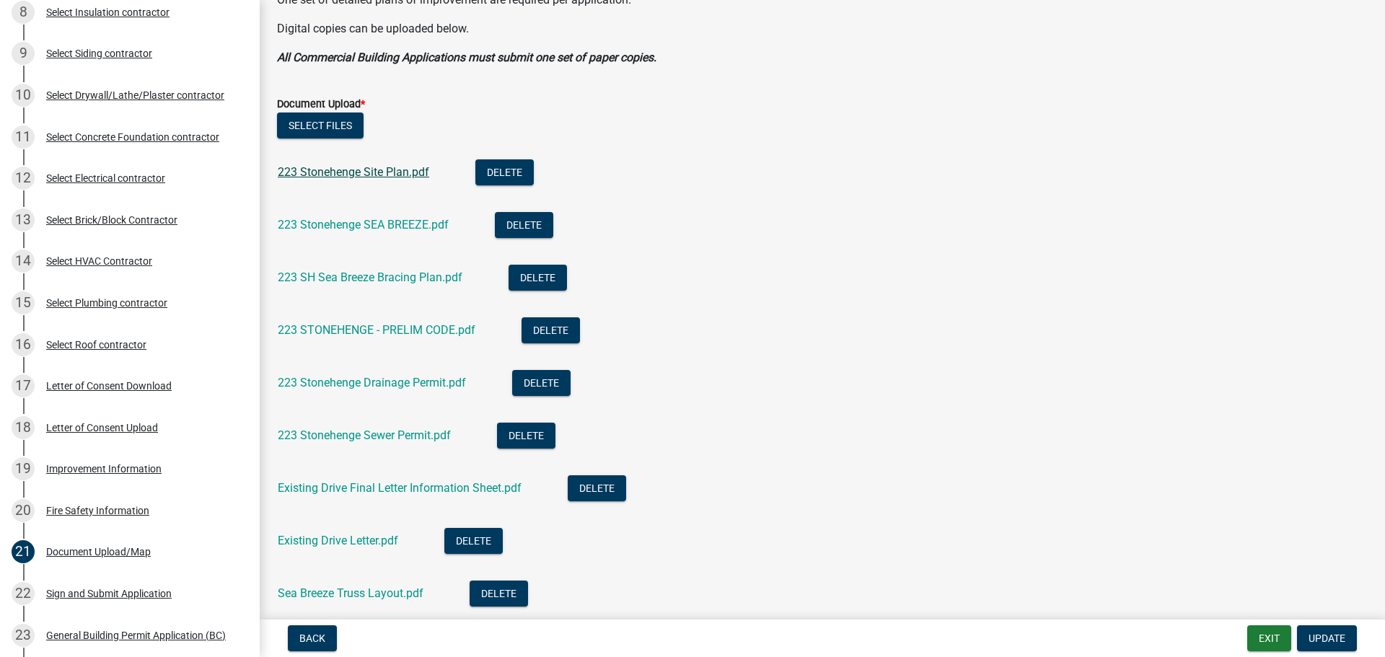
click at [372, 175] on link "223 Stonehenge Site Plan.pdf" at bounding box center [353, 172] width 151 height 14
click at [330, 278] on link "223 SH Sea Breeze Bracing Plan.pdf" at bounding box center [370, 278] width 185 height 14
click at [338, 329] on link "223 STONEHENGE - PRELIM CODE.pdf" at bounding box center [377, 330] width 198 height 14
click at [323, 379] on link "223 Stonehenge Drainage Permit.pdf" at bounding box center [372, 383] width 188 height 14
click at [338, 437] on link "223 Stonehenge Sewer Permit.pdf" at bounding box center [364, 436] width 173 height 14
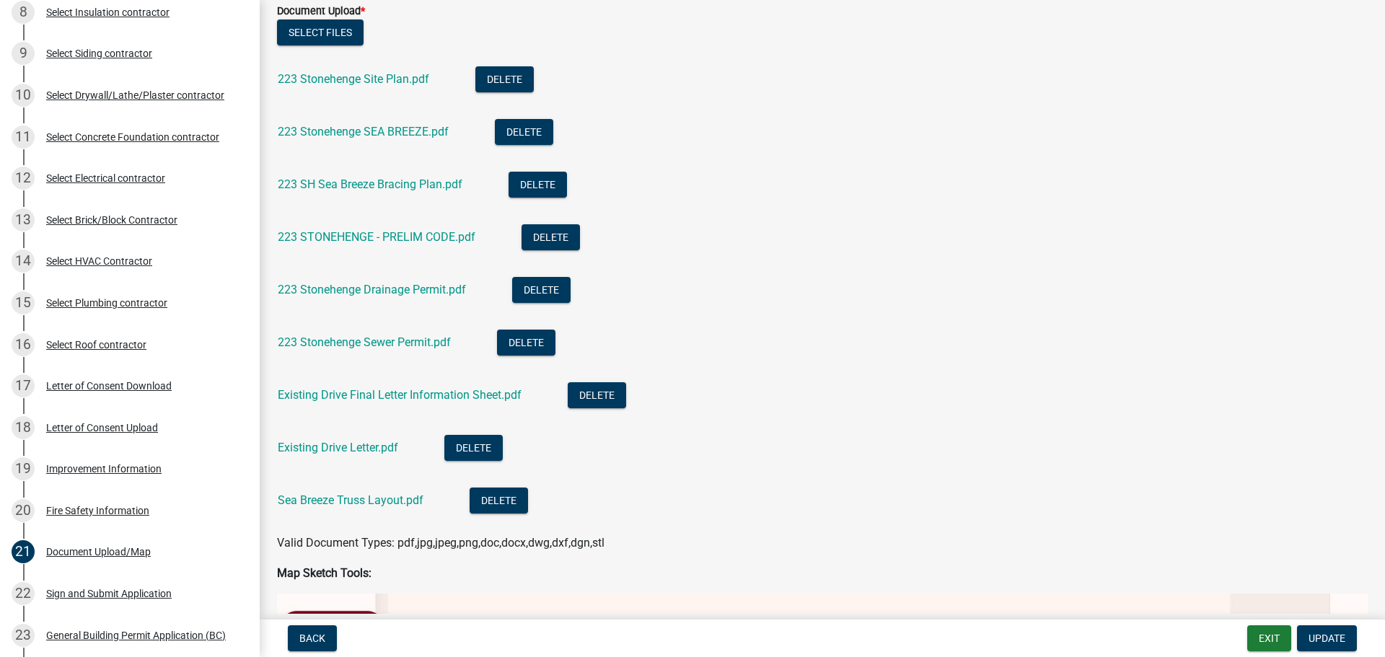
scroll to position [505, 0]
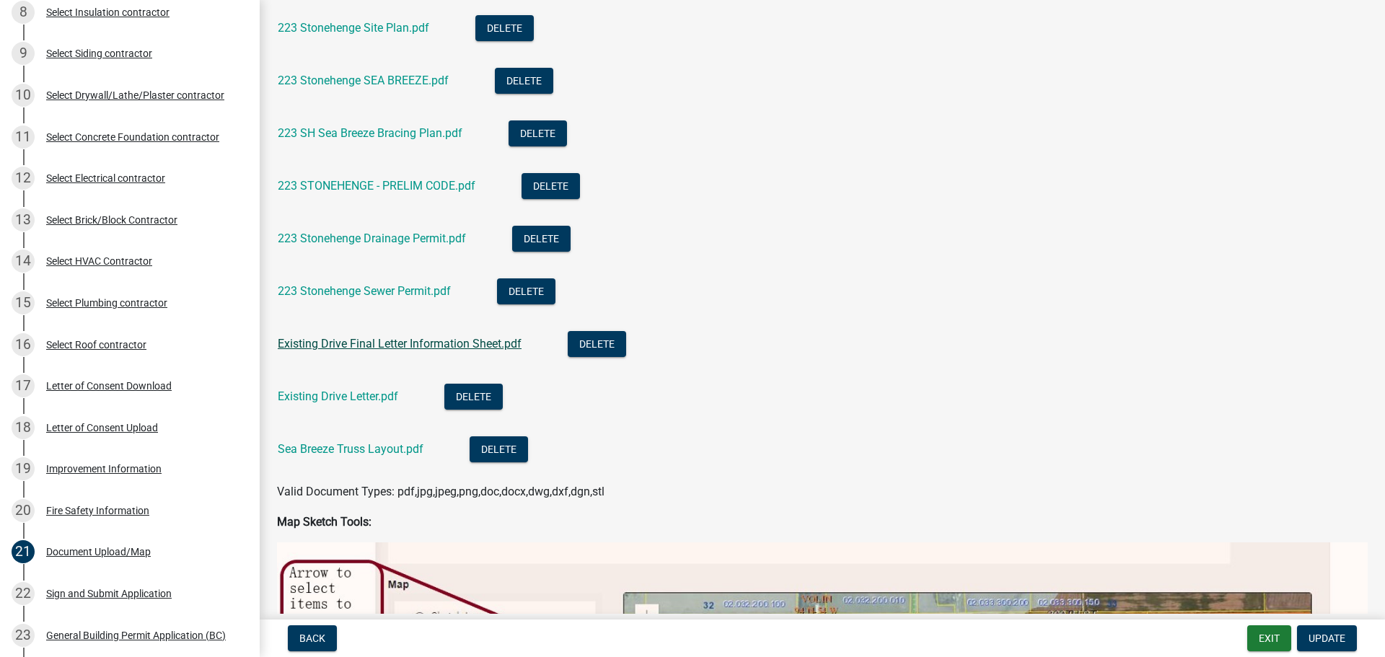
click at [358, 344] on link "Existing Drive Final Letter Information Sheet.pdf" at bounding box center [400, 344] width 244 height 14
click at [325, 397] on link "Existing Drive Letter.pdf" at bounding box center [338, 397] width 120 height 14
click at [345, 447] on link "Sea Breeze Truss Layout.pdf" at bounding box center [351, 449] width 146 height 14
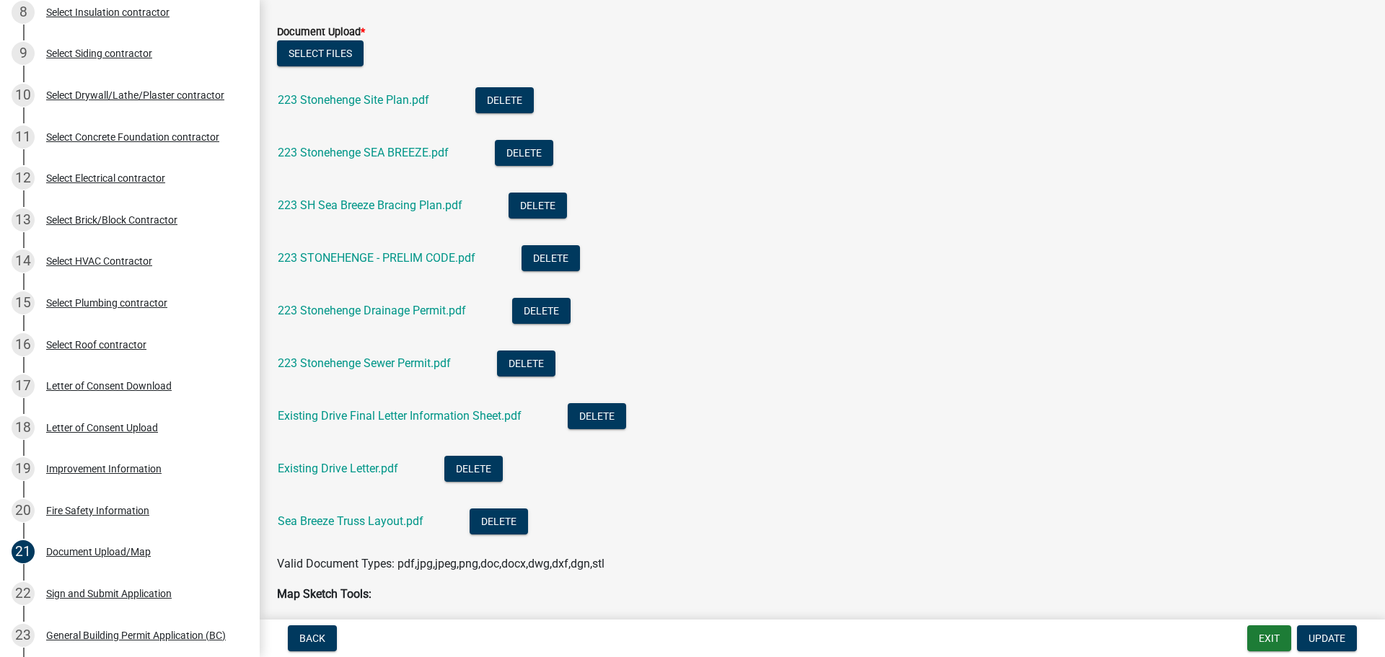
click at [379, 143] on div "223 Stonehenge SEA BREEZE.pdf" at bounding box center [375, 155] width 194 height 30
click at [382, 147] on link "223 Stonehenge SEA BREEZE.pdf" at bounding box center [363, 153] width 171 height 14
click at [99, 464] on div "Improvement Information" at bounding box center [103, 469] width 115 height 10
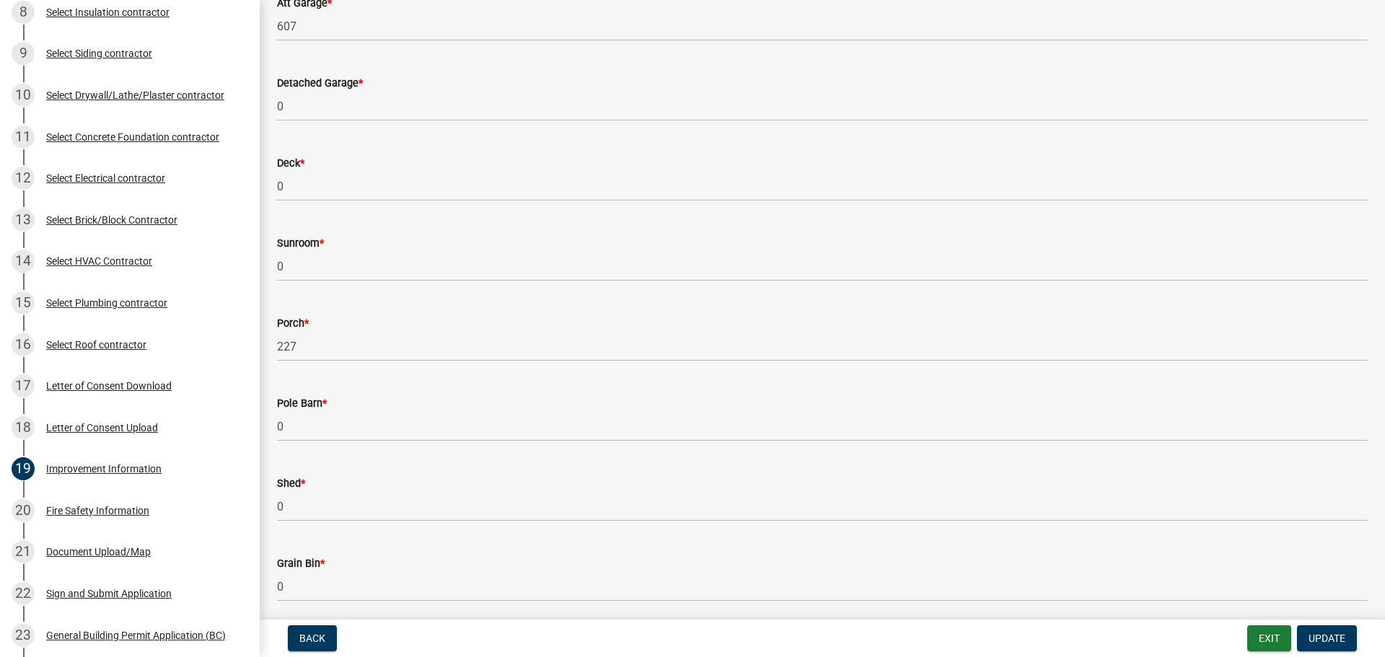
scroll to position [577, 0]
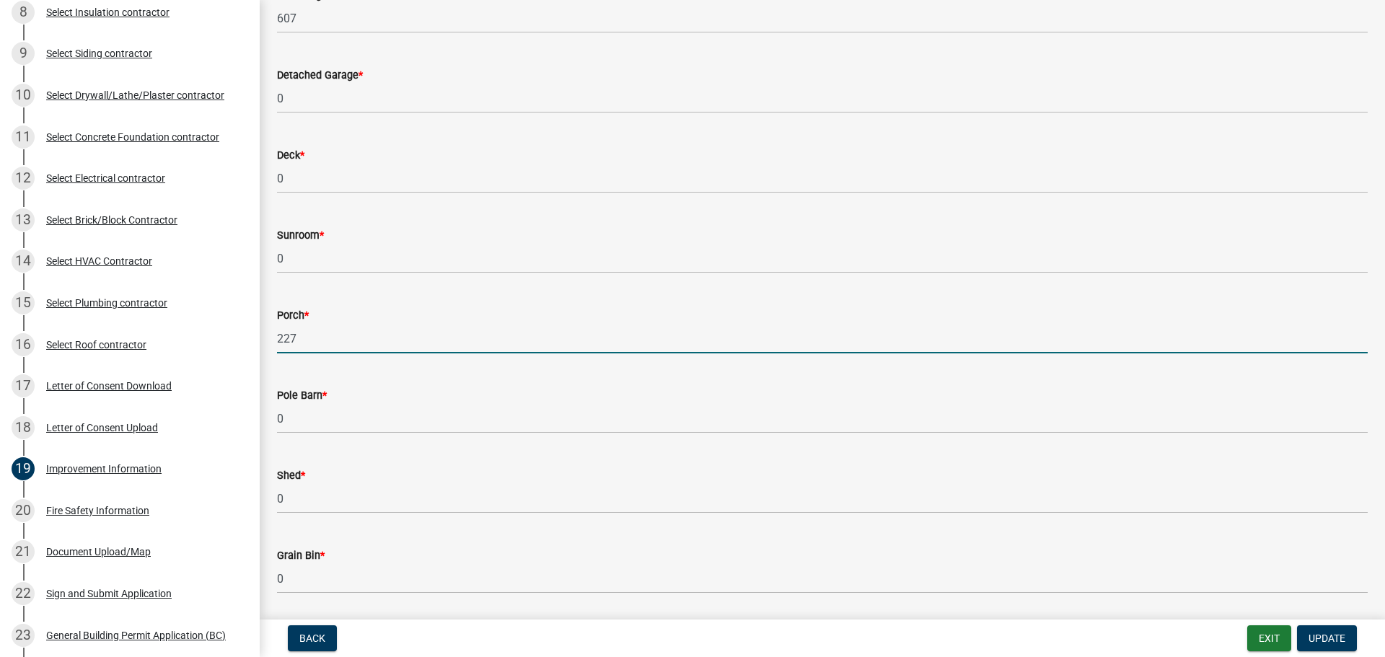
drag, startPoint x: 328, startPoint y: 335, endPoint x: 255, endPoint y: 321, distance: 73.4
click at [249, 330] on div "[GEOGRAPHIC_DATA], [US_STATE] General Building Permit B-680 View Summary Notes …" at bounding box center [692, 328] width 1385 height 657
type input "190"
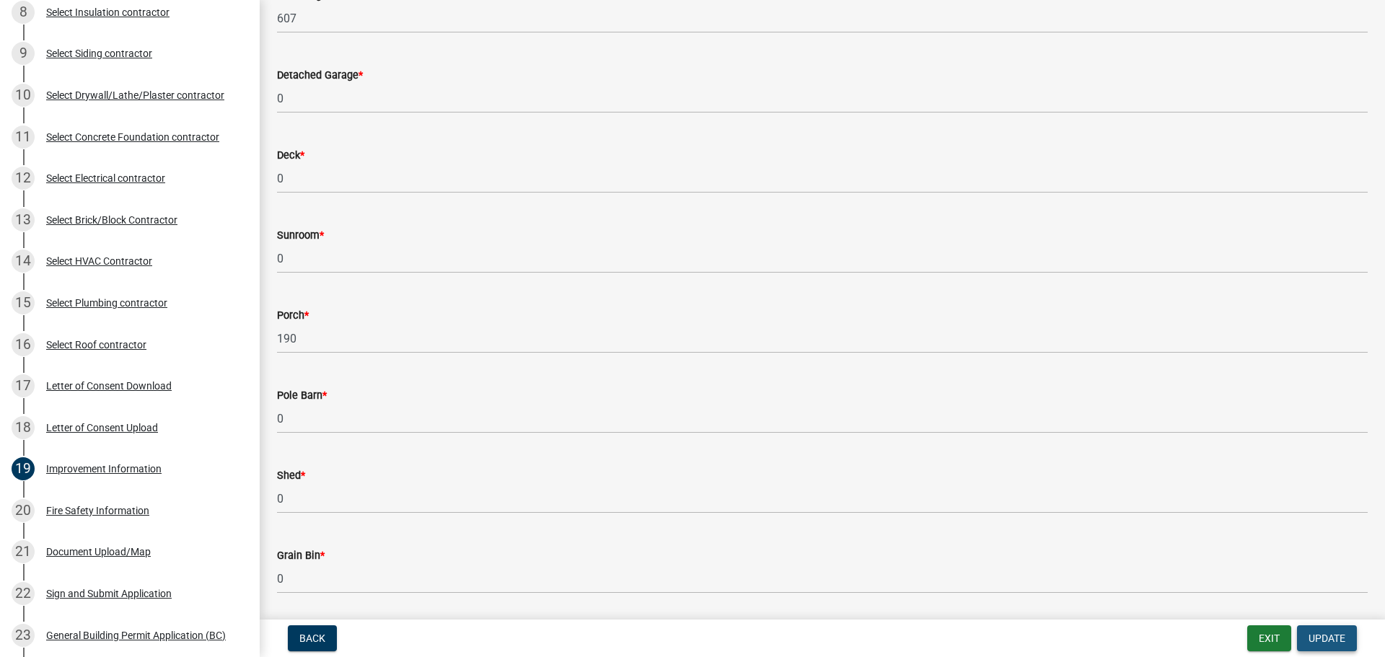
click at [1314, 635] on span "Update" at bounding box center [1327, 639] width 37 height 12
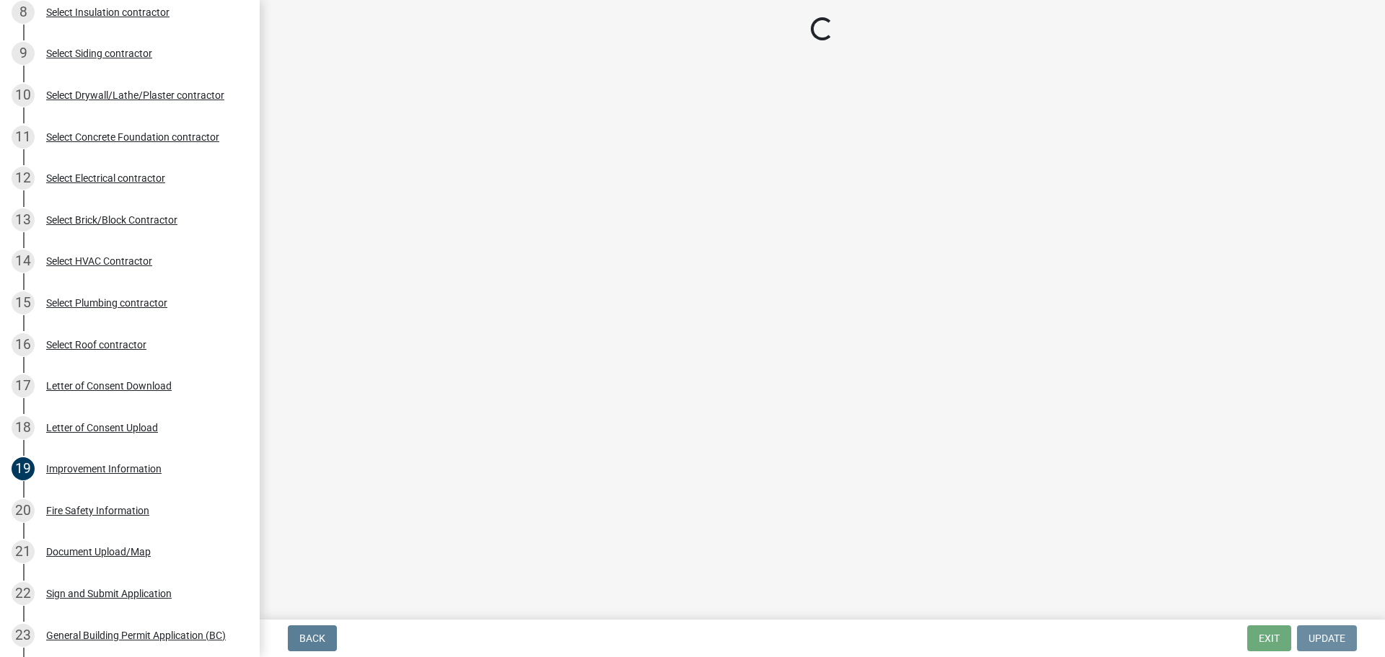
scroll to position [0, 0]
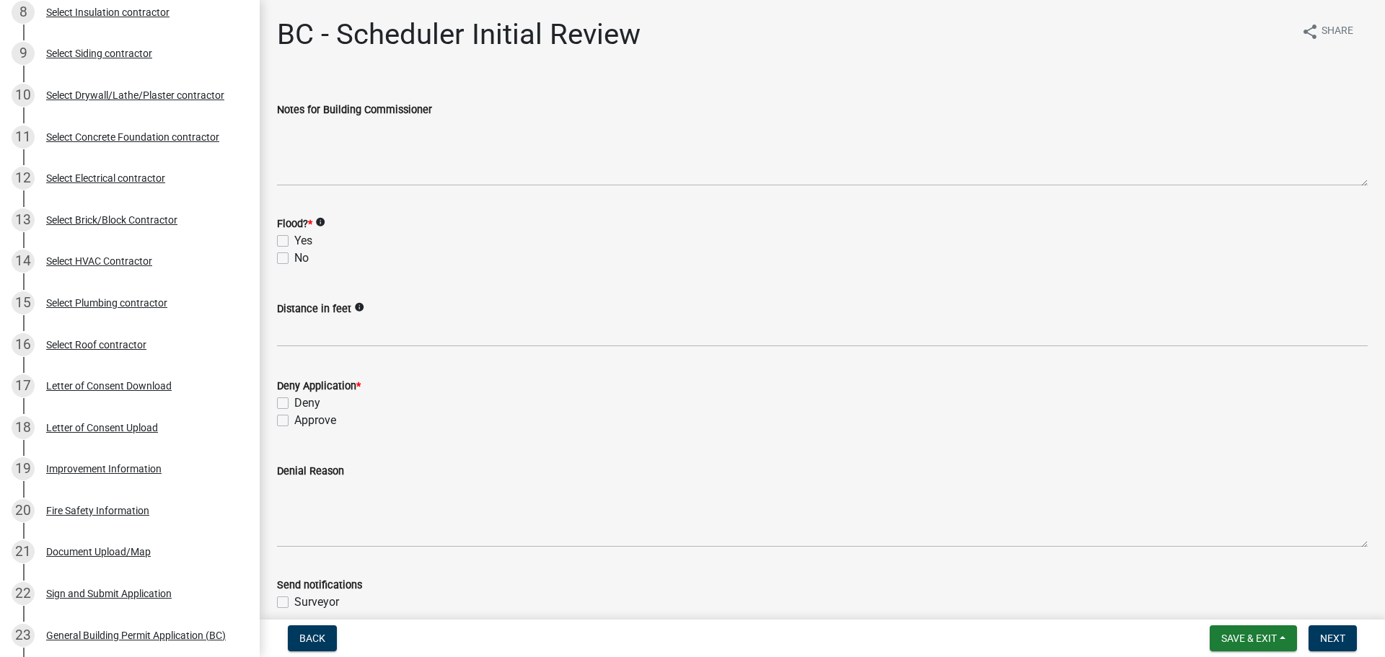
click at [294, 257] on label "No" at bounding box center [301, 258] width 14 height 17
click at [294, 257] on input "No" at bounding box center [298, 254] width 9 height 9
checkbox input "true"
checkbox input "false"
checkbox input "true"
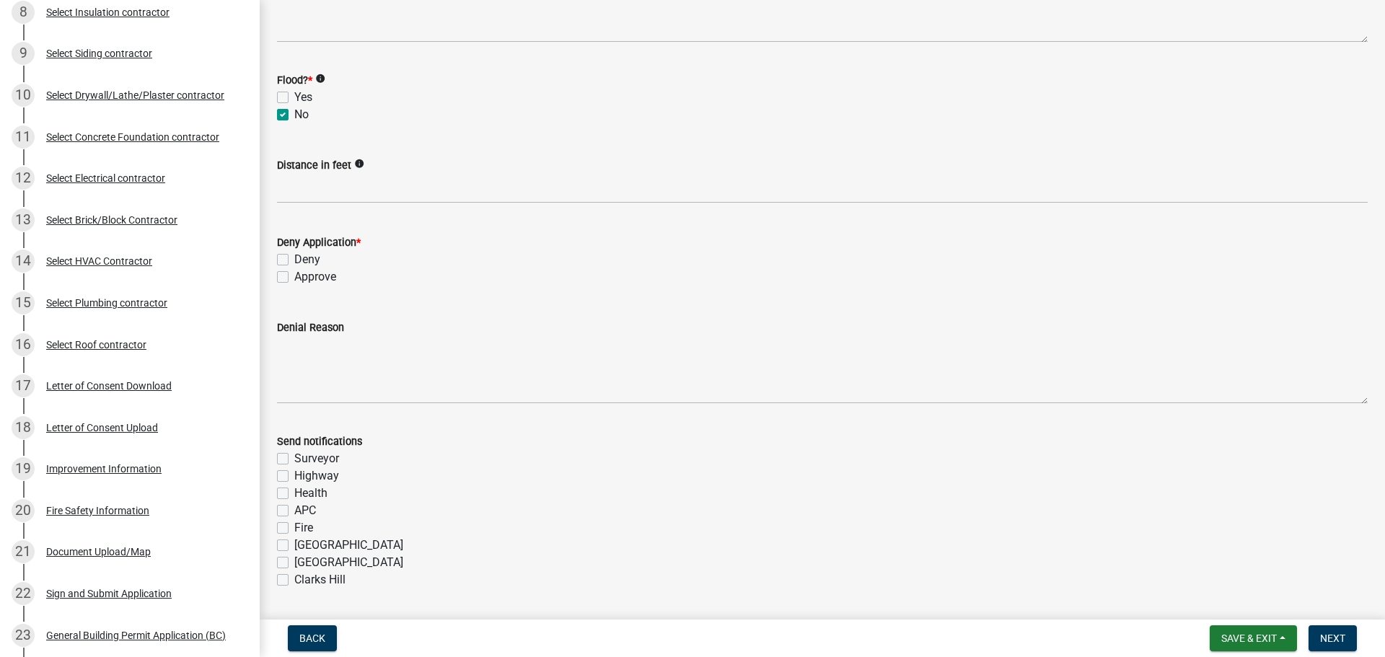
scroll to position [144, 0]
click at [294, 276] on label "Approve" at bounding box center [315, 276] width 42 height 17
click at [294, 276] on input "Approve" at bounding box center [298, 272] width 9 height 9
checkbox input "true"
checkbox input "false"
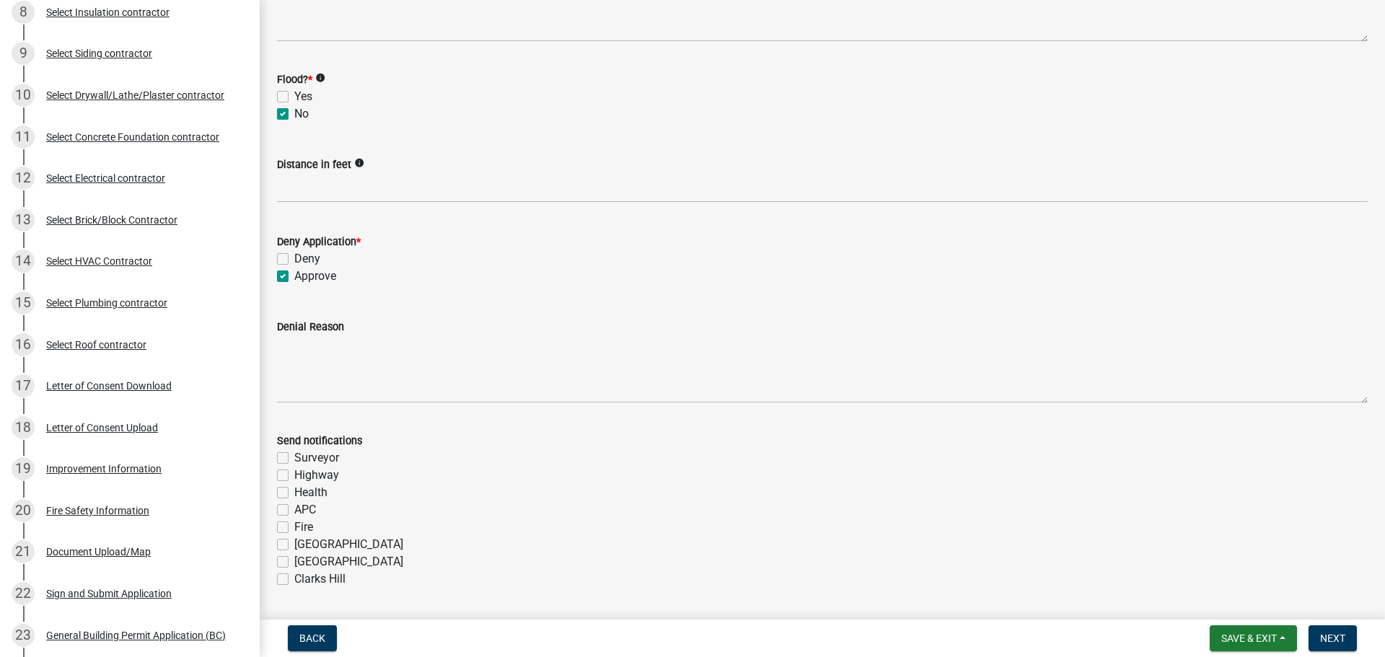
checkbox input "true"
click at [294, 525] on label "Fire" at bounding box center [303, 527] width 19 height 17
click at [294, 525] on input "Fire" at bounding box center [298, 523] width 9 height 9
checkbox input "true"
checkbox input "false"
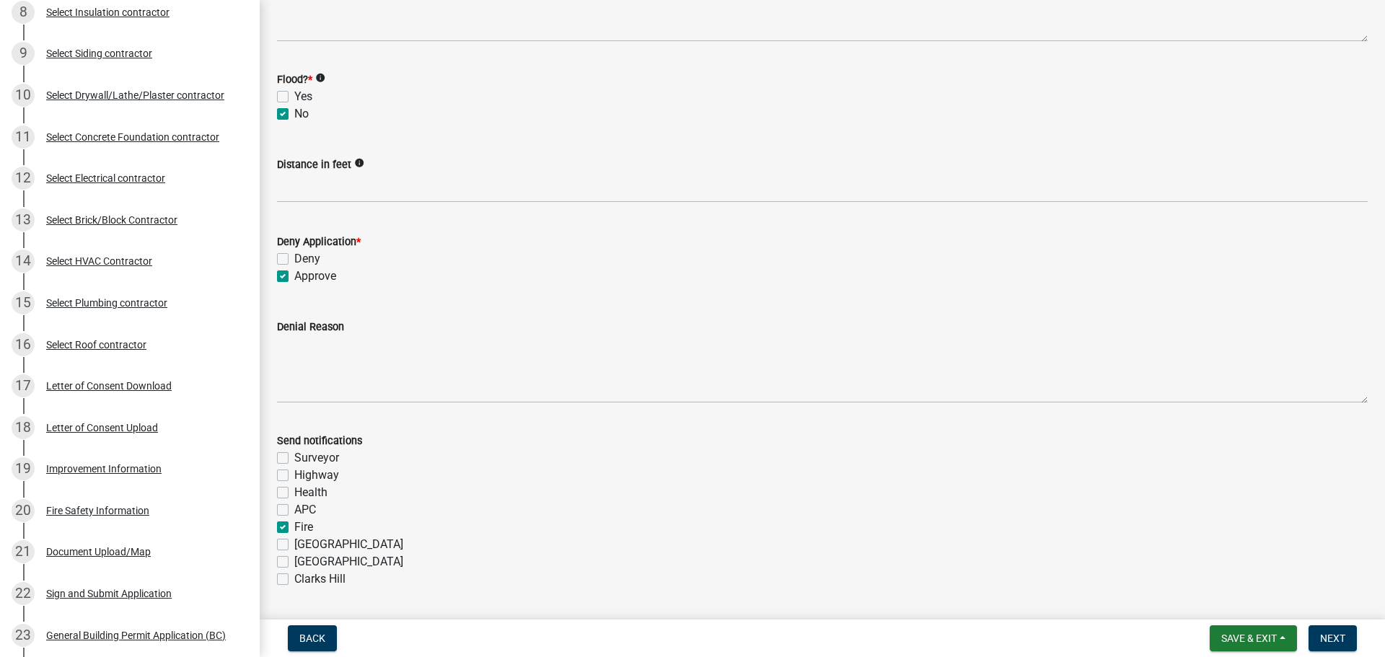
checkbox input "false"
checkbox input "true"
checkbox input "false"
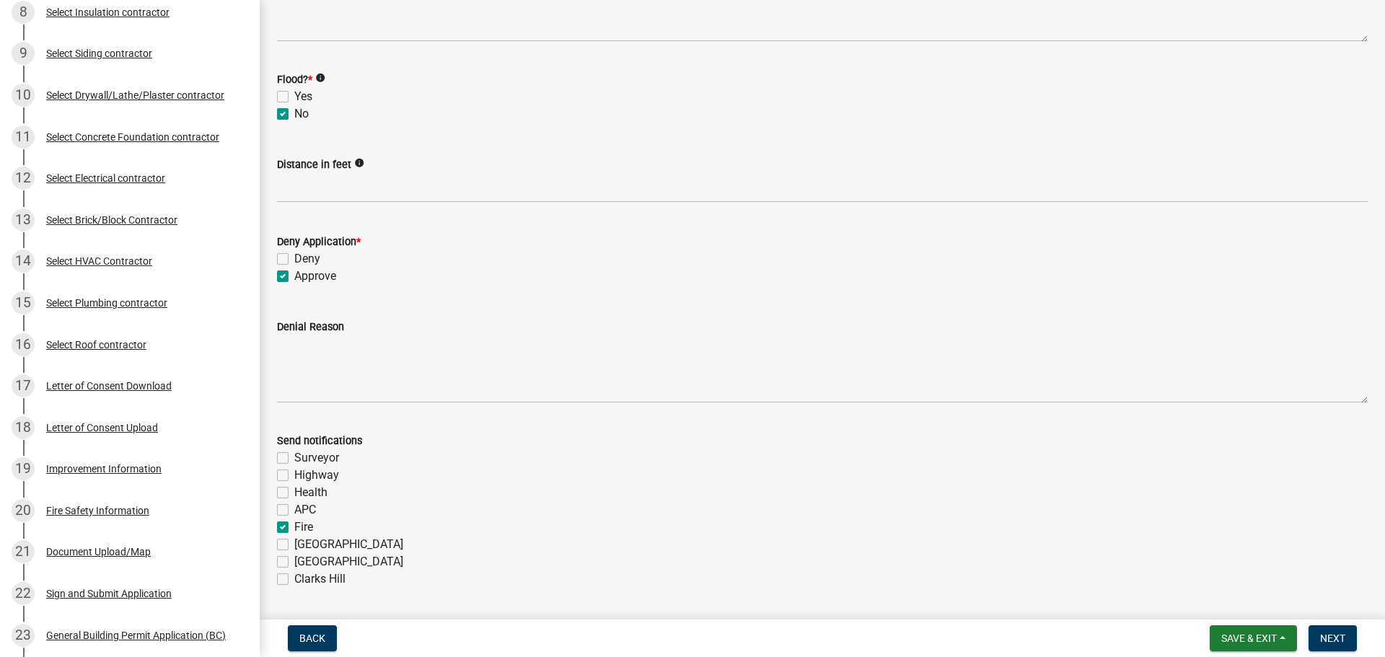
checkbox input "false"
click at [1337, 630] on button "Next" at bounding box center [1333, 638] width 48 height 26
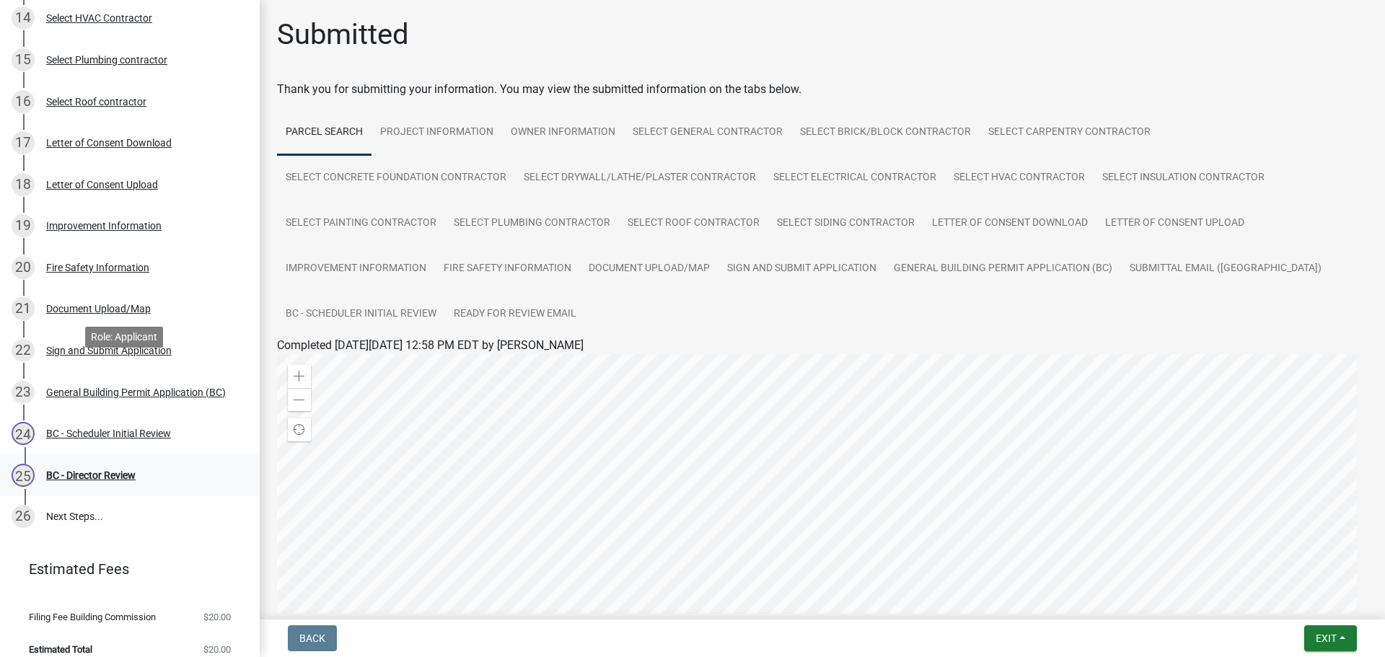
scroll to position [729, 0]
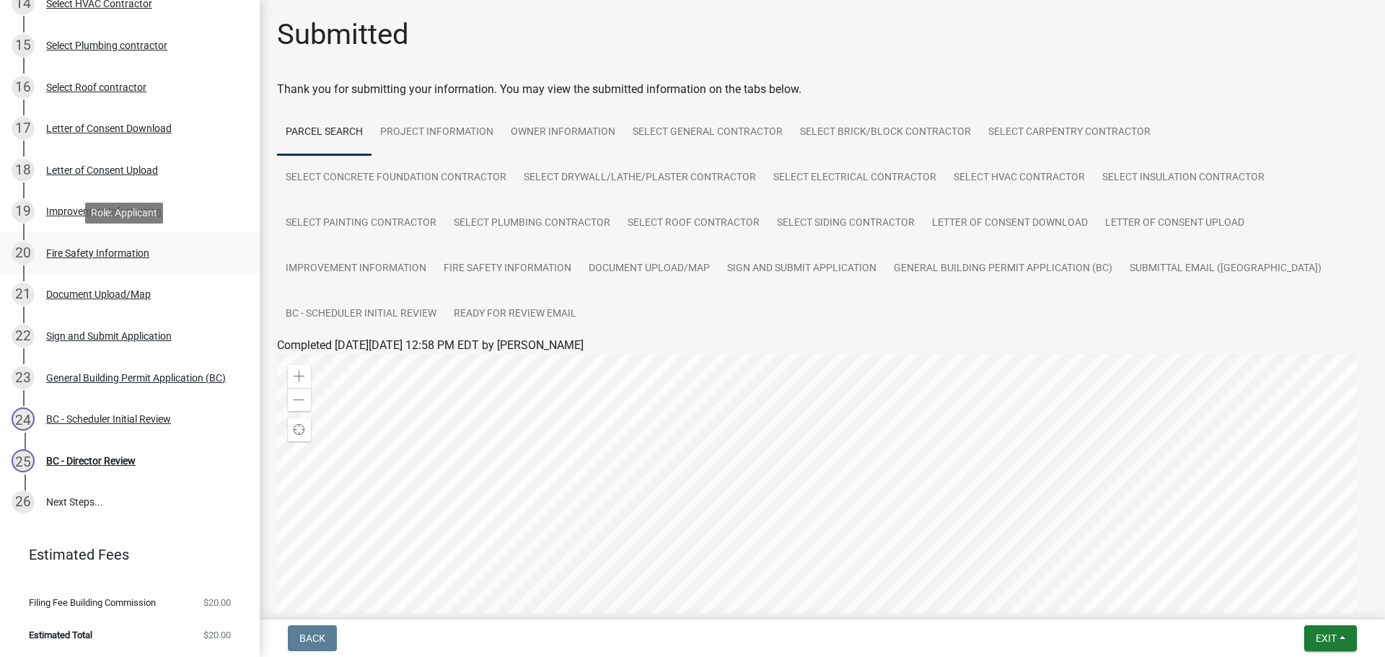
click at [103, 248] on div "Fire Safety Information" at bounding box center [97, 253] width 103 height 10
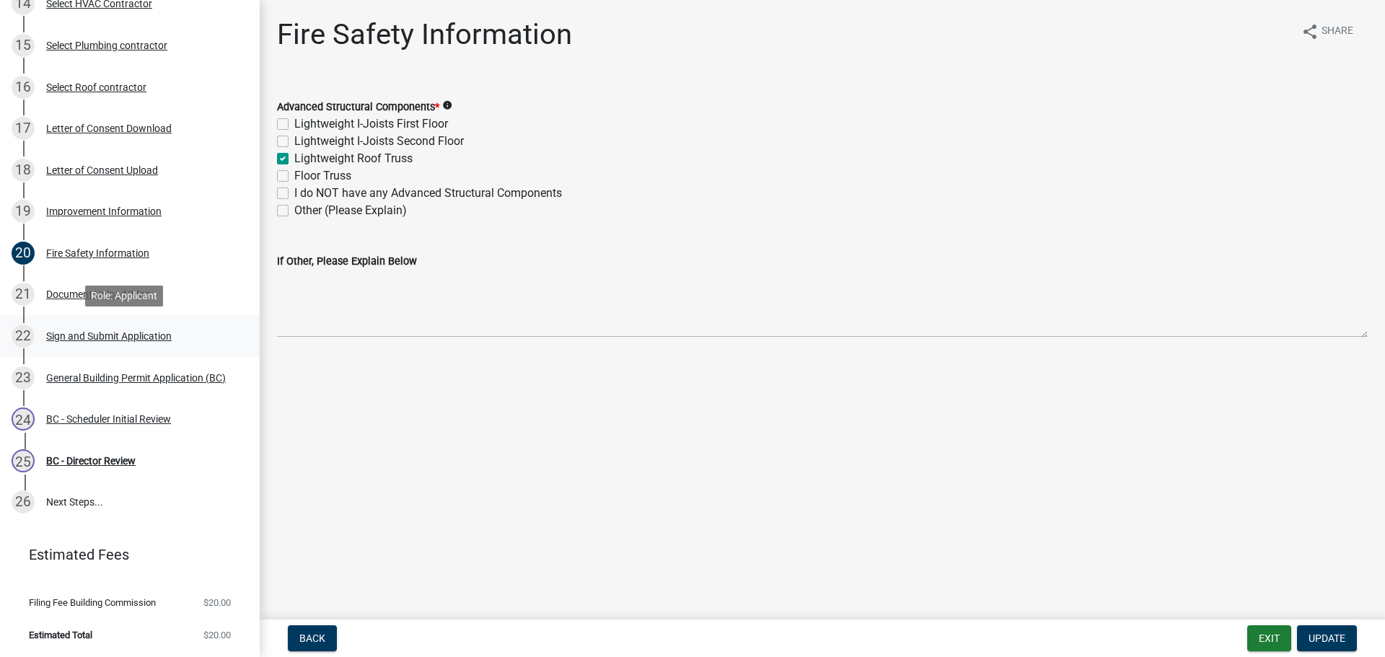
click at [102, 333] on div "Sign and Submit Application" at bounding box center [109, 336] width 126 height 10
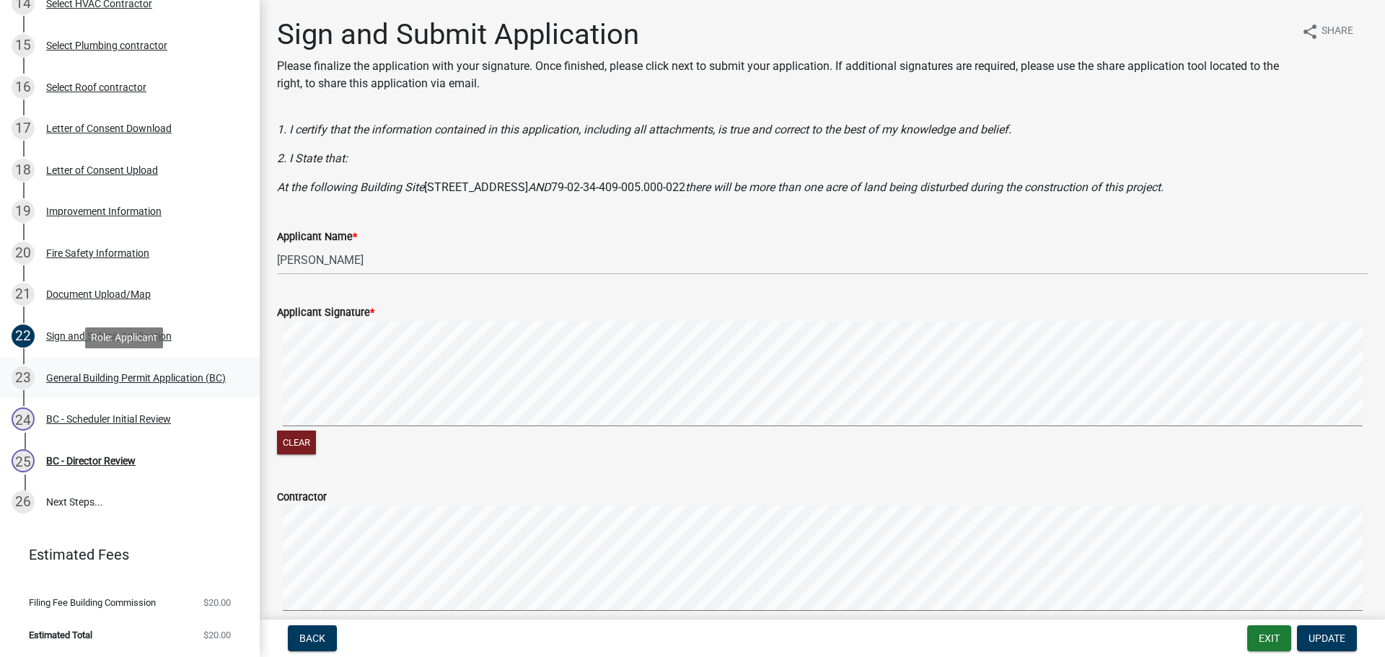
click at [106, 373] on div "General Building Permit Application (BC)" at bounding box center [136, 378] width 180 height 10
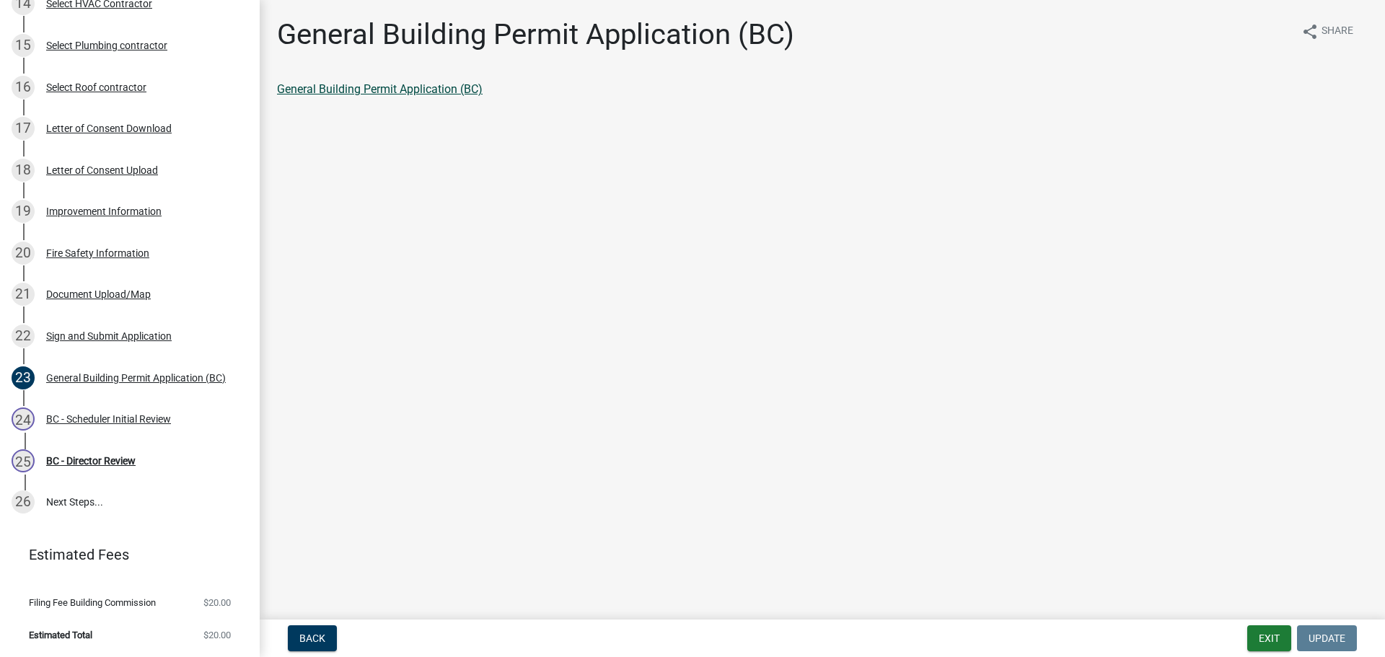
click at [374, 88] on link "General Building Permit Application (BC)" at bounding box center [380, 89] width 206 height 14
click at [144, 412] on div "[DATE] - Scheduler Initial Review" at bounding box center [124, 419] width 225 height 23
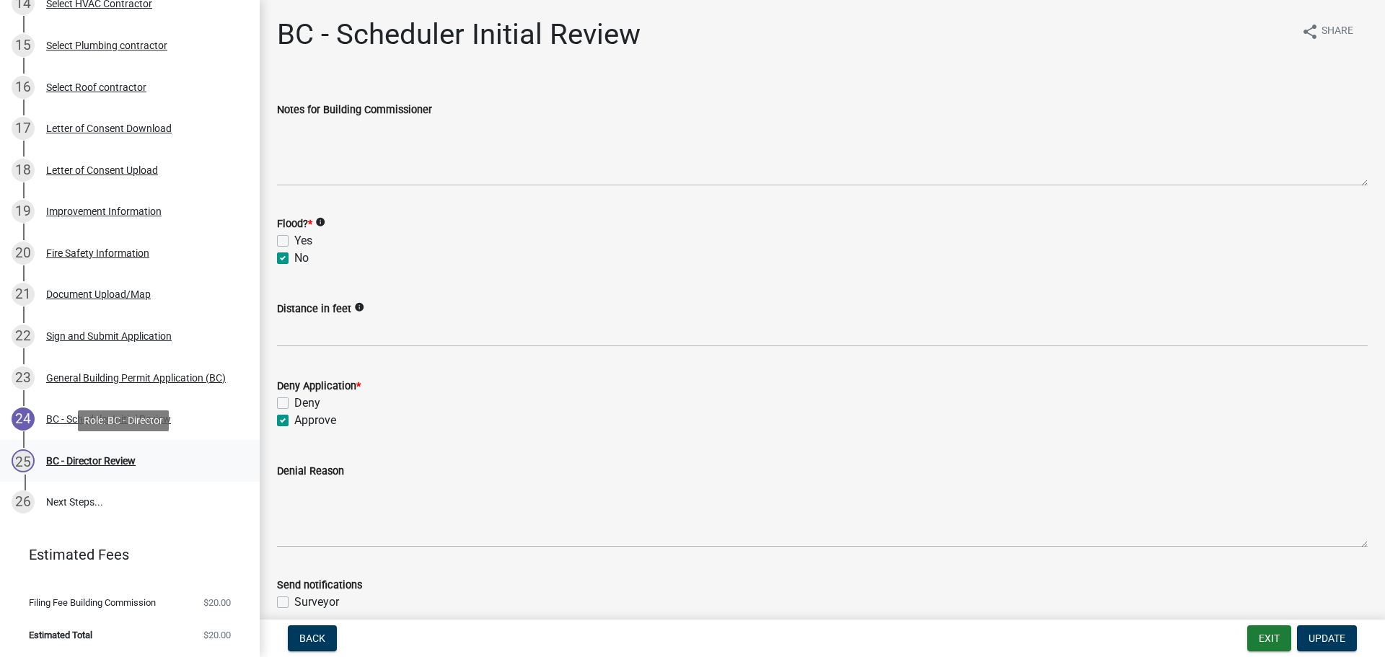
click at [82, 460] on div "BC - Director Review" at bounding box center [90, 461] width 89 height 10
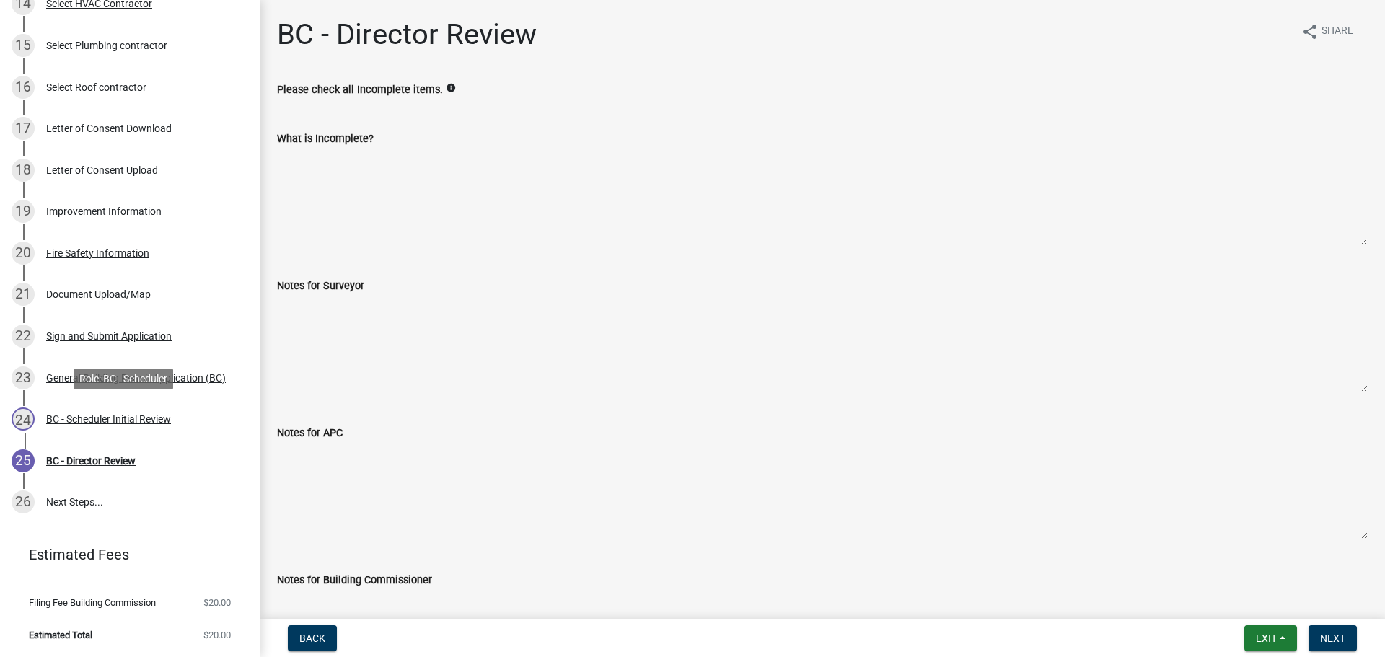
click at [151, 414] on div "BC - Scheduler Initial Review" at bounding box center [108, 419] width 125 height 10
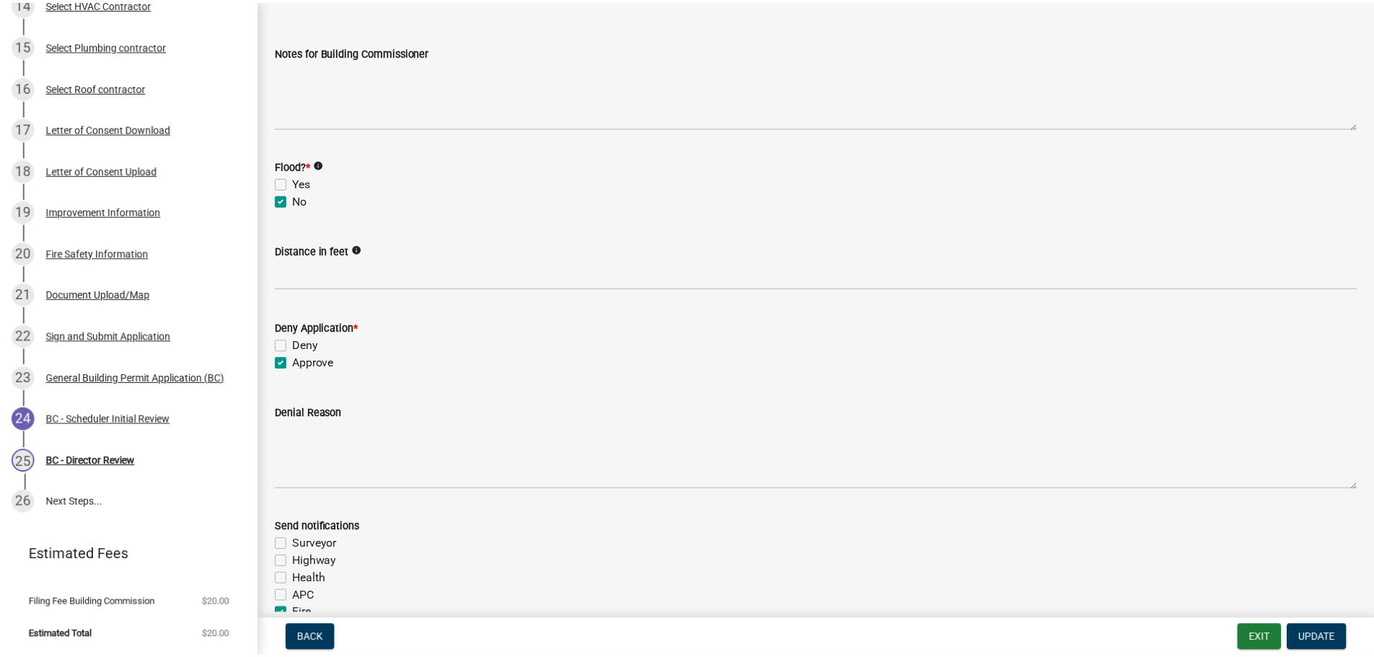
scroll to position [265, 0]
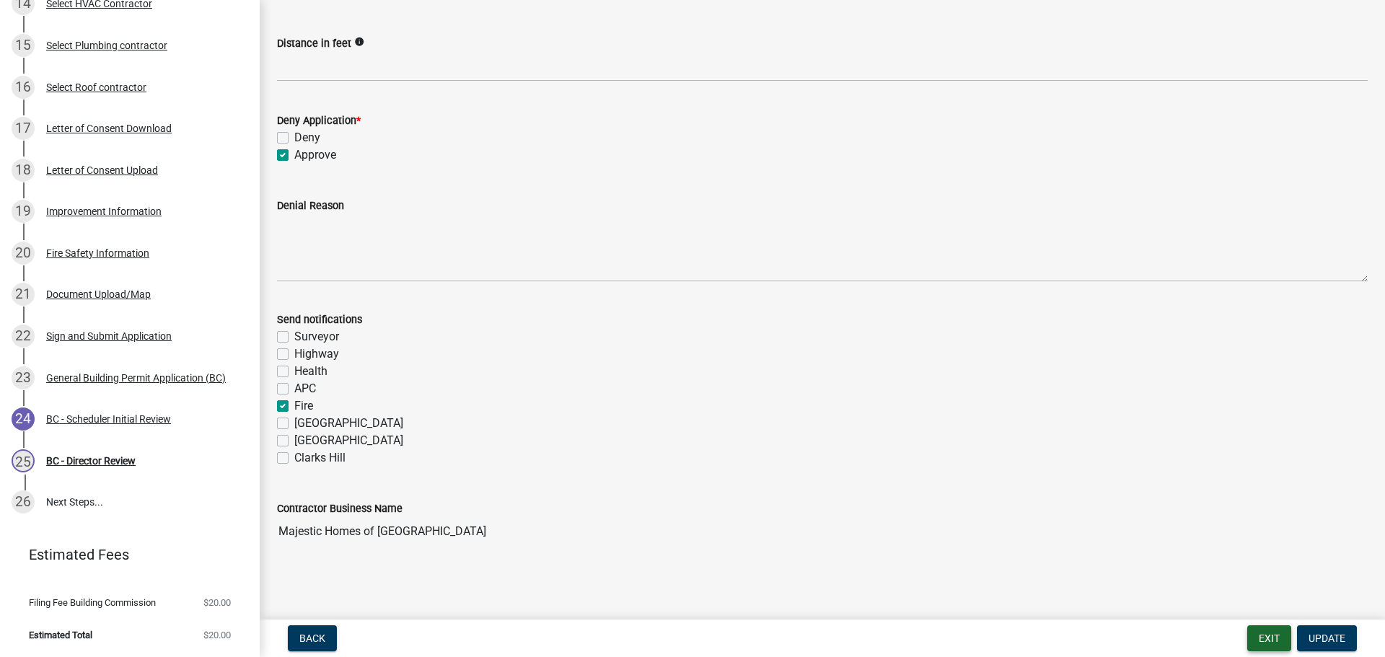
click at [1279, 638] on button "Exit" at bounding box center [1269, 638] width 44 height 26
